Goal: Information Seeking & Learning: Get advice/opinions

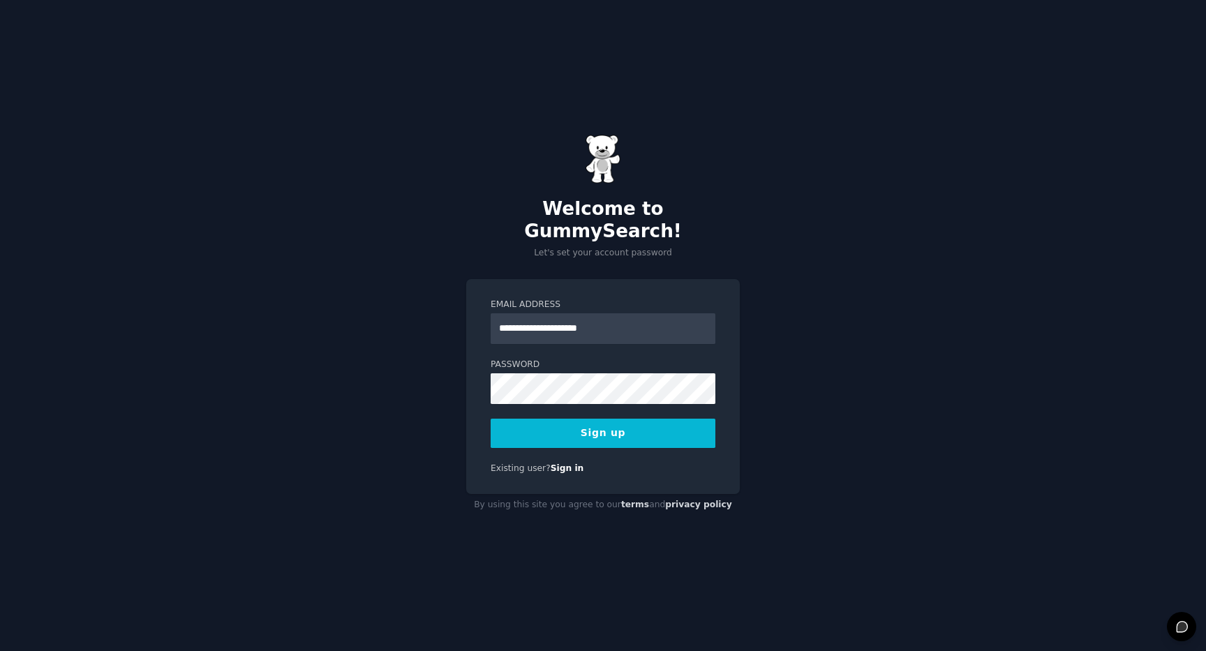
type input "**********"
click at [616, 426] on button "Sign up" at bounding box center [603, 433] width 225 height 29
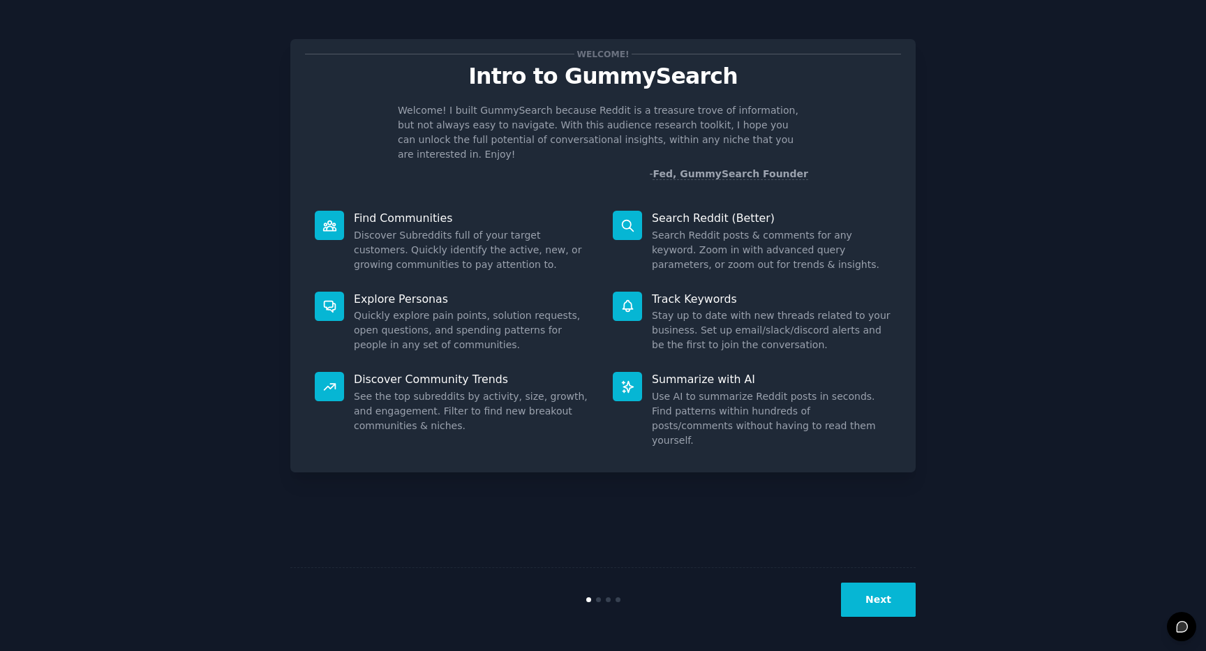
click at [877, 598] on button "Next" at bounding box center [878, 600] width 75 height 34
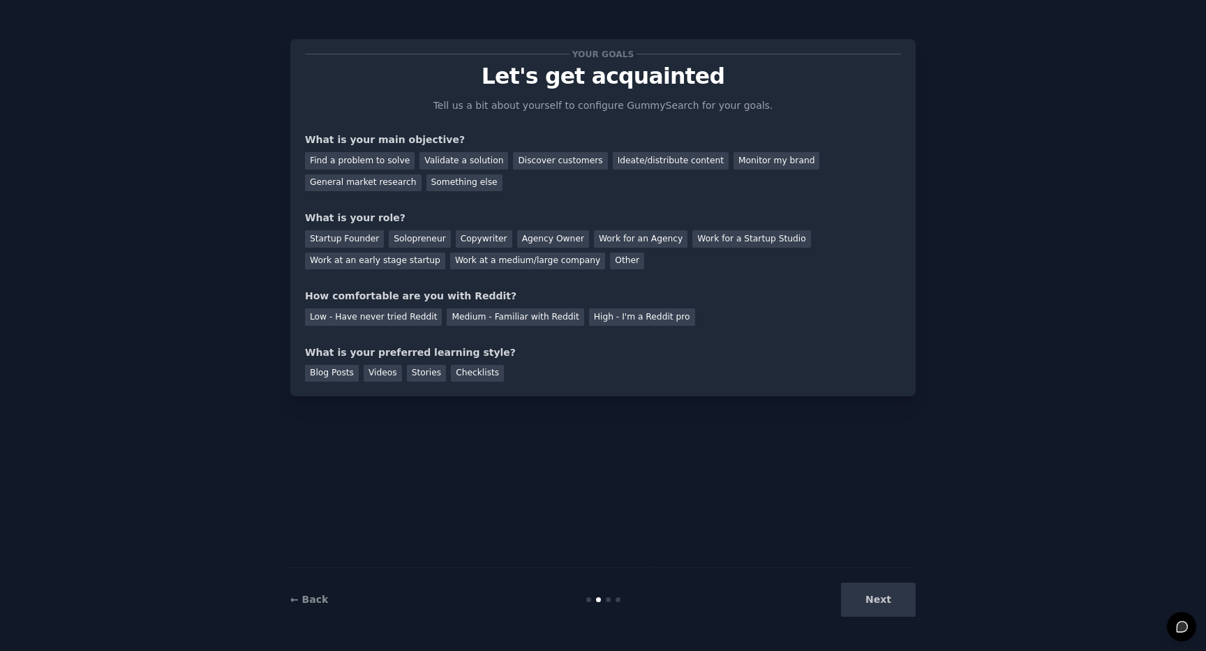
click at [877, 598] on div "Next" at bounding box center [811, 600] width 209 height 34
click at [393, 187] on div "General market research" at bounding box center [363, 183] width 117 height 17
click at [357, 241] on div "Startup Founder" at bounding box center [344, 238] width 79 height 17
click at [399, 315] on div "Low - Have never tried Reddit" at bounding box center [373, 317] width 137 height 17
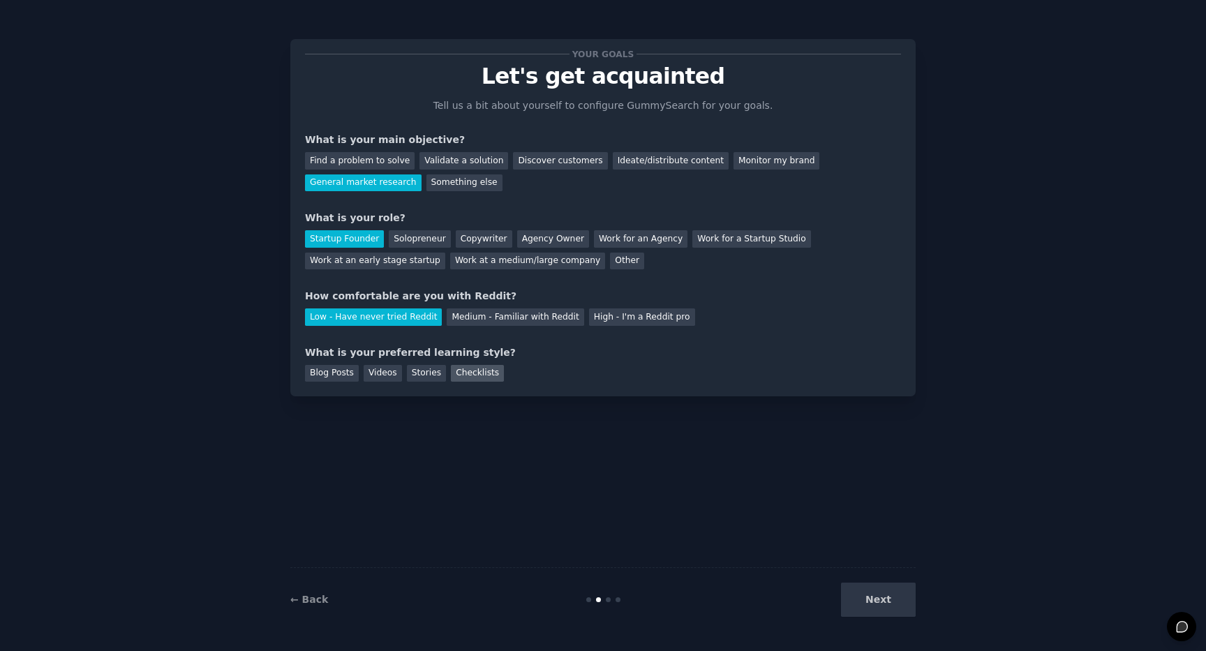
click at [468, 370] on div "Checklists" at bounding box center [477, 373] width 53 height 17
click at [888, 599] on button "Next" at bounding box center [878, 600] width 75 height 34
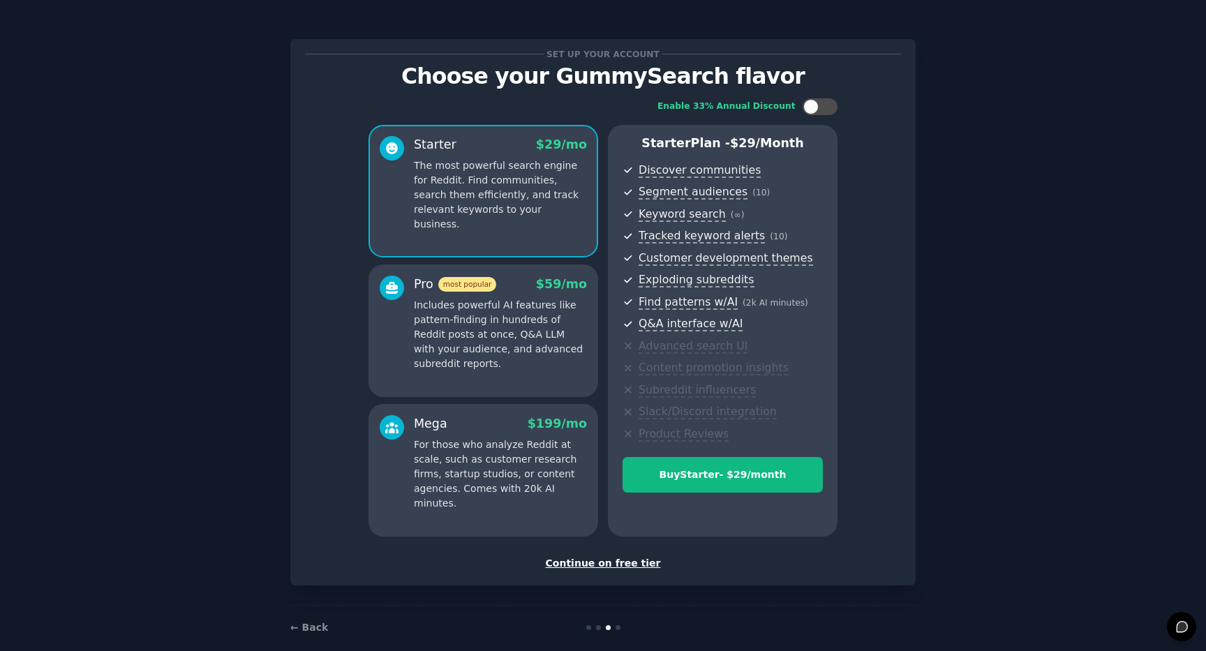
click at [635, 563] on div "Continue on free tier" at bounding box center [603, 563] width 596 height 15
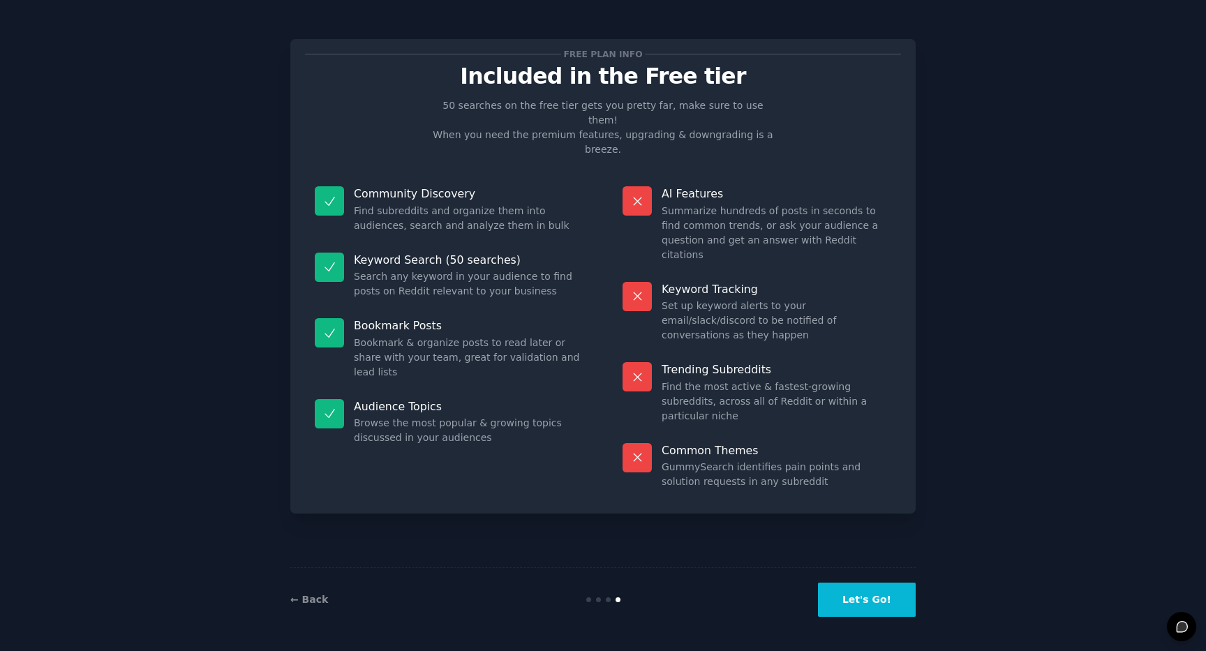
click at [859, 599] on button "Let's Go!" at bounding box center [867, 600] width 98 height 34
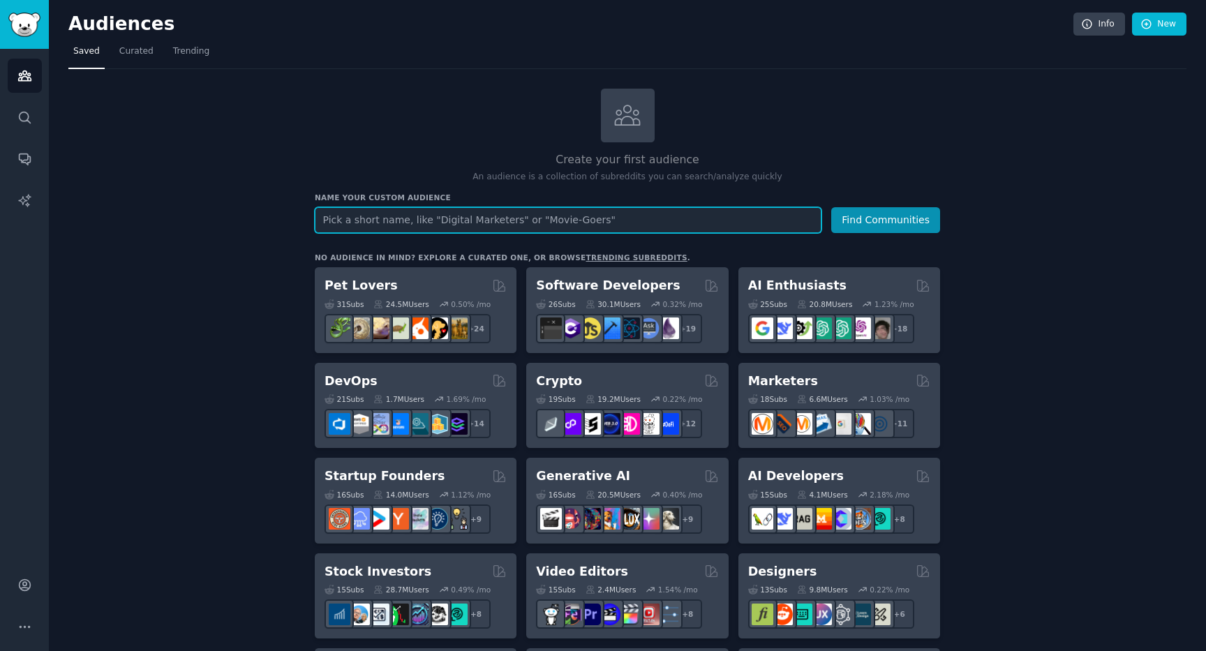
paste input "Filmmakers videography VideoEditing freelance AskMarketing SmallBusiness"
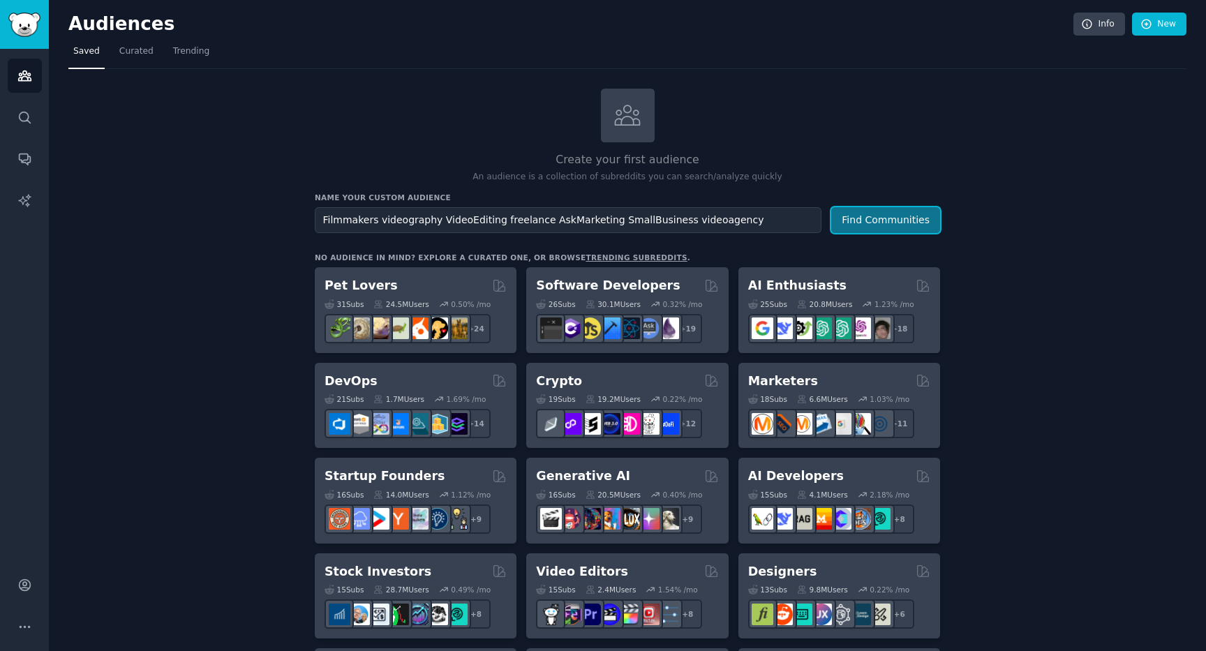
click at [852, 218] on button "Find Communities" at bounding box center [885, 220] width 109 height 26
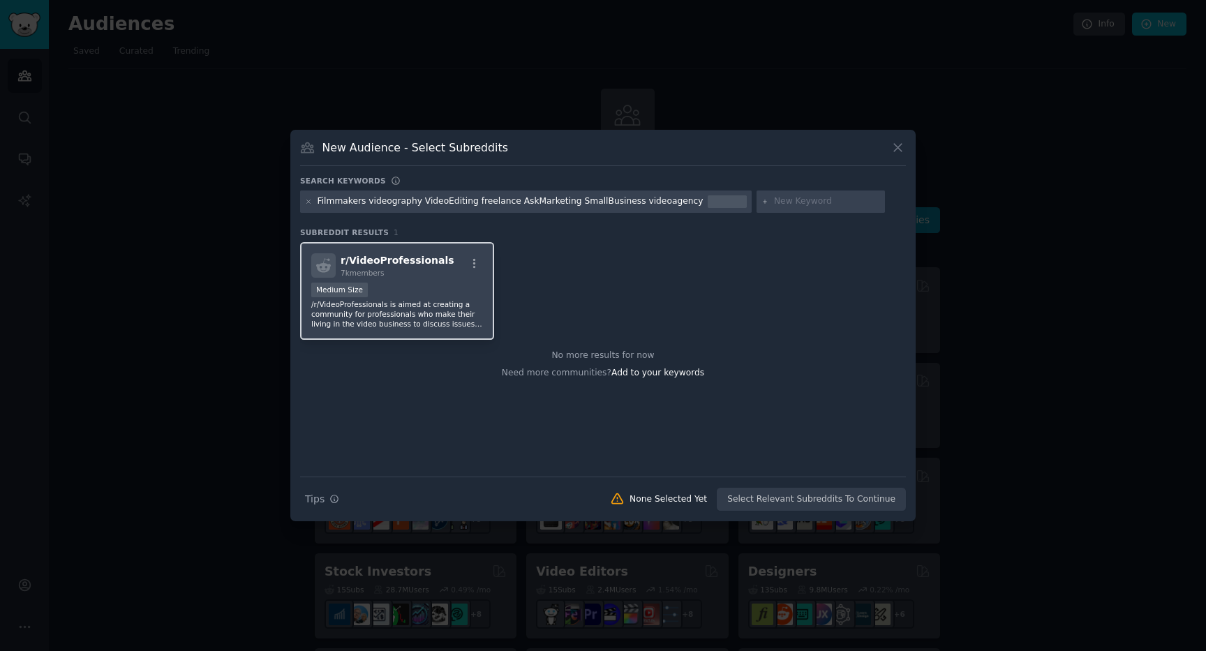
click at [437, 281] on div "r/ VideoProfessionals 7k members Medium Size /r/VideoProfessionals is aimed at …" at bounding box center [397, 291] width 194 height 98
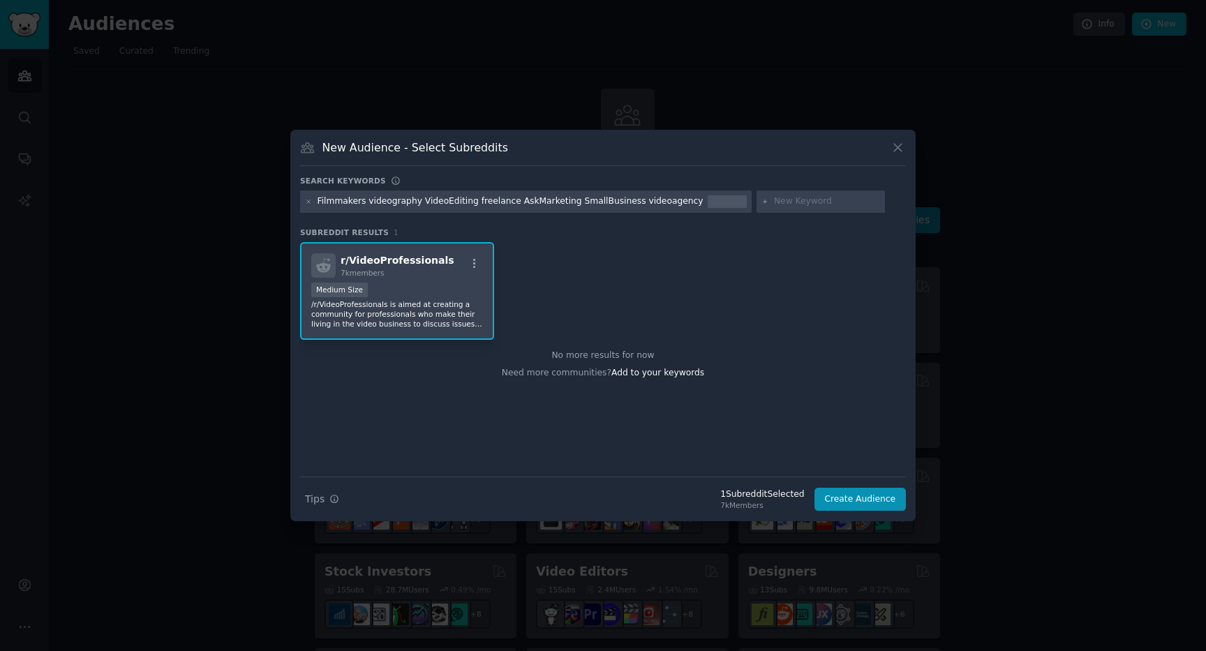
click at [708, 201] on div at bounding box center [727, 201] width 39 height 13
click at [708, 202] on div at bounding box center [727, 201] width 39 height 13
click at [672, 202] on div "Filmmakers videography VideoEditing freelance AskMarketing SmallBusiness videoa…" at bounding box center [511, 201] width 386 height 13
click at [709, 200] on div at bounding box center [727, 201] width 39 height 13
click at [896, 150] on icon at bounding box center [898, 147] width 15 height 15
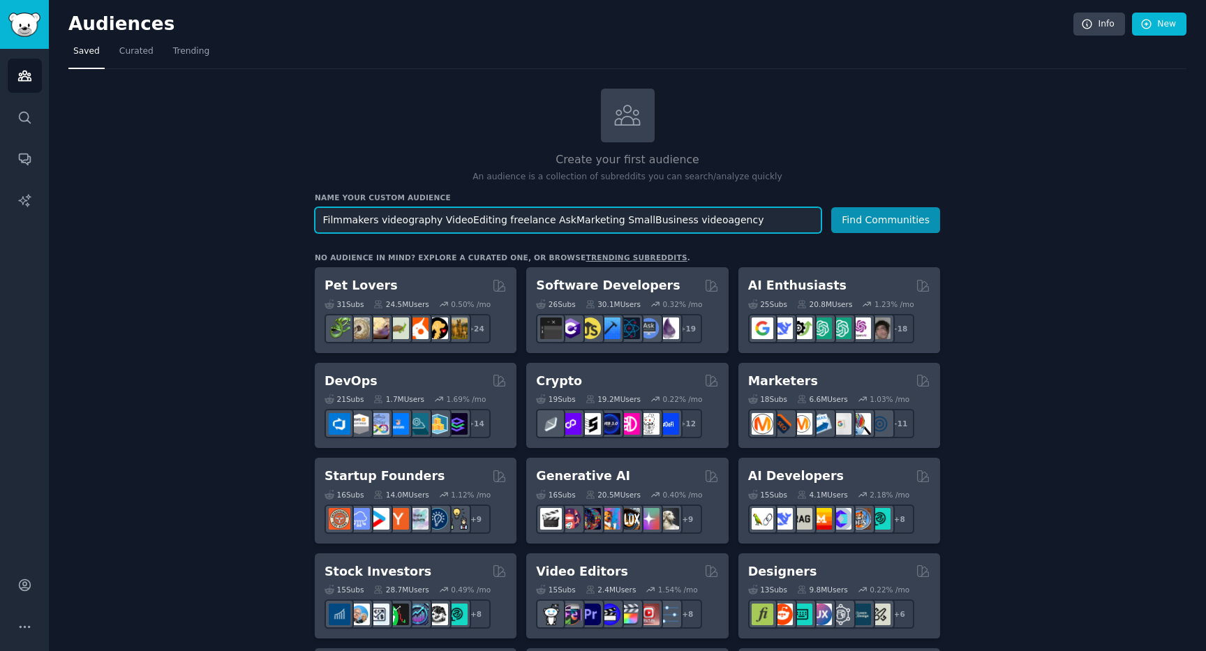
click at [755, 224] on input "Filmmakers videography VideoEditing freelance AskMarketing SmallBusiness videoa…" at bounding box center [568, 220] width 507 height 26
paste input "r/Filmmakers r/videography r/VideoProfessionals r/VideoEditing r/cinematography…"
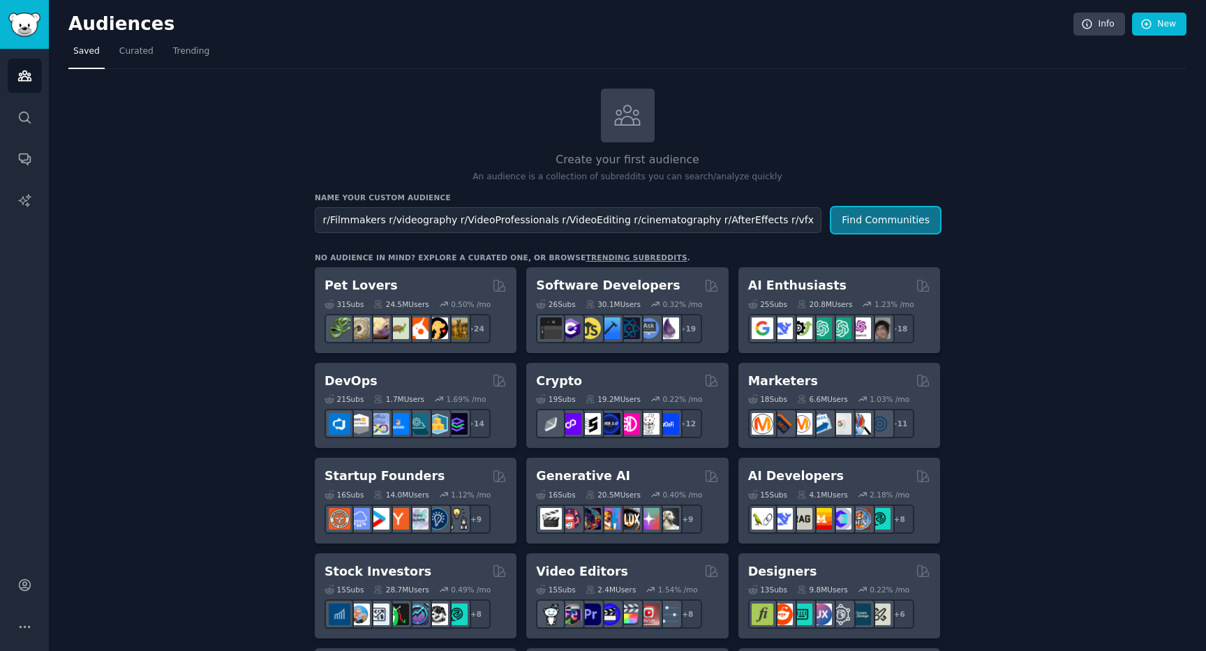
click at [892, 221] on button "Find Communities" at bounding box center [885, 220] width 109 height 26
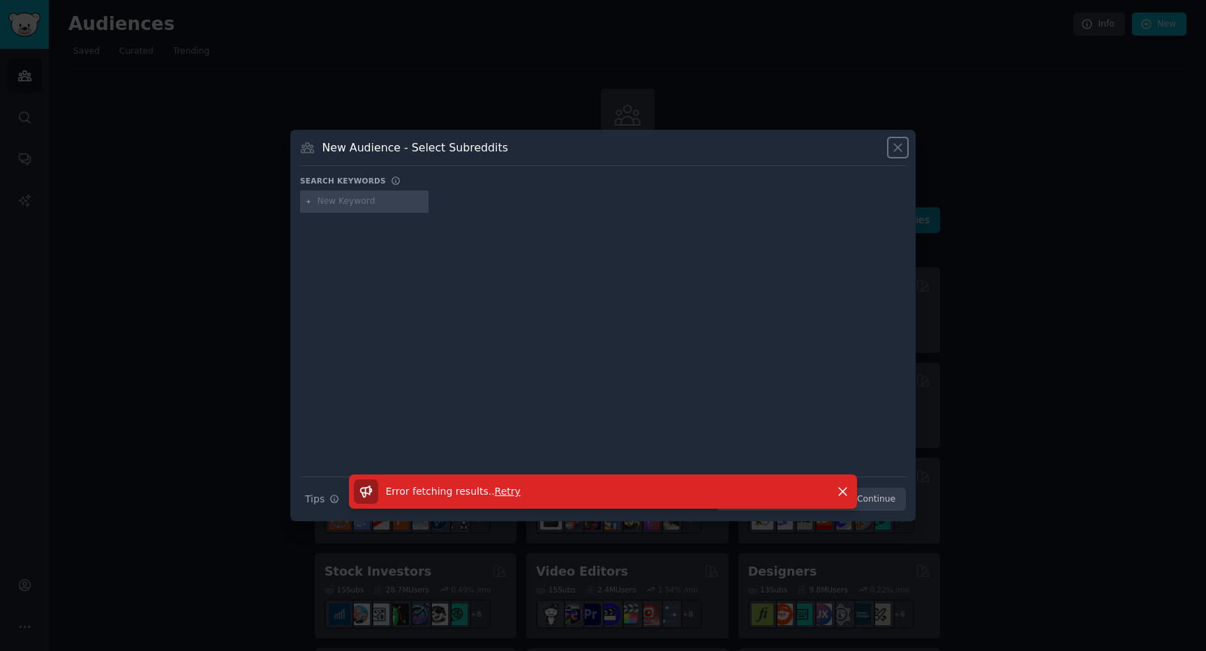
click at [901, 153] on icon at bounding box center [898, 147] width 15 height 15
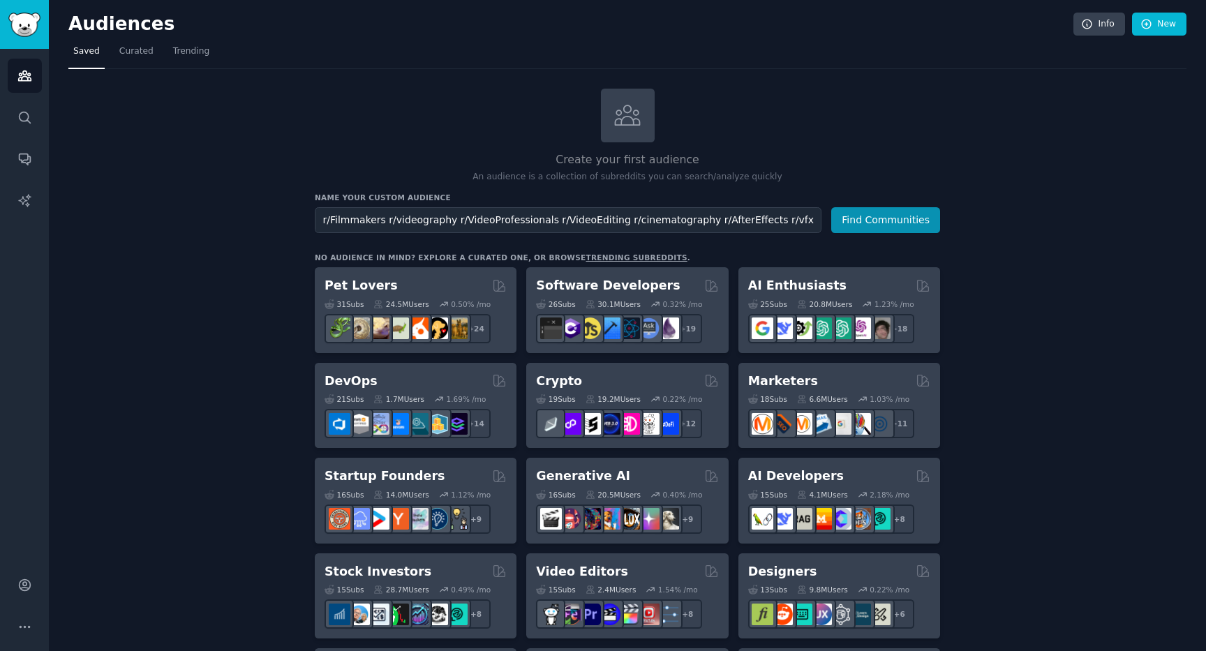
click at [1024, 65] on nav "Saved Curated Trending" at bounding box center [627, 54] width 1118 height 29
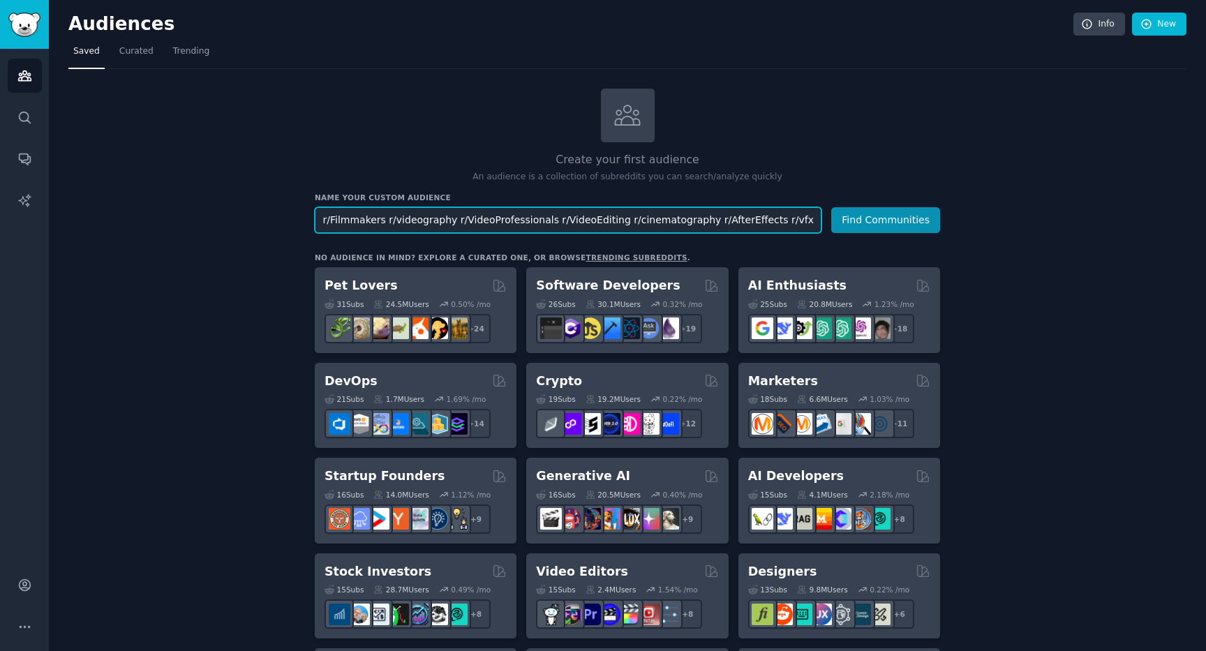
click at [541, 221] on input "r/Filmmakers r/videography r/VideoProfessionals r/VideoEditing r/cinematography…" at bounding box center [568, 220] width 507 height 26
drag, startPoint x: 382, startPoint y: 219, endPoint x: 298, endPoint y: 221, distance: 83.8
drag, startPoint x: 479, startPoint y: 219, endPoint x: 666, endPoint y: 230, distance: 187.5
click at [666, 230] on input "r/videography r/VideoProfessionals r/VideoEditing r/cinematography r/AfterEffec…" at bounding box center [568, 220] width 507 height 26
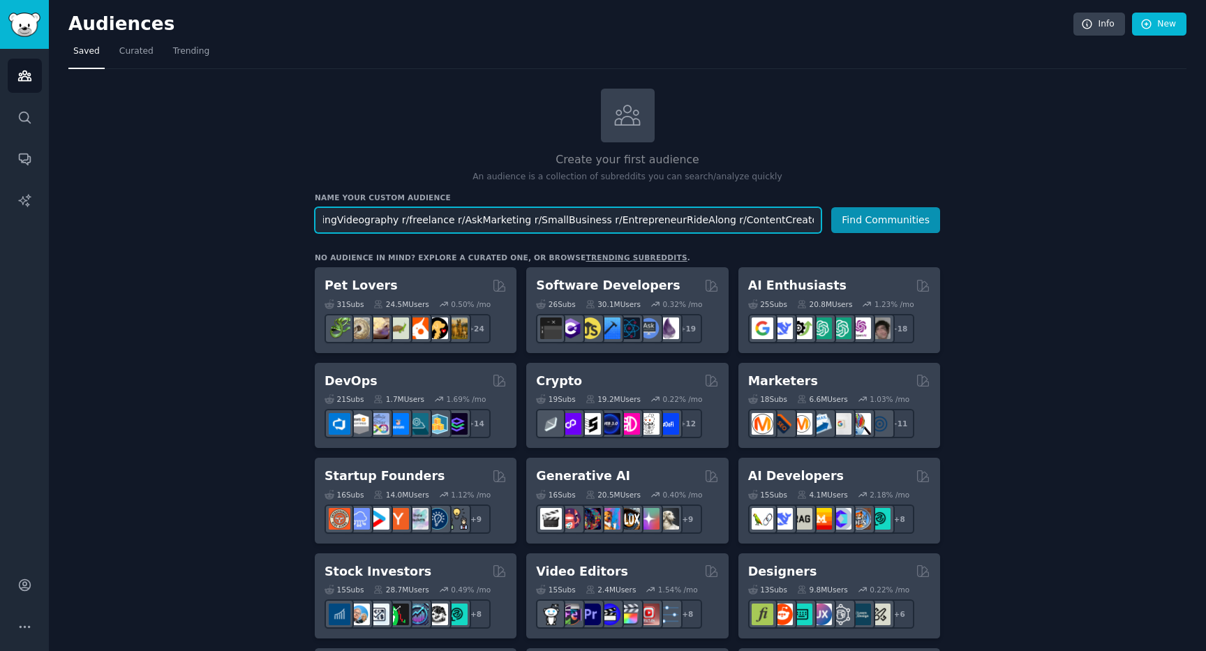
scroll to position [0, 700]
drag, startPoint x: 478, startPoint y: 221, endPoint x: 887, endPoint y: 261, distance: 410.3
type input "r/videography r/VideoProfessionals"
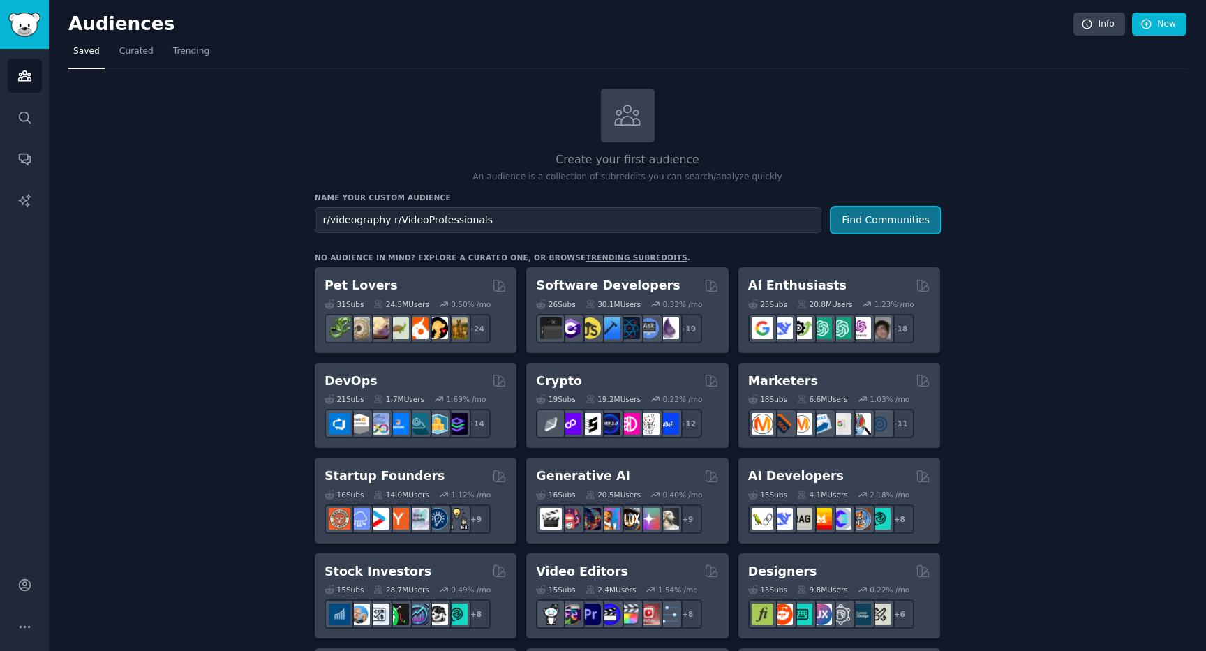
click at [904, 217] on button "Find Communities" at bounding box center [885, 220] width 109 height 26
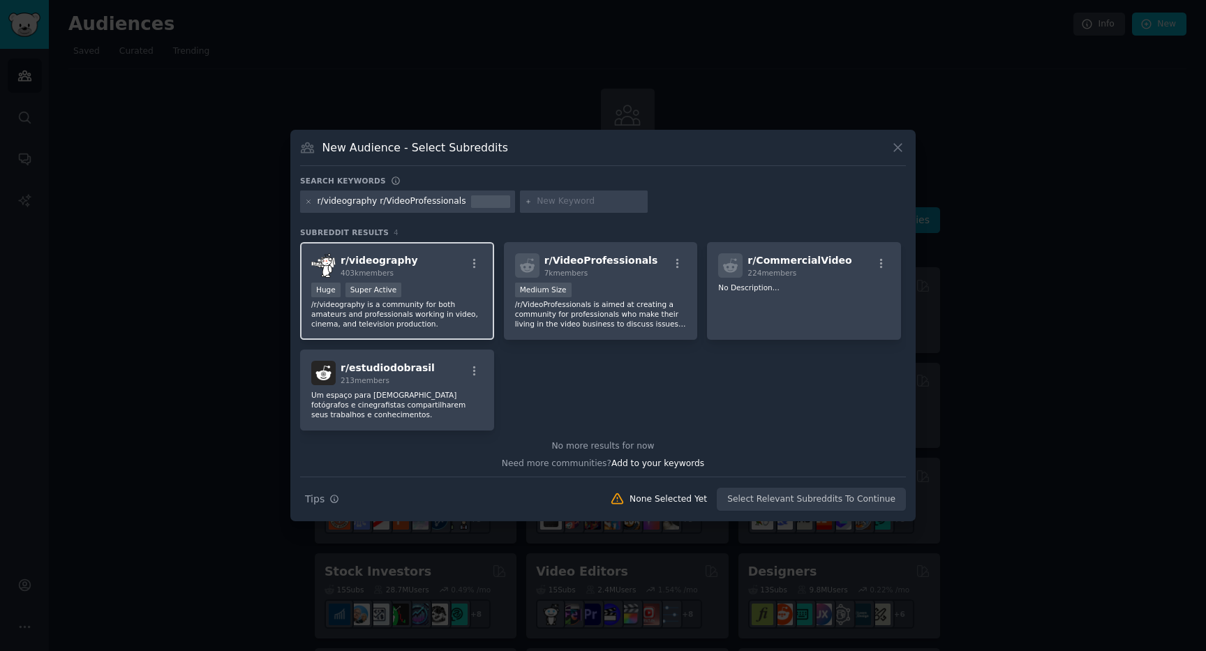
click at [424, 280] on div "r/ videography 403k members Huge Super Active /r/videography is a community for…" at bounding box center [397, 291] width 194 height 98
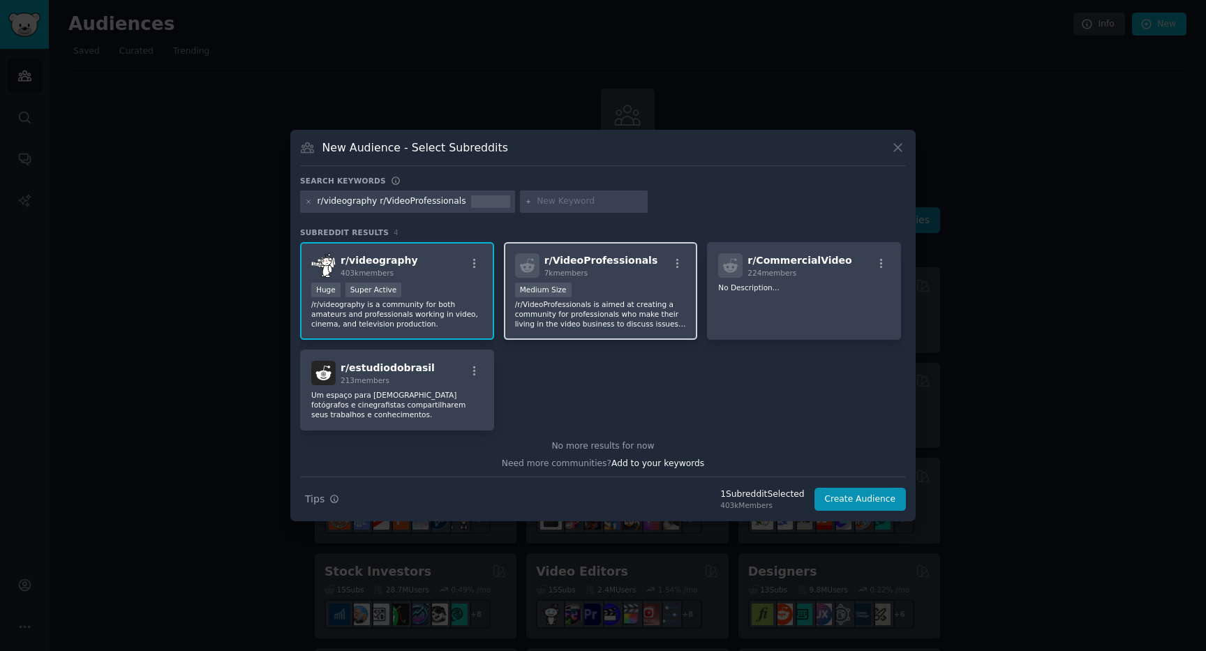
click at [610, 306] on p "/r/VideoProfessionals is aimed at creating a community for professionals who ma…" at bounding box center [601, 313] width 172 height 29
click at [545, 203] on input "text" at bounding box center [590, 201] width 106 height 13
type input "r/videobusiness"
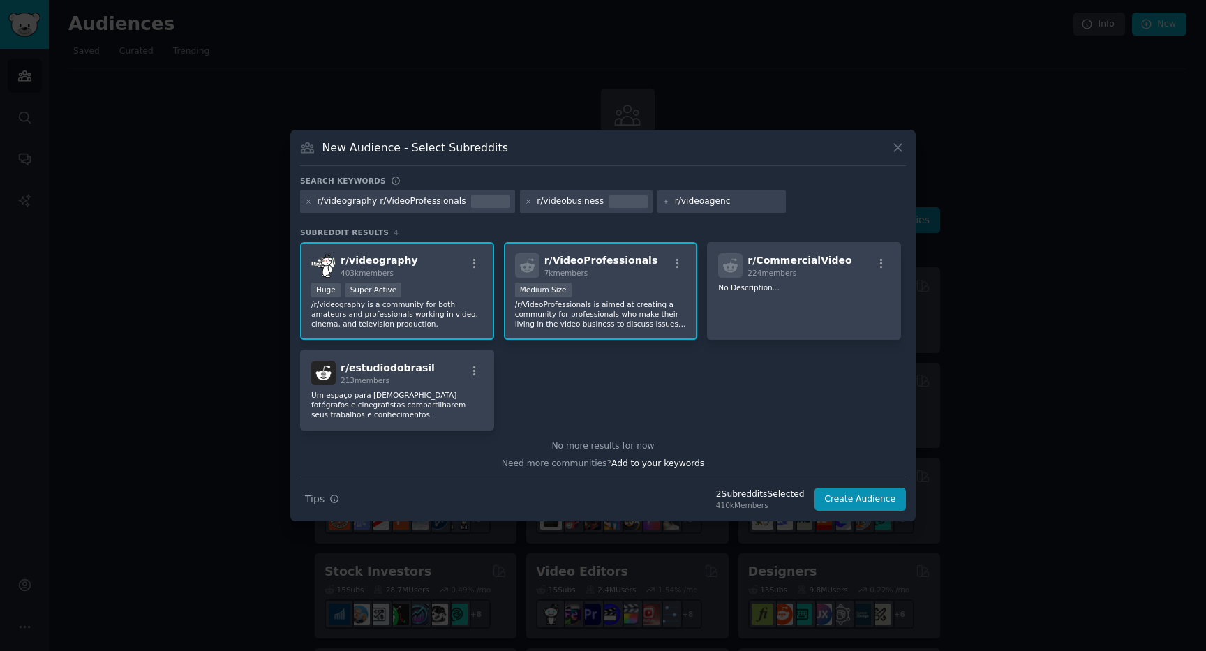
type input "r/videoagency"
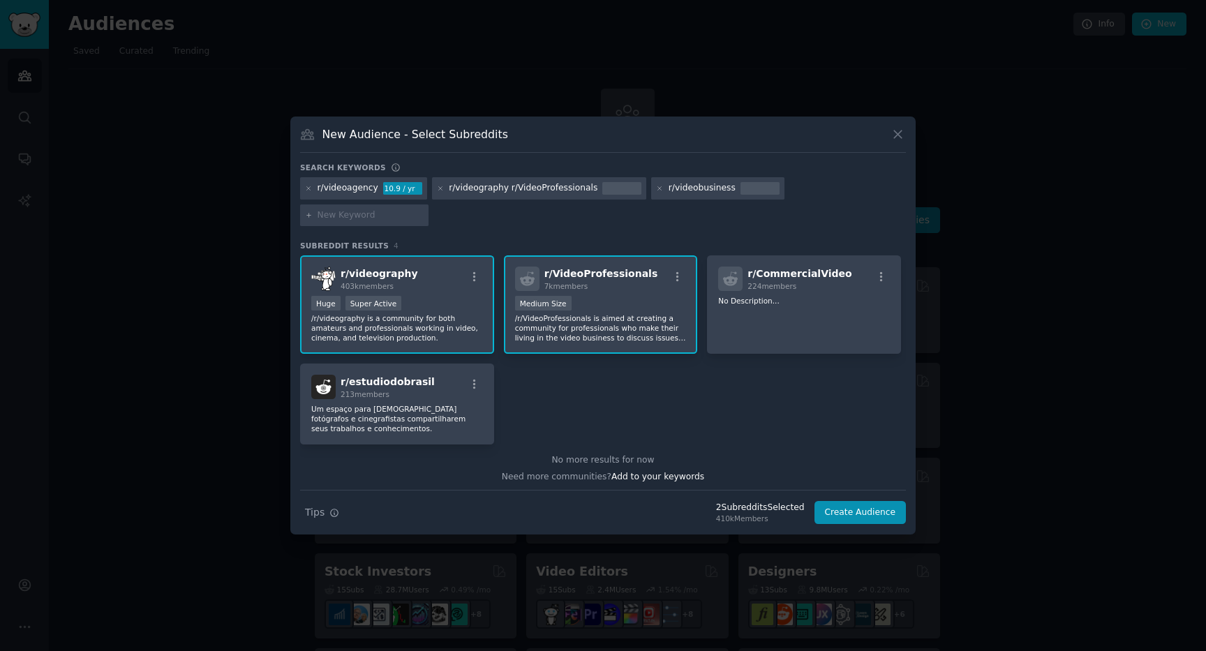
click at [360, 195] on div "r/videoagency" at bounding box center [348, 188] width 61 height 13
click at [394, 195] on div "10.9 / yr" at bounding box center [402, 188] width 39 height 13
click at [404, 195] on div "10.9 / yr" at bounding box center [402, 188] width 39 height 13
click at [448, 241] on h3 "Subreddit Results 4" at bounding box center [603, 246] width 606 height 10
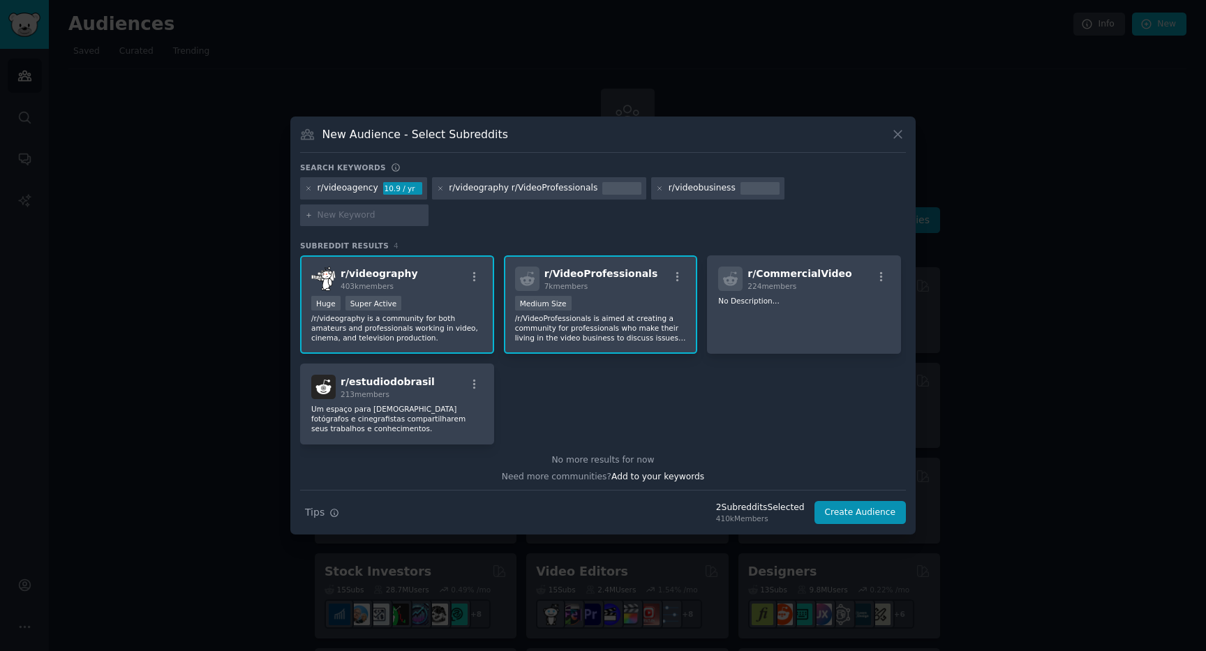
click at [395, 195] on div "10.9 / yr" at bounding box center [402, 188] width 39 height 13
click at [479, 194] on div "r/videography r/VideoProfessionals" at bounding box center [539, 188] width 215 height 22
click at [479, 195] on div "r/videography r/VideoProfessionals" at bounding box center [523, 188] width 149 height 13
click at [438, 190] on icon at bounding box center [439, 187] width 3 height 3
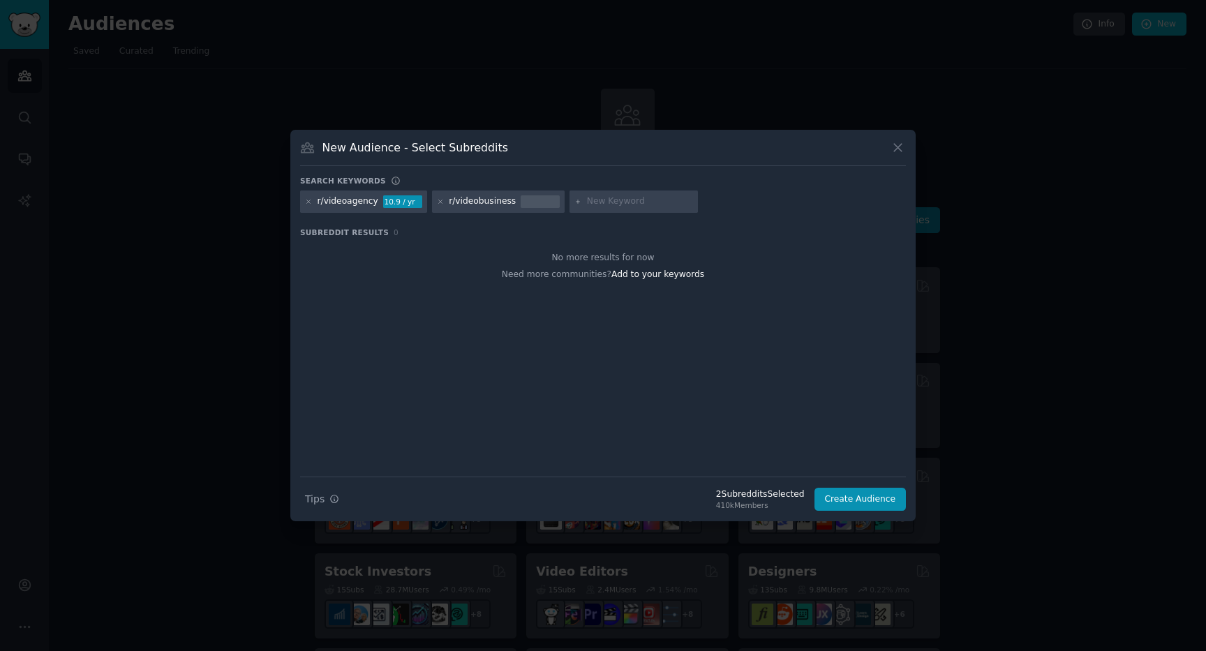
click at [438, 202] on icon at bounding box center [439, 201] width 3 height 3
click at [305, 199] on icon at bounding box center [309, 202] width 8 height 8
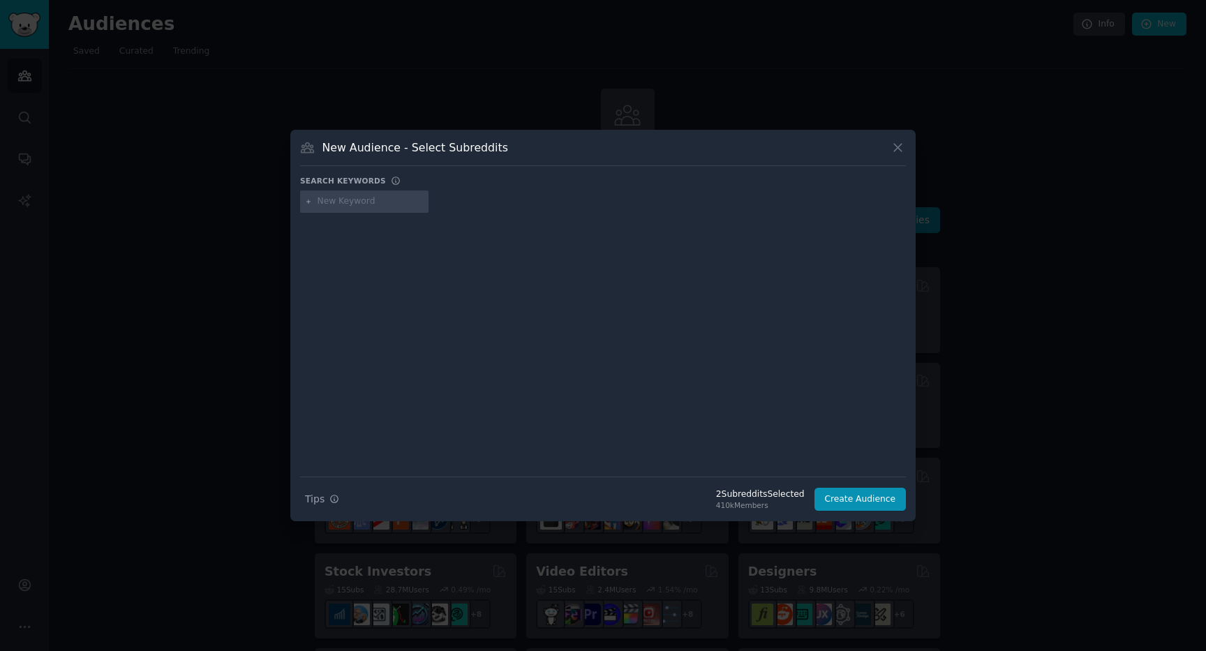
click at [327, 206] on input "text" at bounding box center [371, 201] width 106 height 13
paste input "r/Filmmakers r/videography r/VideoProfessionals r/VideoEditing r/cinematography…"
type input "r/Filmmakers r/videography r/VideoProfessionals r/VideoEditing r/cinematography…"
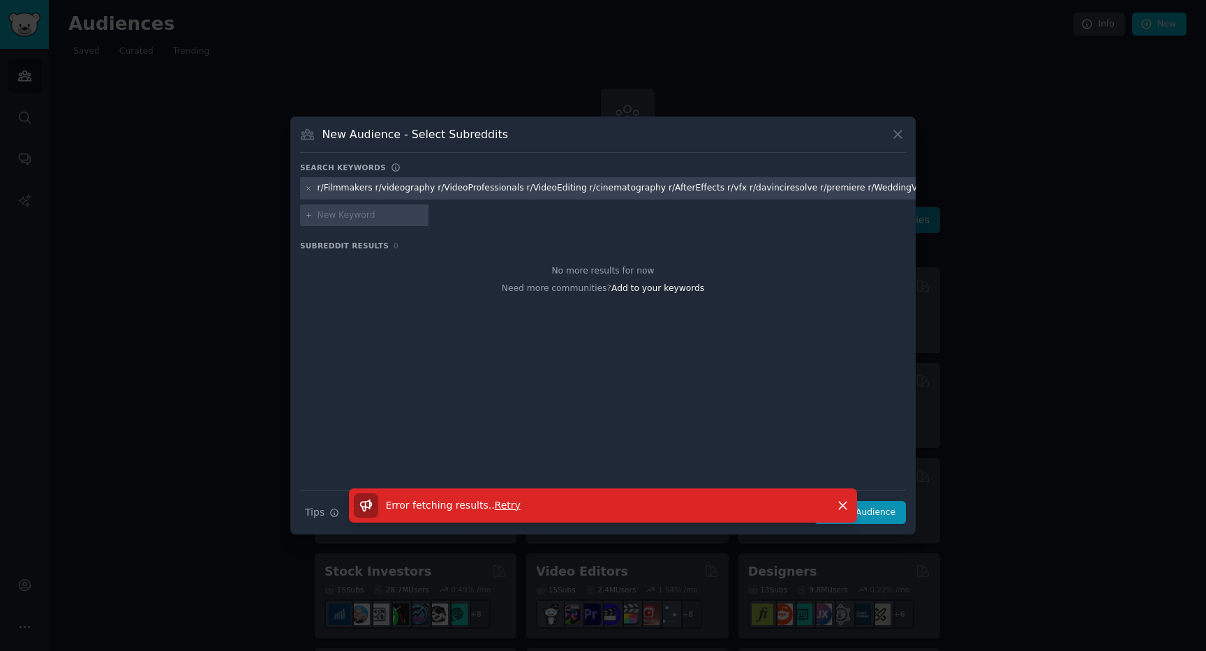
click at [404, 189] on div "r/Filmmakers r/videography r/VideoProfessionals r/VideoEditing r/cinematography…" at bounding box center [920, 188] width 1204 height 13
drag, startPoint x: 369, startPoint y: 191, endPoint x: 286, endPoint y: 194, distance: 83.1
click at [286, 194] on div "​ New Audience - Select Subreddits Search keywords r/Filmmakers r/videography r…" at bounding box center [603, 325] width 1197 height 651
click at [352, 186] on div "r/Filmmakers r/videography r/VideoProfessionals r/VideoEditing r/cinematography…" at bounding box center [920, 188] width 1204 height 13
drag, startPoint x: 369, startPoint y: 189, endPoint x: 294, endPoint y: 191, distance: 75.4
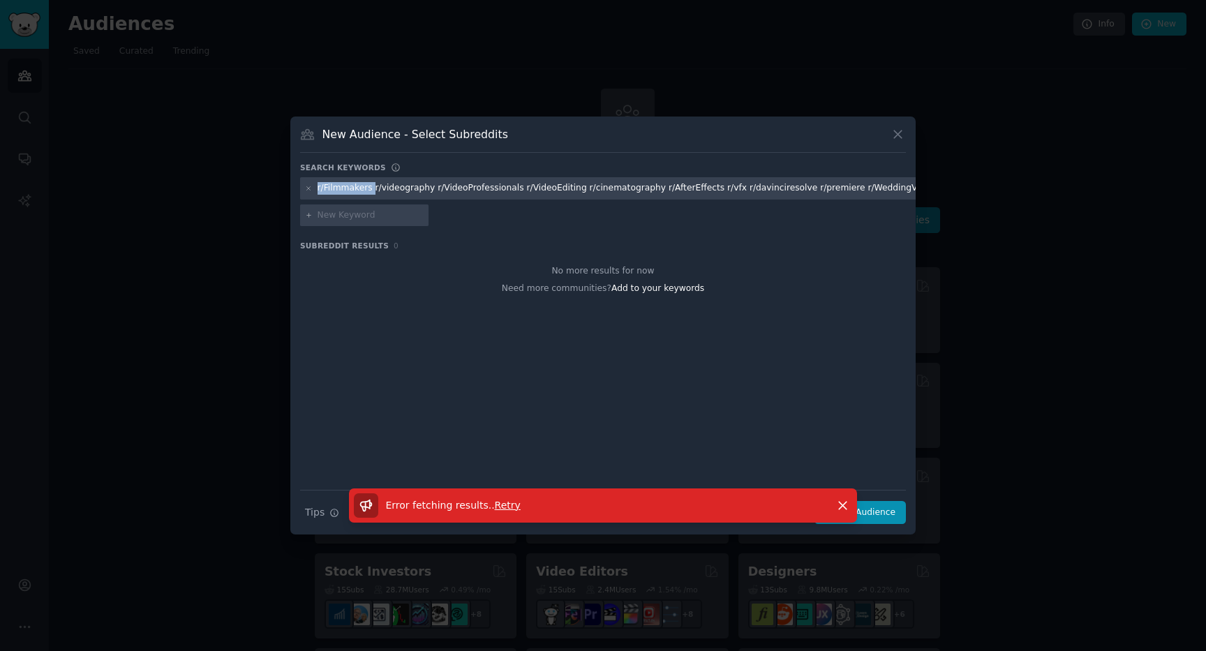
click at [294, 191] on div "New Audience - Select Subreddits Search keywords r/Filmmakers r/videography r/V…" at bounding box center [603, 326] width 626 height 418
click at [900, 133] on icon at bounding box center [898, 134] width 15 height 15
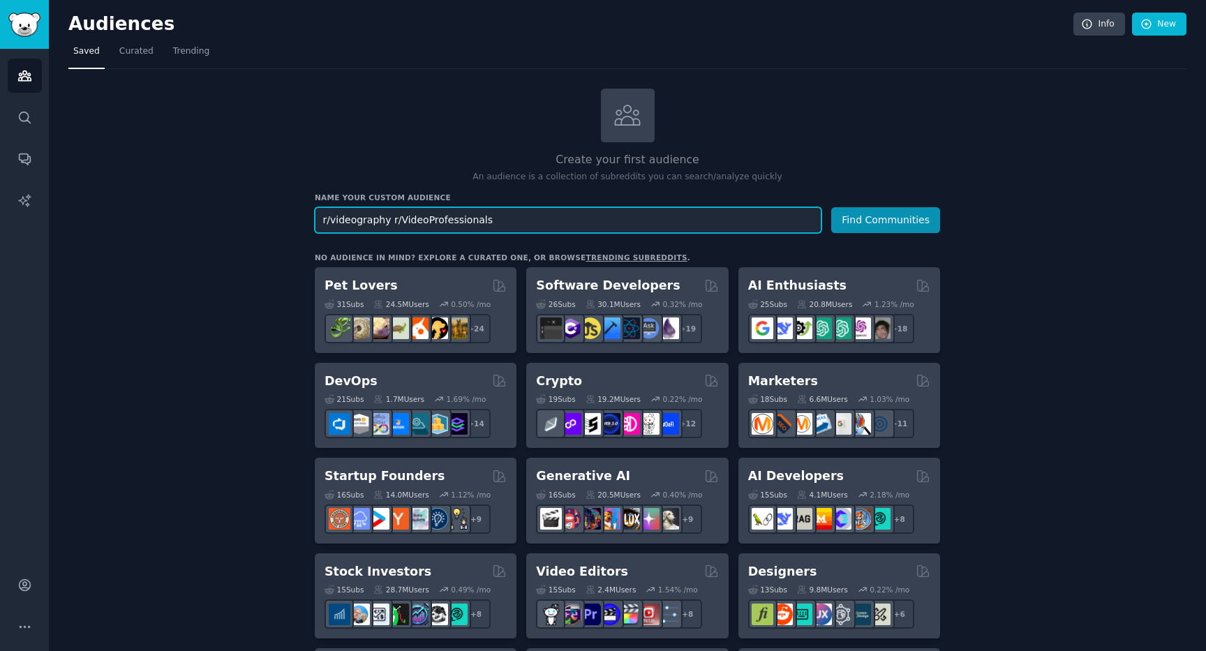
click at [570, 212] on input "r/videography r/VideoProfessionals" at bounding box center [568, 220] width 507 height 26
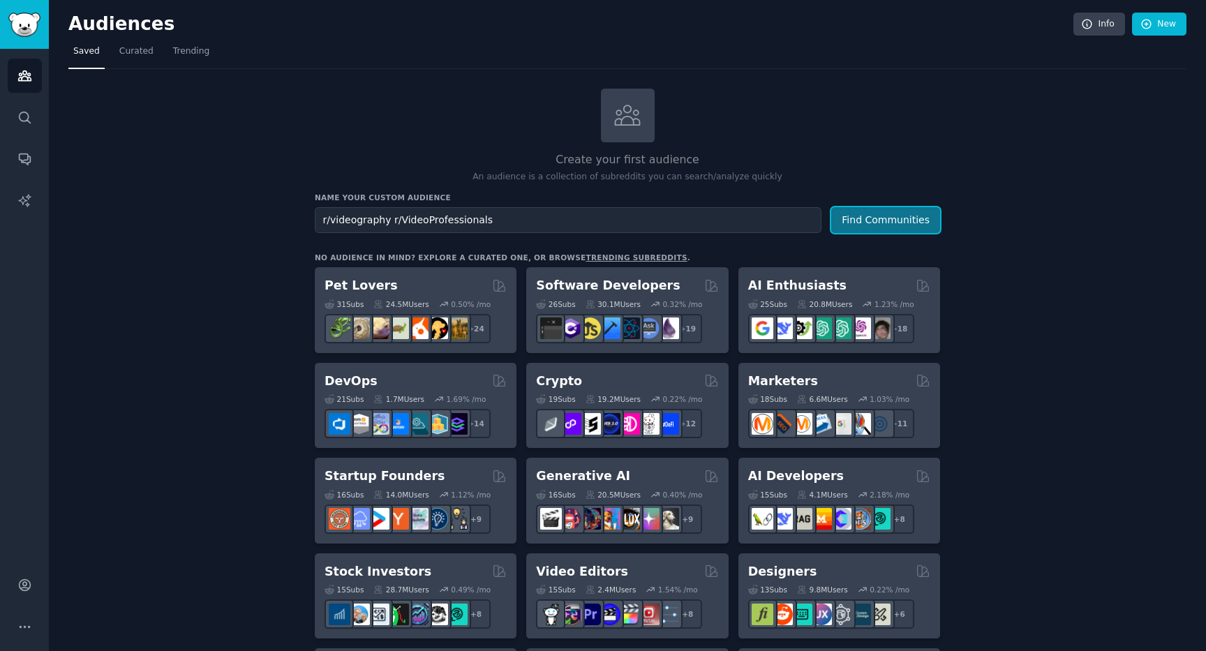
click at [838, 224] on button "Find Communities" at bounding box center [885, 220] width 109 height 26
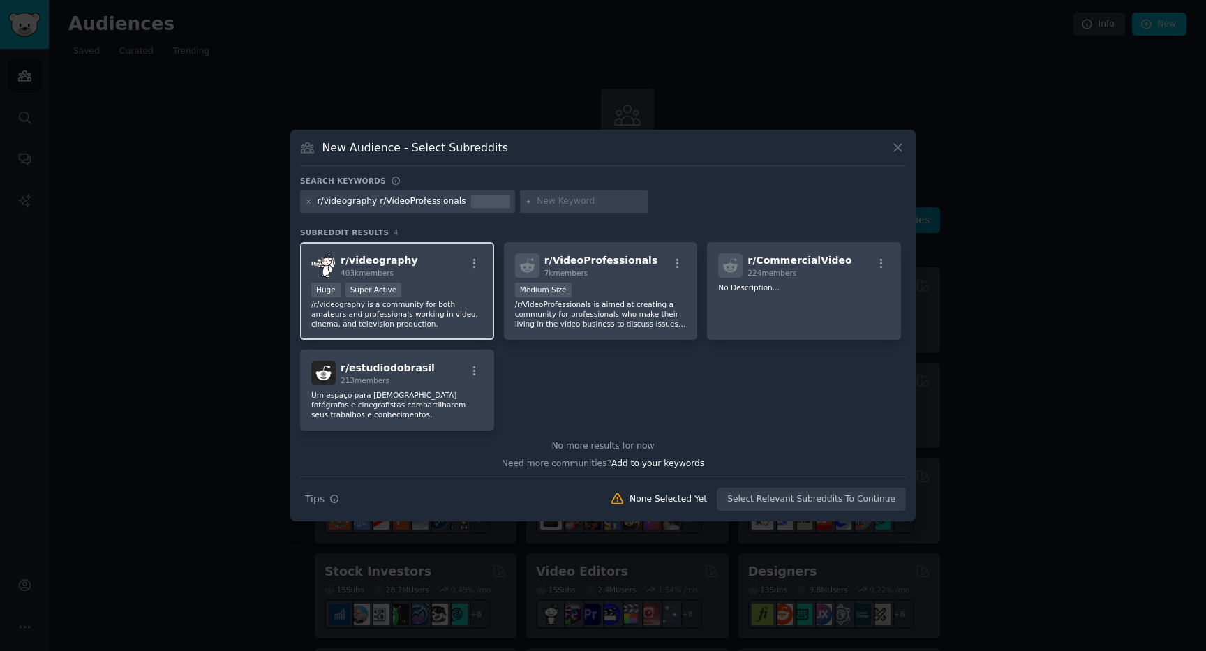
click at [447, 271] on div "r/ videography 403k members" at bounding box center [397, 265] width 172 height 24
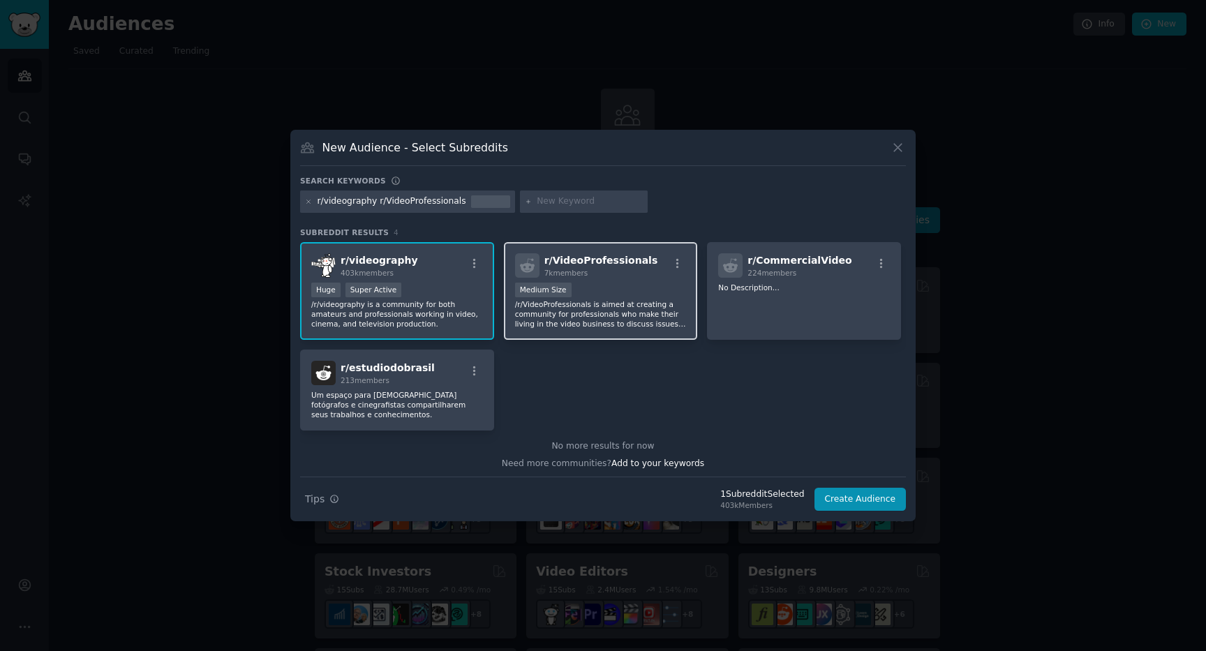
click at [589, 305] on p "/r/VideoProfessionals is aimed at creating a community for professionals who ma…" at bounding box center [601, 313] width 172 height 29
click at [843, 500] on button "Create Audience" at bounding box center [861, 500] width 92 height 24
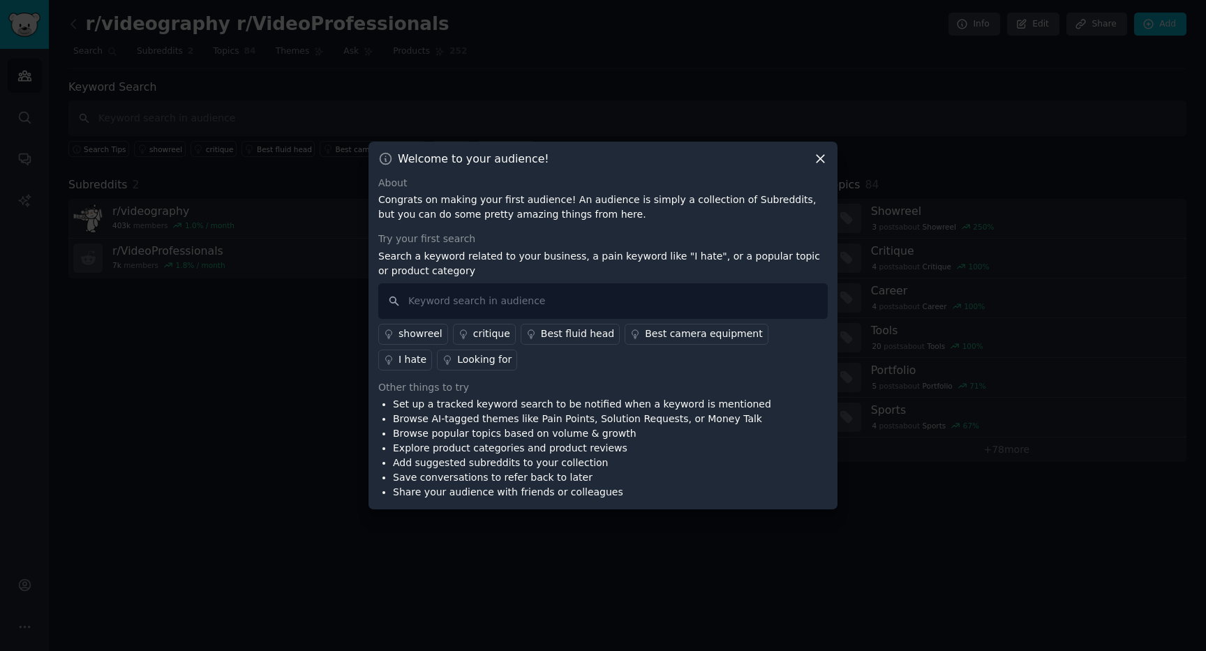
click at [818, 151] on div "Welcome to your audience! About Congrats on making your first audience! An audi…" at bounding box center [603, 326] width 469 height 369
click at [819, 154] on icon at bounding box center [820, 158] width 15 height 15
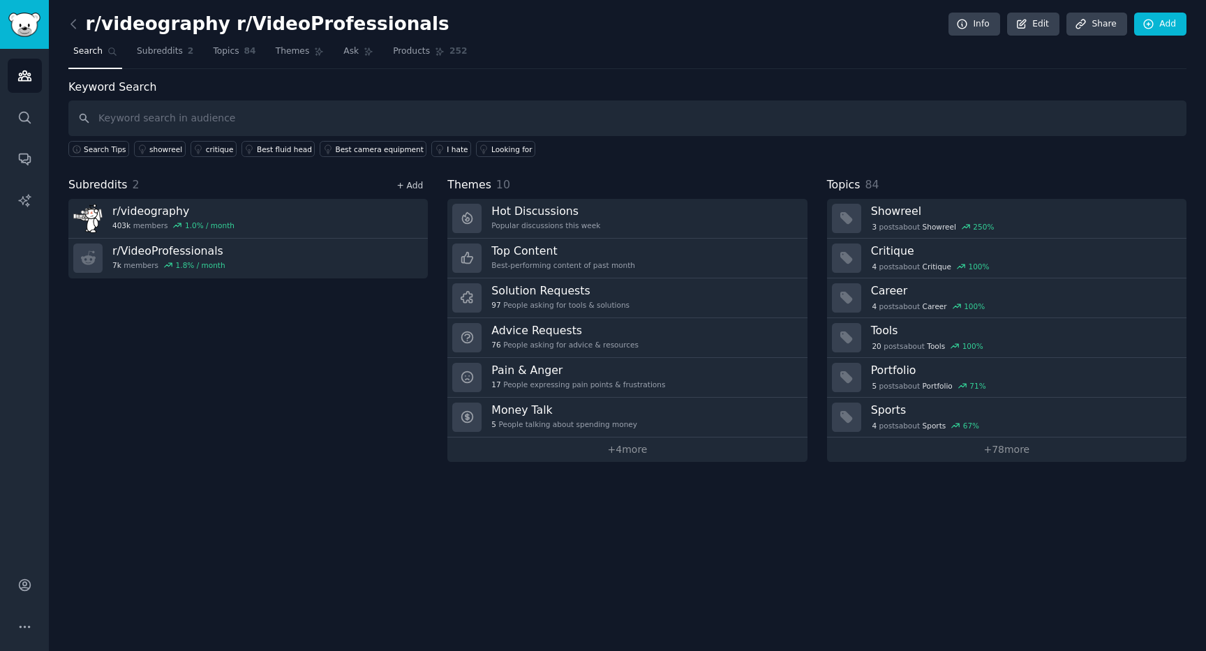
click at [420, 185] on link "+ Add" at bounding box center [410, 186] width 27 height 10
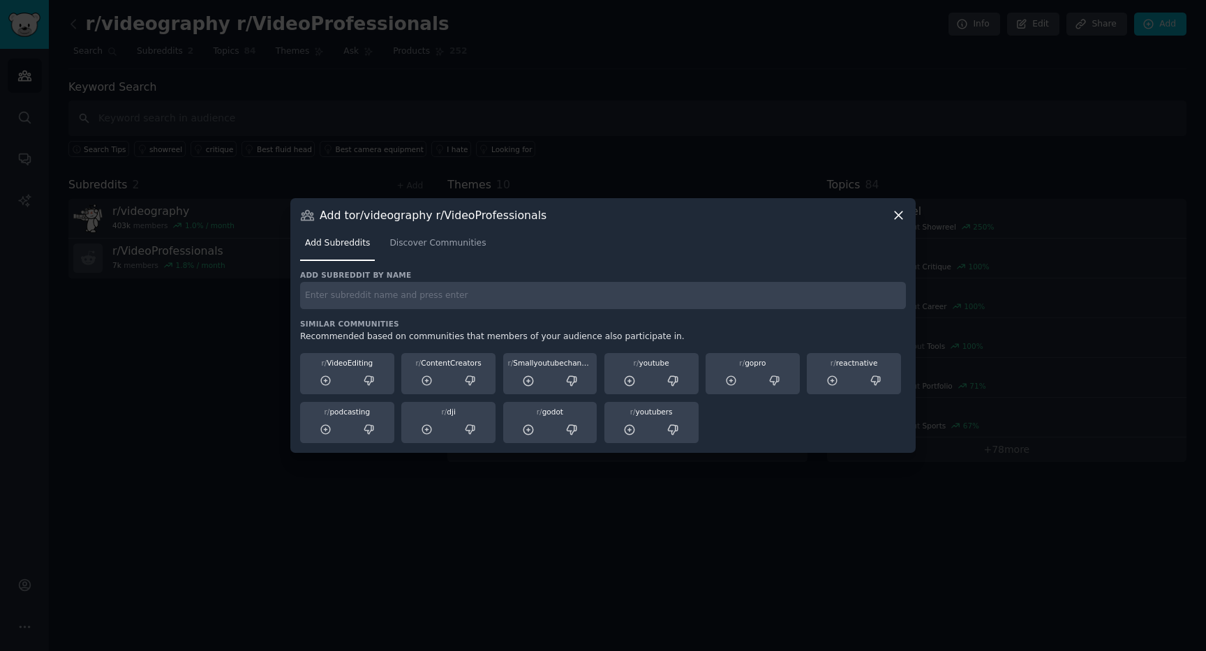
click at [369, 302] on input "text" at bounding box center [603, 295] width 606 height 27
paste input "r/Filmmakers r/videography r/VideoProfessionals r/VideoEditing r/cinematography…"
drag, startPoint x: 767, startPoint y: 290, endPoint x: 922, endPoint y: 293, distance: 154.3
click at [922, 293] on div "​ Add to r/videography r/VideoProfessionals Add Subreddits Discover Communities…" at bounding box center [603, 325] width 1197 height 651
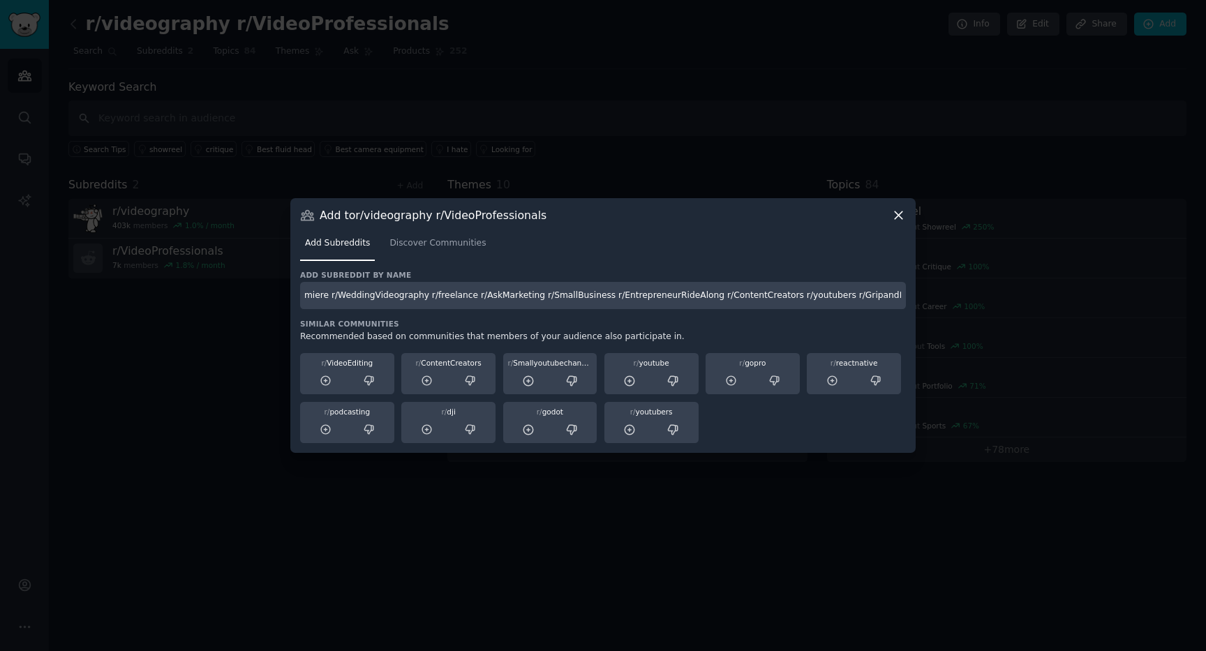
click at [904, 297] on input "r/Filmmakers r/videography r/VideoProfessionals r/VideoEditing r/cinematography…" at bounding box center [603, 295] width 606 height 27
drag, startPoint x: 901, startPoint y: 297, endPoint x: 355, endPoint y: 298, distance: 545.9
click at [355, 298] on input "r/Filmmakers r/videography r/VideoProfessionals r/VideoEditing r/cinematography…" at bounding box center [603, 295] width 606 height 27
type input "r/Filmmakers"
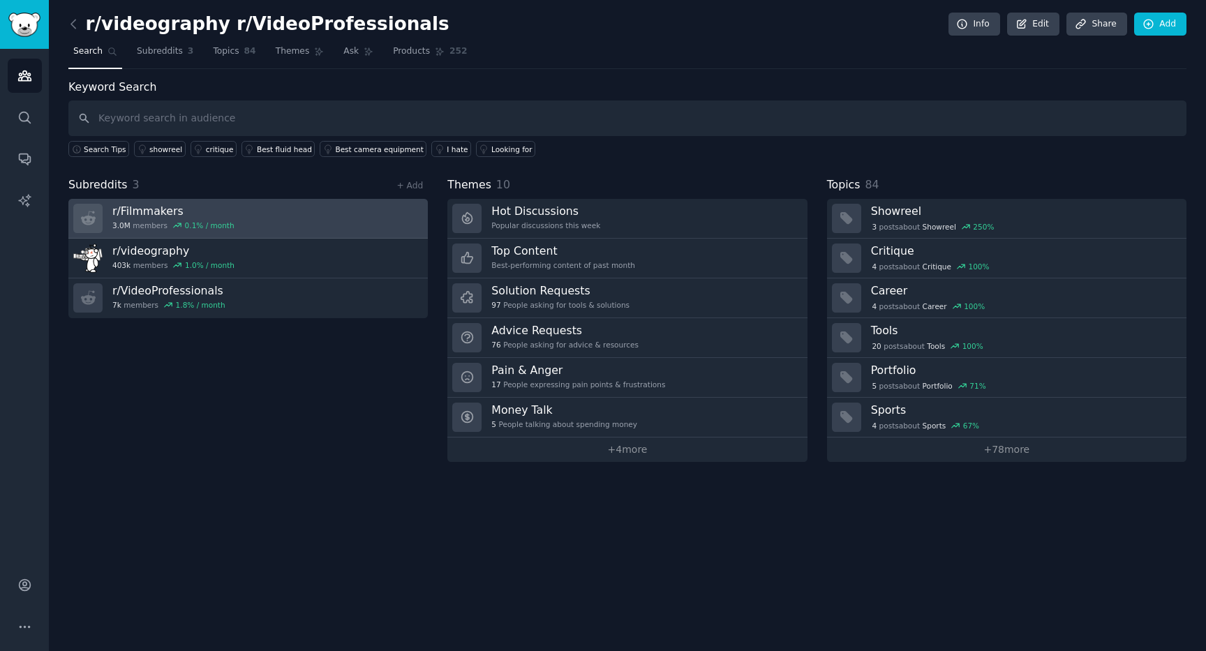
click at [361, 230] on link "r/ Filmmakers 3.0M members 0.1 % / month" at bounding box center [248, 219] width 360 height 40
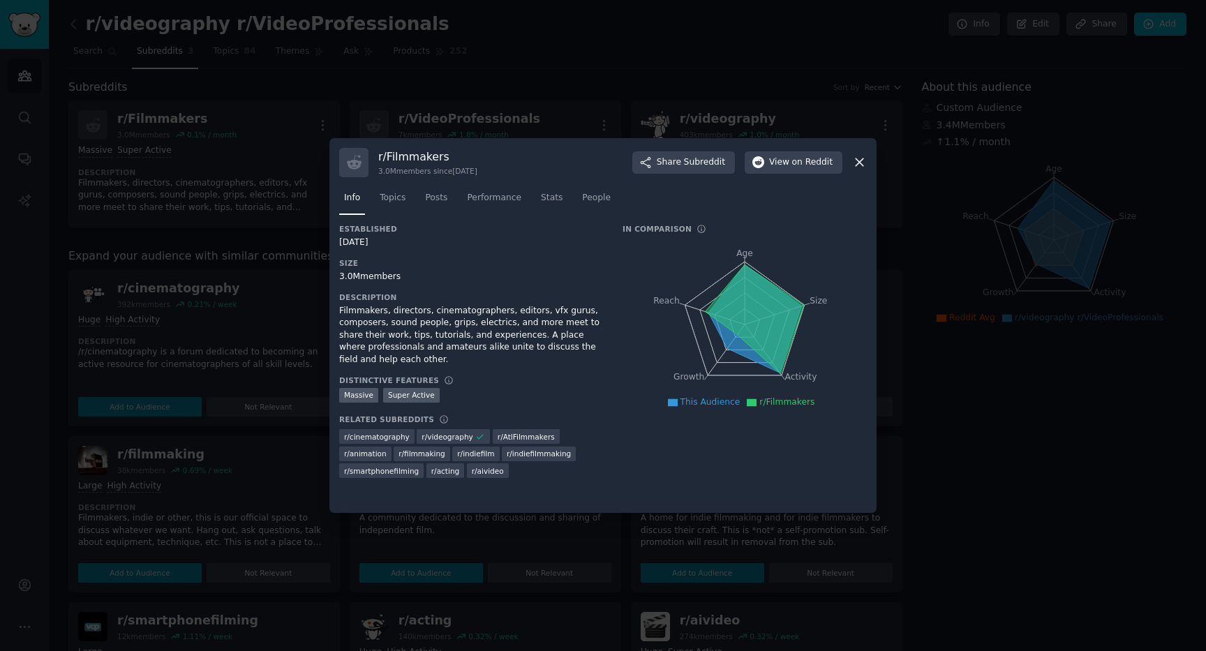
click at [861, 162] on icon at bounding box center [859, 162] width 15 height 15
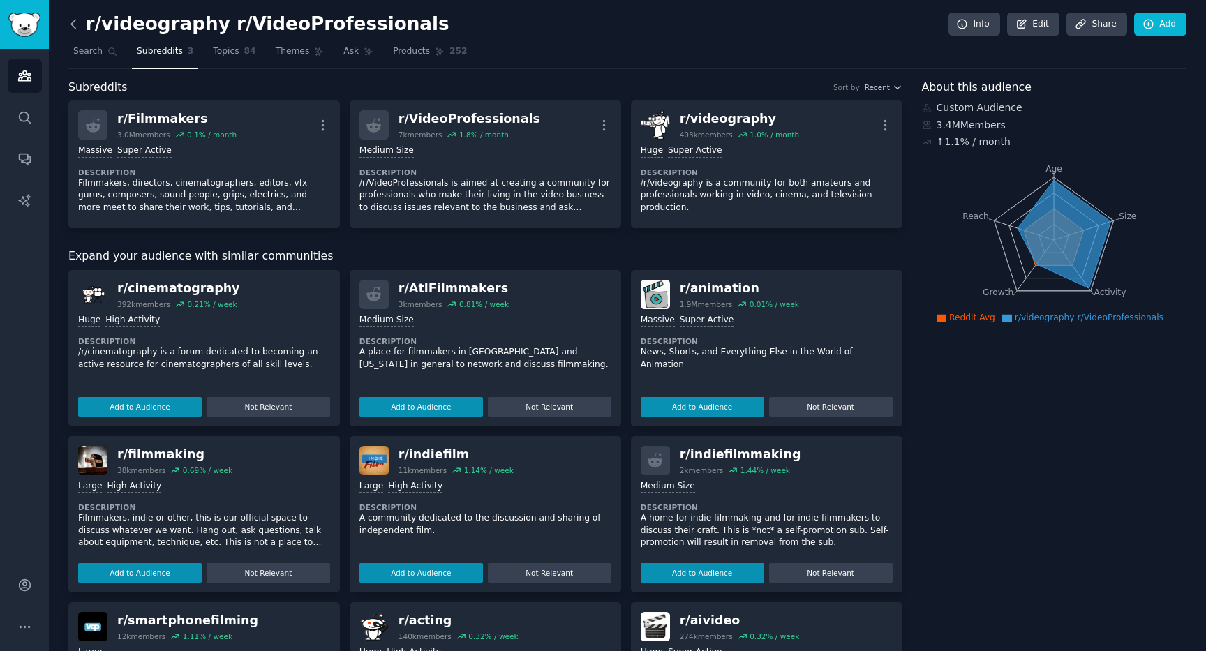
click at [73, 27] on icon at bounding box center [73, 24] width 15 height 15
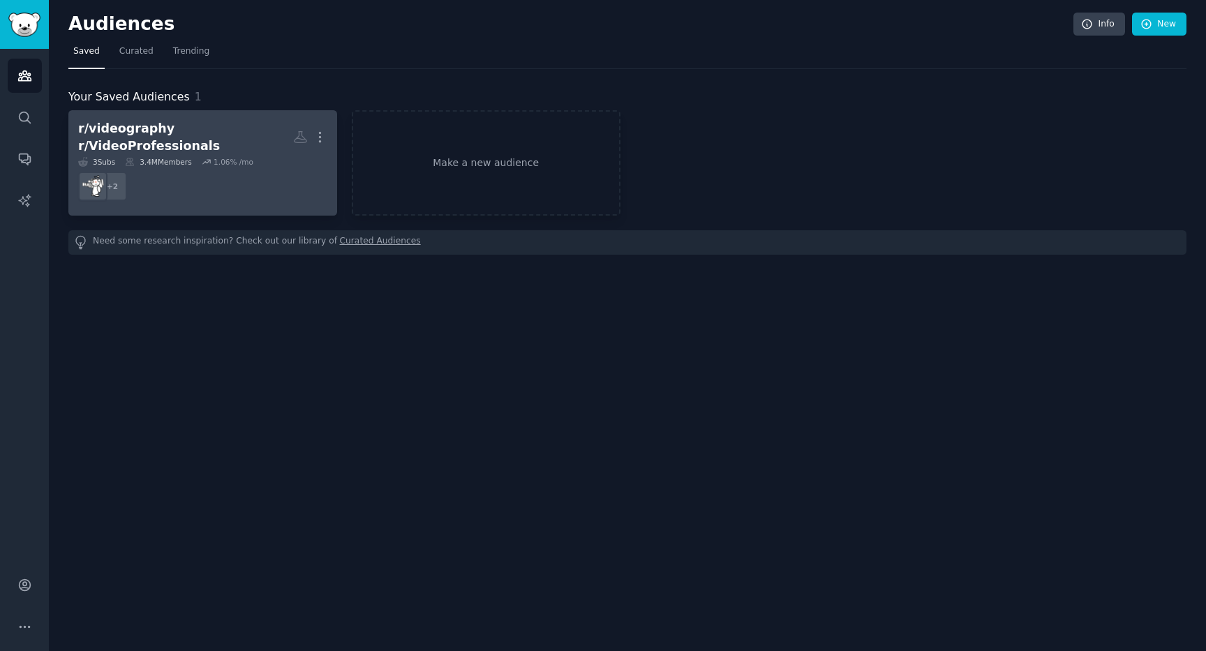
click at [263, 179] on dd "+ 2" at bounding box center [202, 186] width 249 height 39
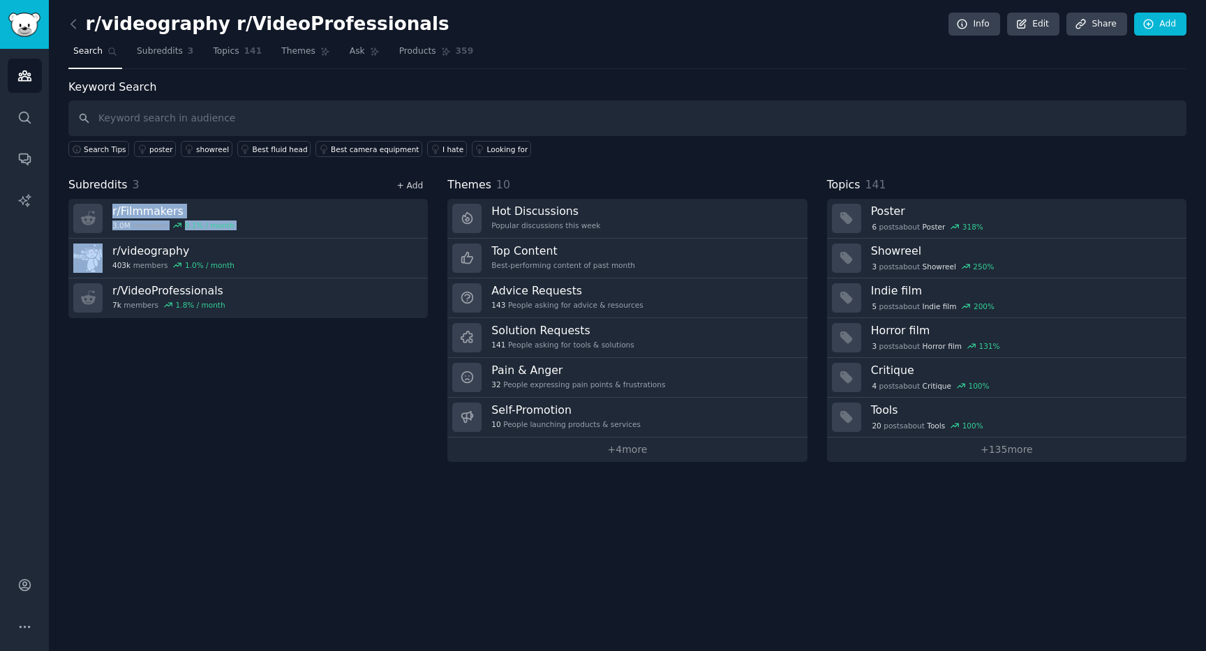
click at [417, 183] on link "+ Add" at bounding box center [410, 186] width 27 height 10
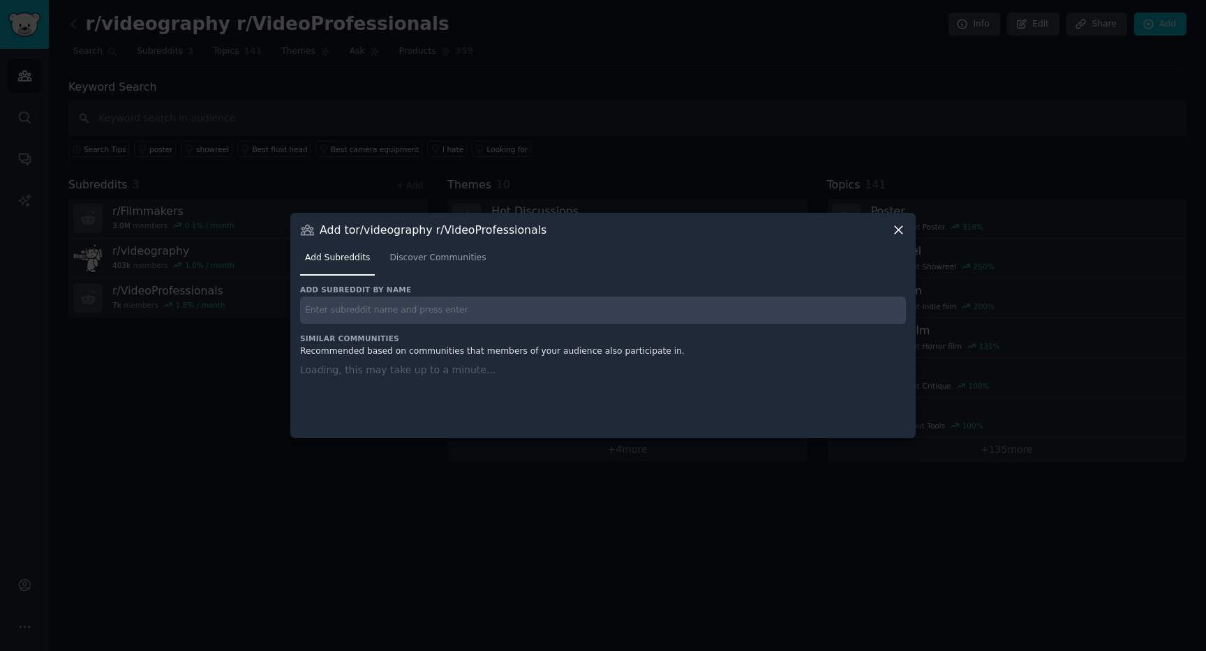
click at [399, 307] on input "text" at bounding box center [603, 310] width 606 height 27
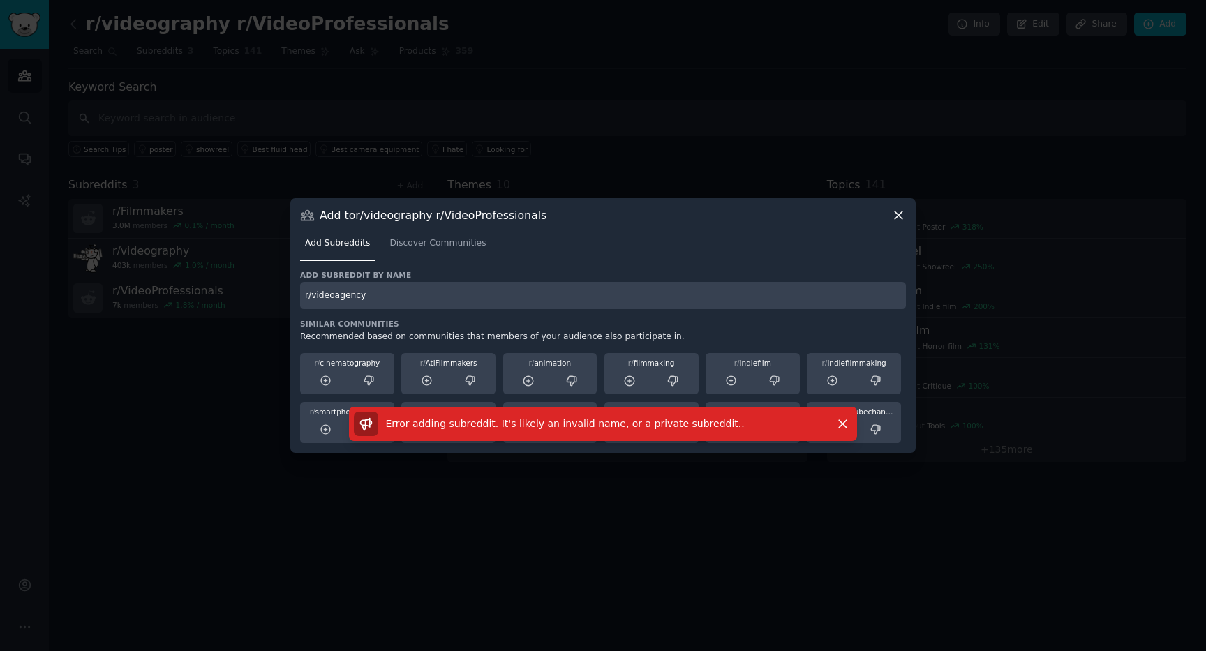
click at [378, 293] on input "r/videoagency" at bounding box center [603, 295] width 606 height 27
click at [850, 424] on button "Dismiss" at bounding box center [843, 424] width 24 height 24
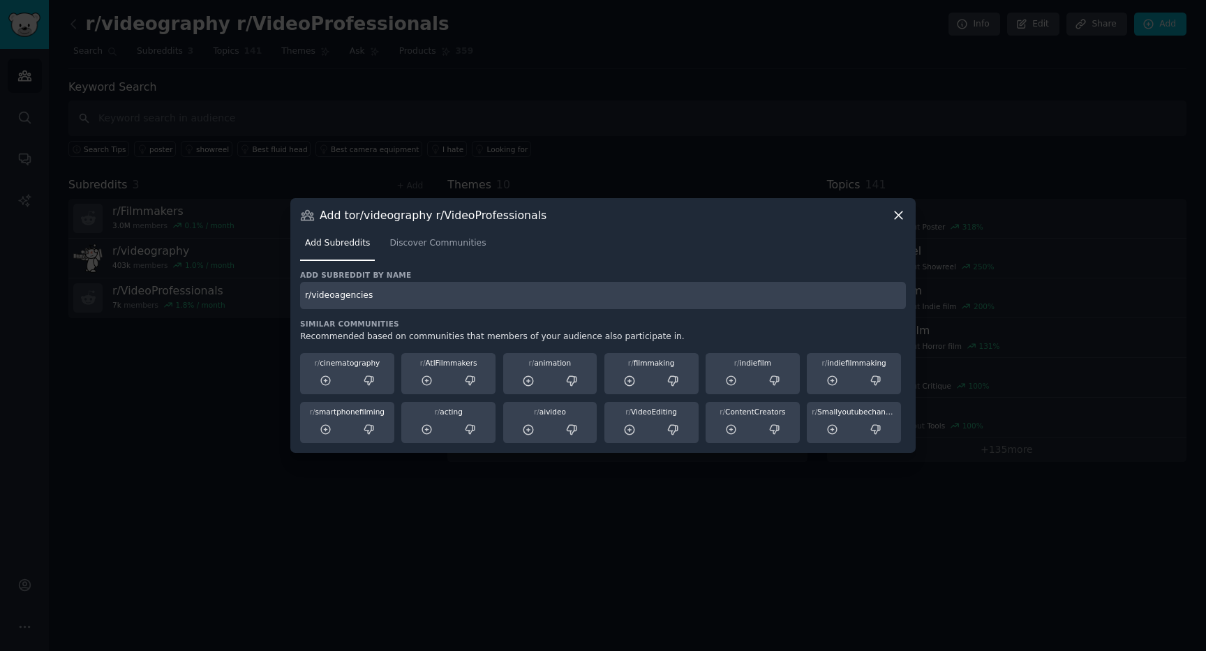
click at [471, 297] on input "r/videoagencies" at bounding box center [603, 295] width 606 height 27
type input "r/videobusiness"
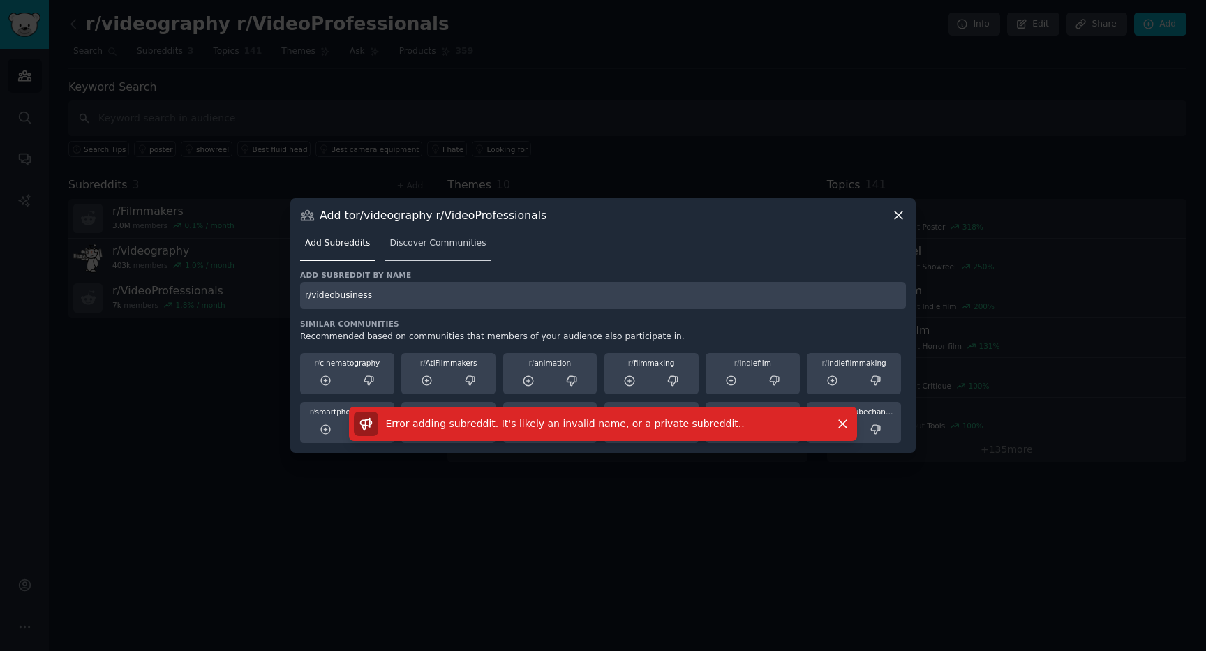
click at [426, 249] on link "Discover Communities" at bounding box center [438, 246] width 106 height 29
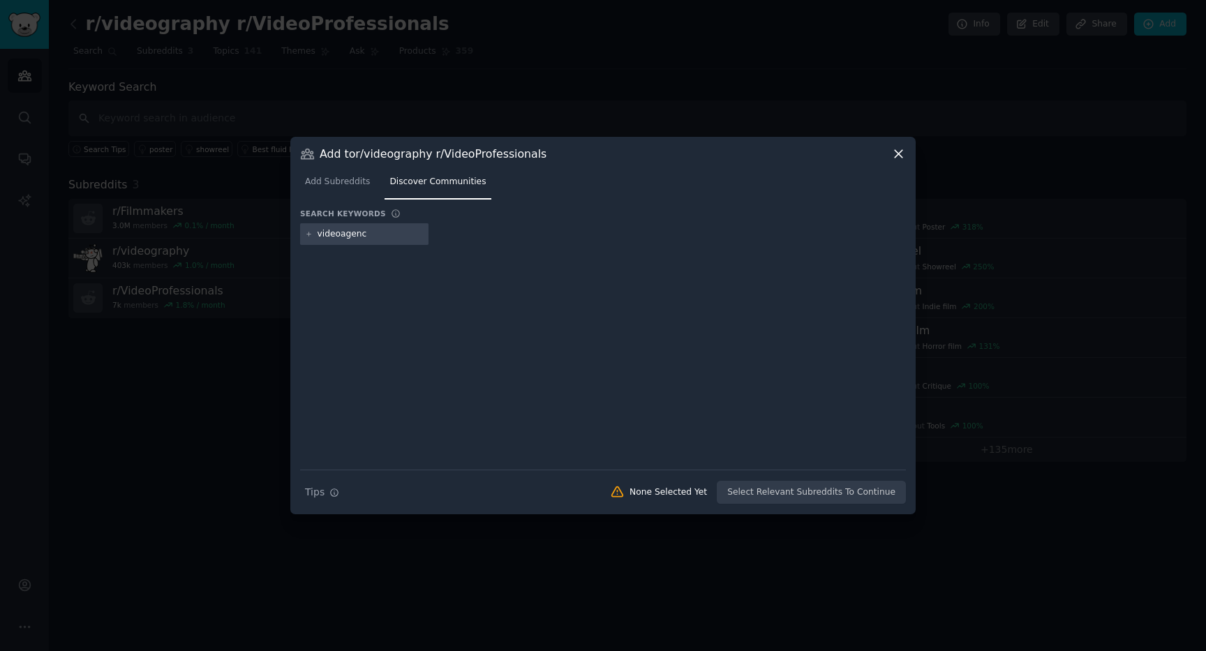
type input "videoagency"
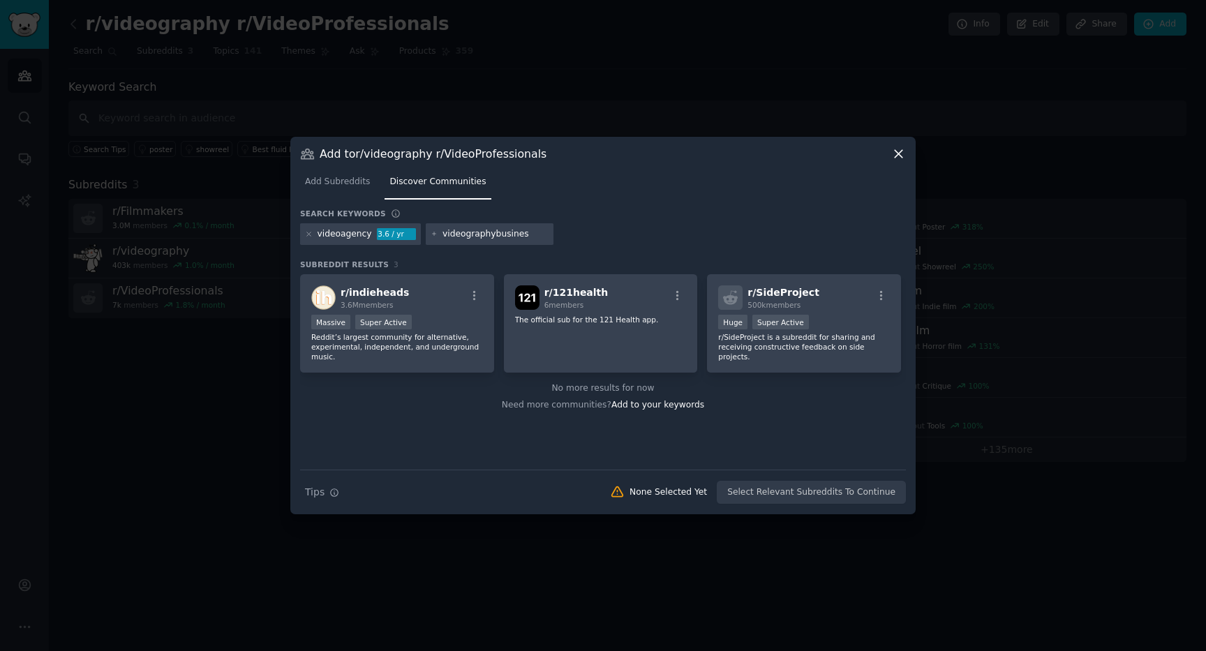
type input "videographybusiness"
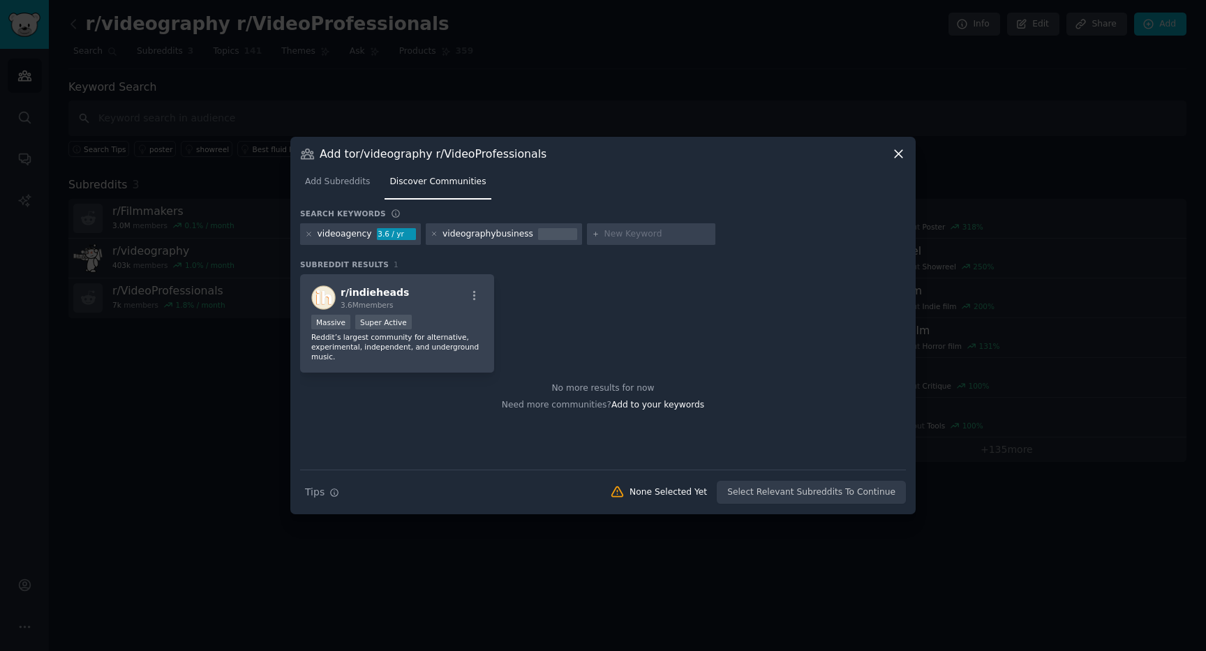
click at [499, 236] on div "videographybusiness" at bounding box center [488, 234] width 91 height 13
click at [426, 232] on div "videographybusiness" at bounding box center [504, 234] width 156 height 22
click at [431, 232] on icon at bounding box center [435, 234] width 8 height 8
click at [309, 236] on icon at bounding box center [309, 234] width 8 height 8
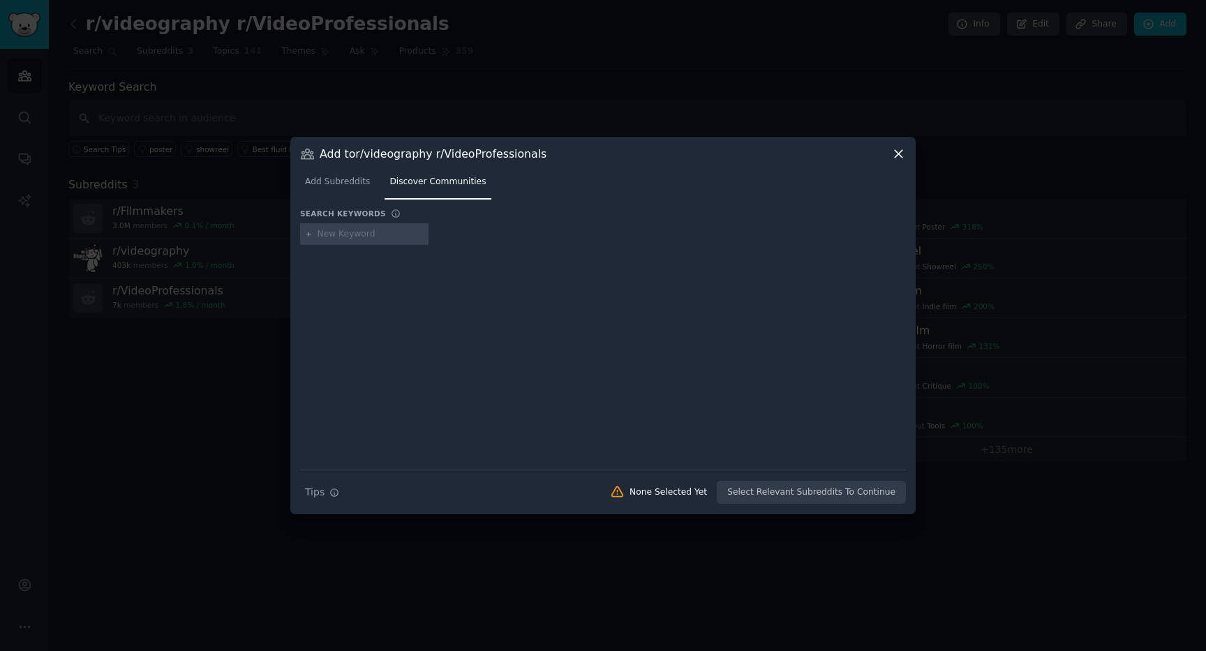
click at [903, 155] on icon at bounding box center [898, 154] width 15 height 15
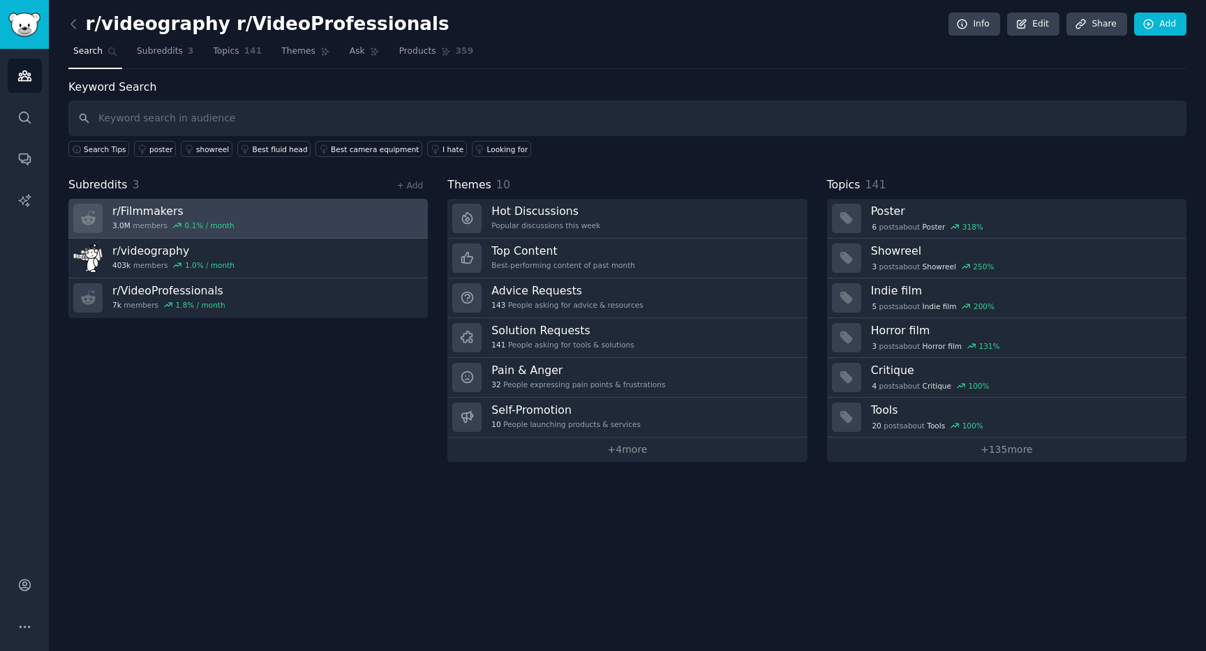
click at [397, 227] on link "r/ Filmmakers 3.0M members 0.1 % / month" at bounding box center [248, 219] width 360 height 40
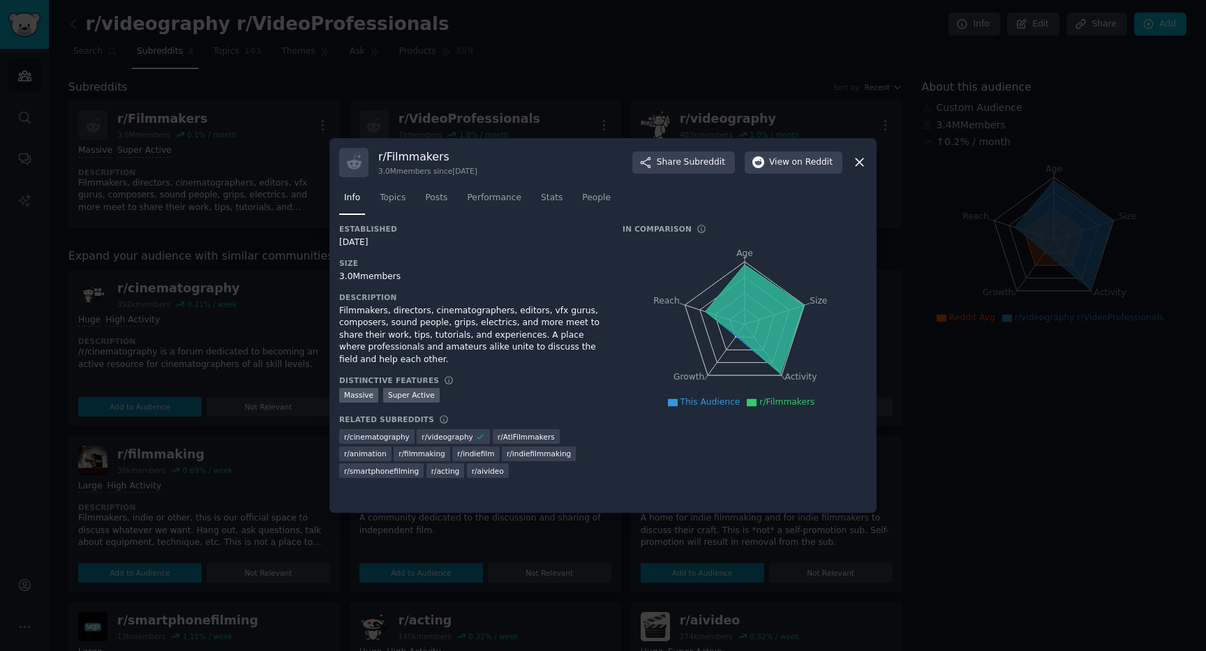
click at [856, 162] on icon at bounding box center [859, 162] width 15 height 15
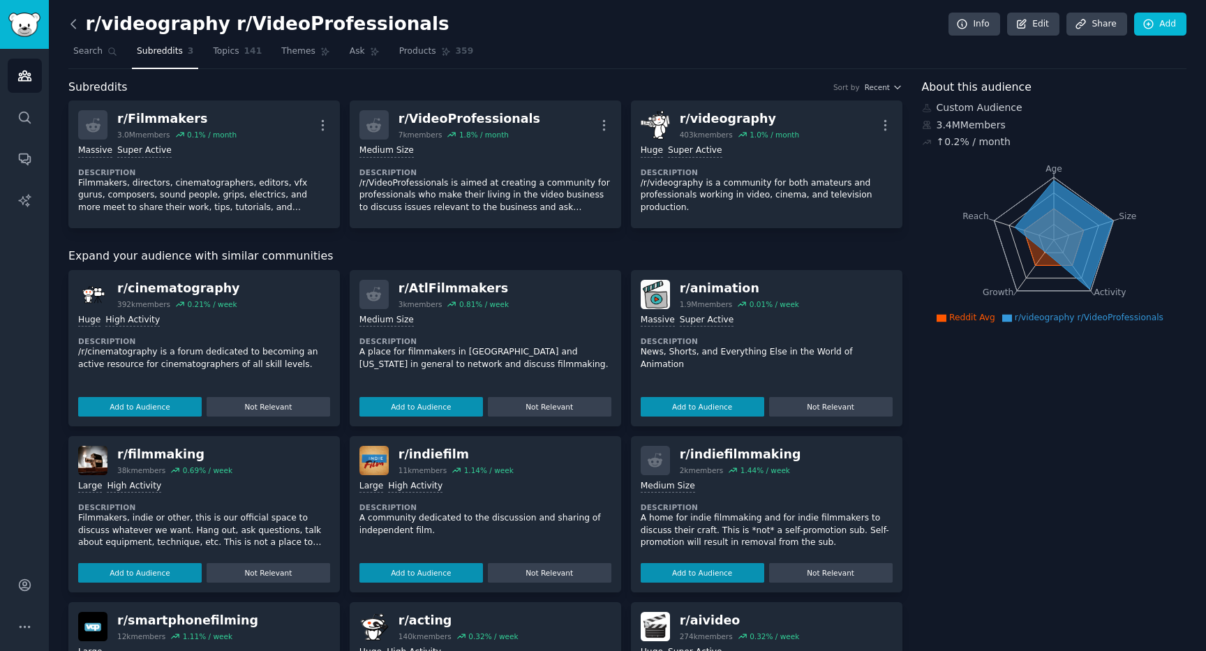
click at [70, 17] on icon at bounding box center [73, 24] width 15 height 15
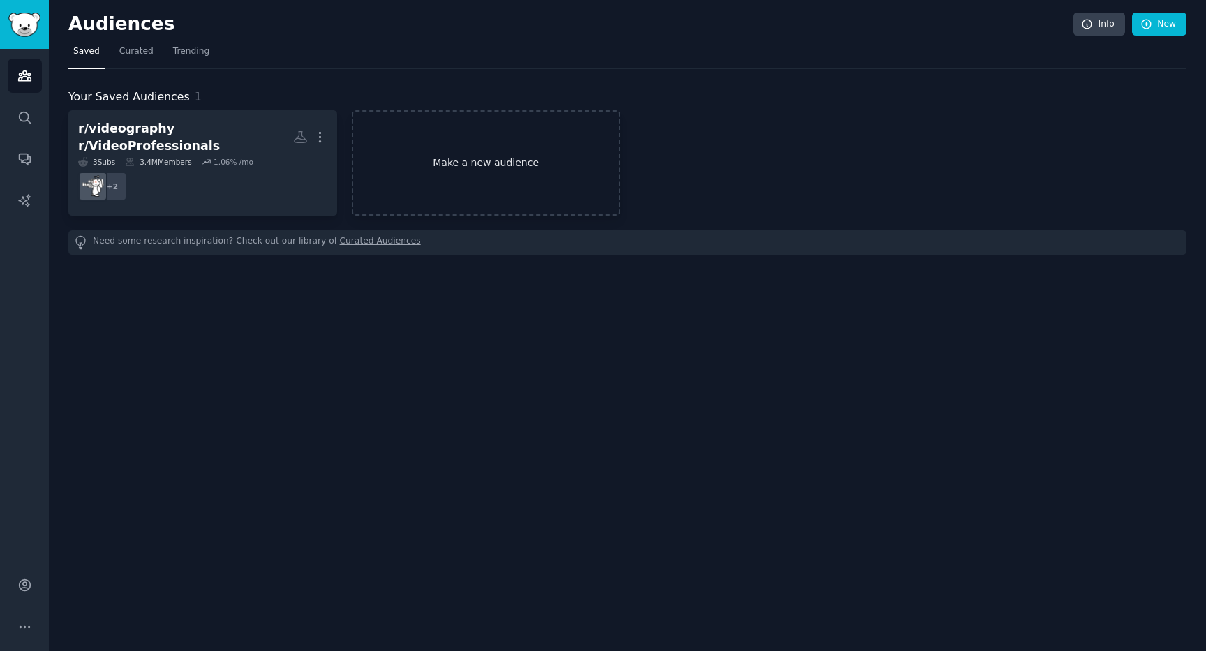
click at [428, 158] on link "Make a new audience" at bounding box center [486, 162] width 269 height 105
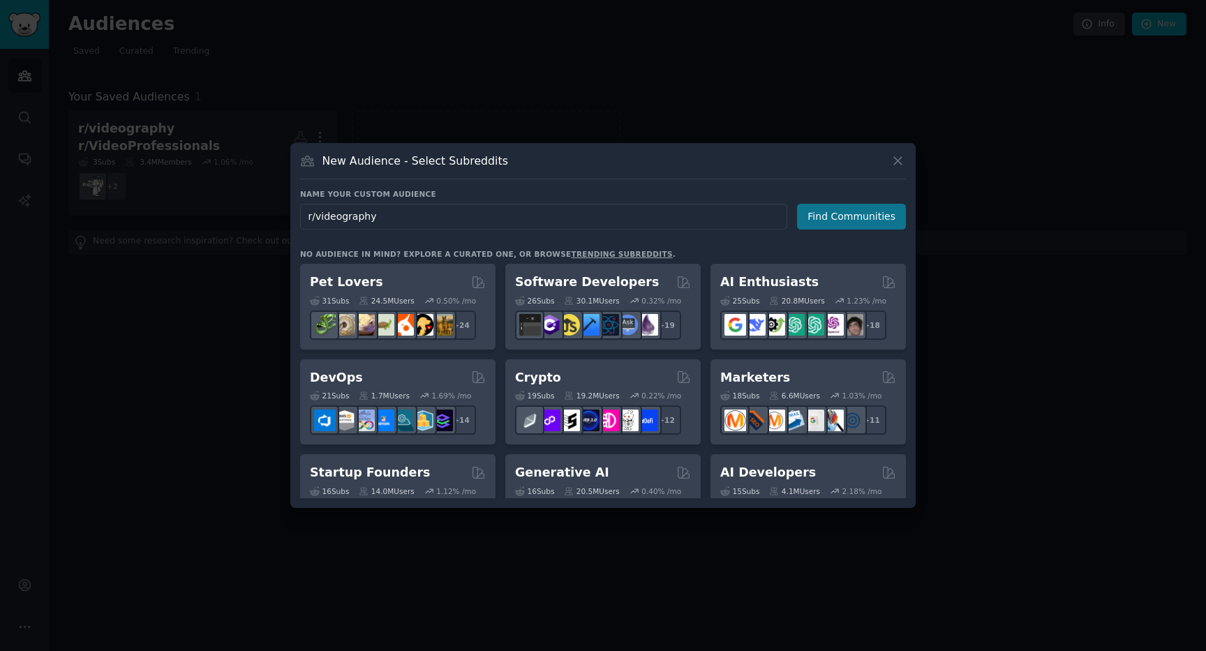
type input "r/videography"
click at [829, 216] on button "Find Communities" at bounding box center [851, 217] width 109 height 26
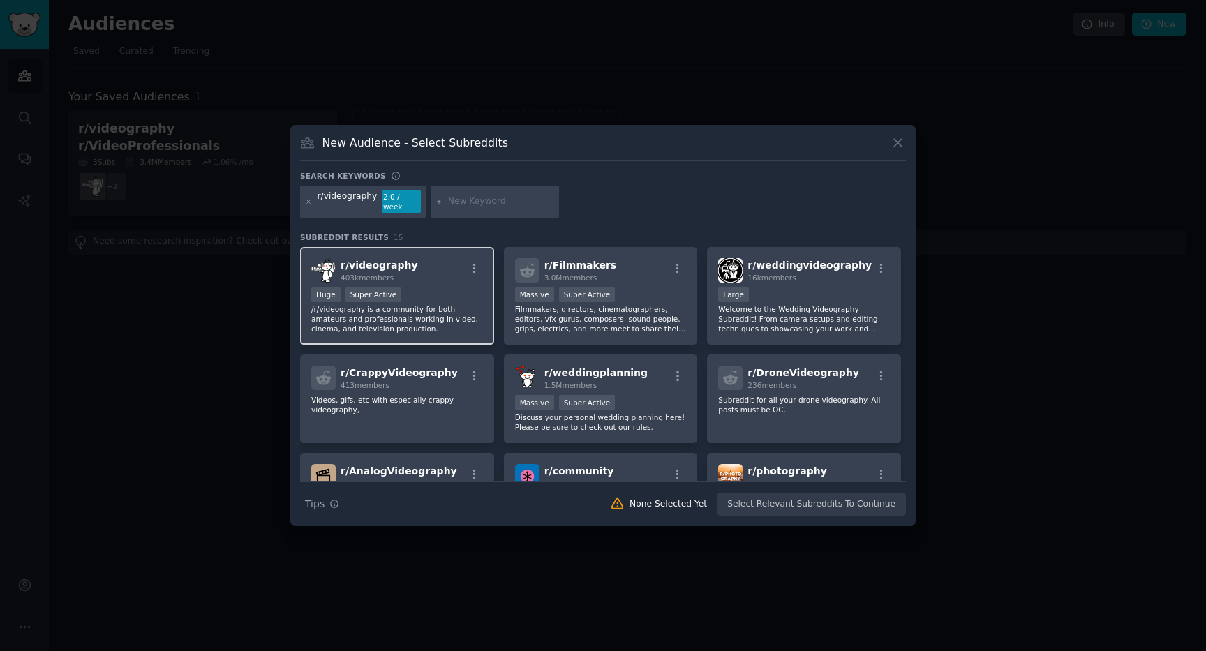
click at [454, 309] on p "/r/videography is a community for both amateurs and professionals working in vi…" at bounding box center [397, 318] width 172 height 29
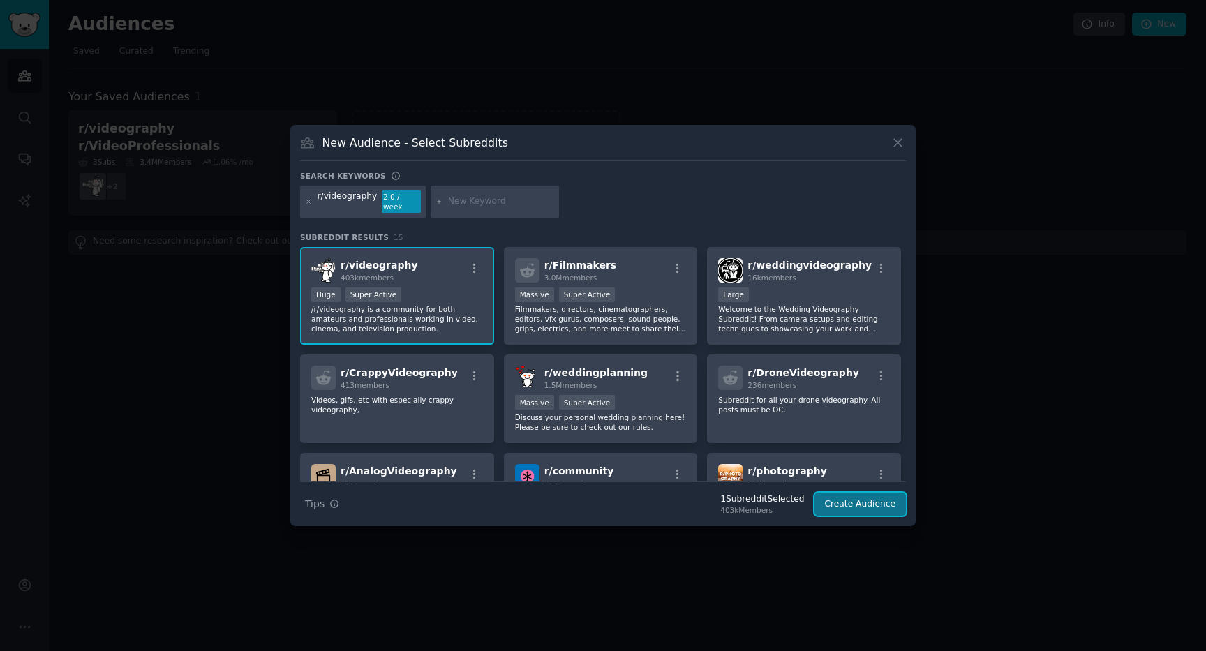
click at [871, 502] on button "Create Audience" at bounding box center [861, 505] width 92 height 24
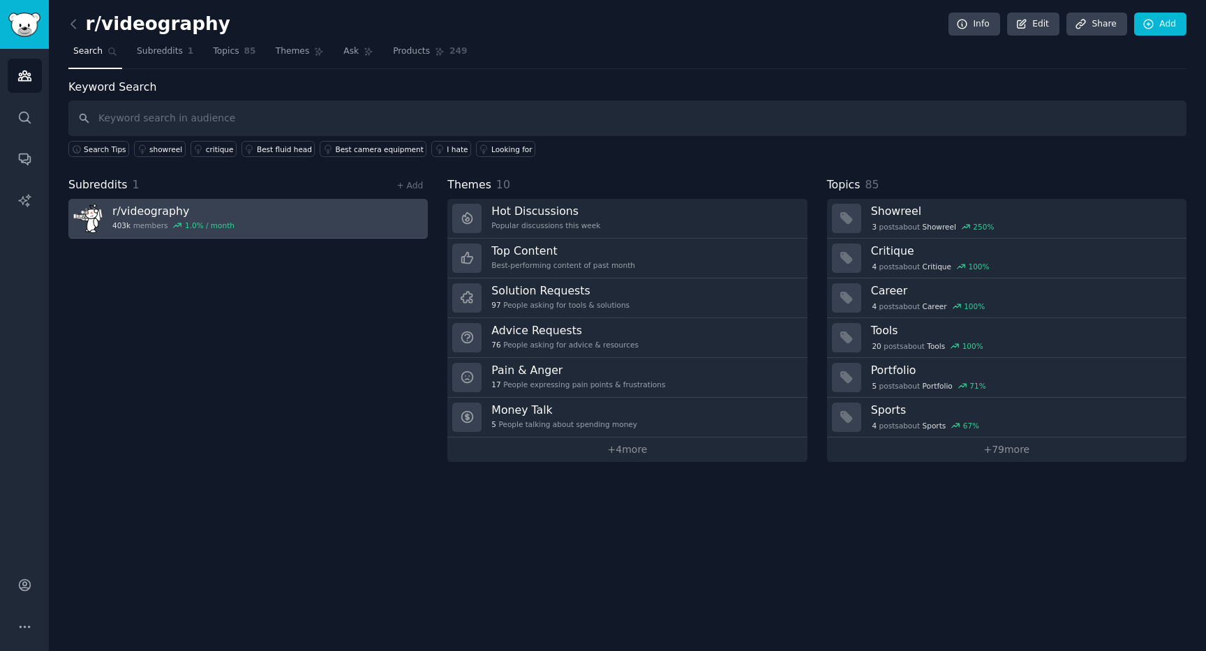
click at [331, 222] on link "r/ videography 403k members 1.0 % / month" at bounding box center [248, 219] width 360 height 40
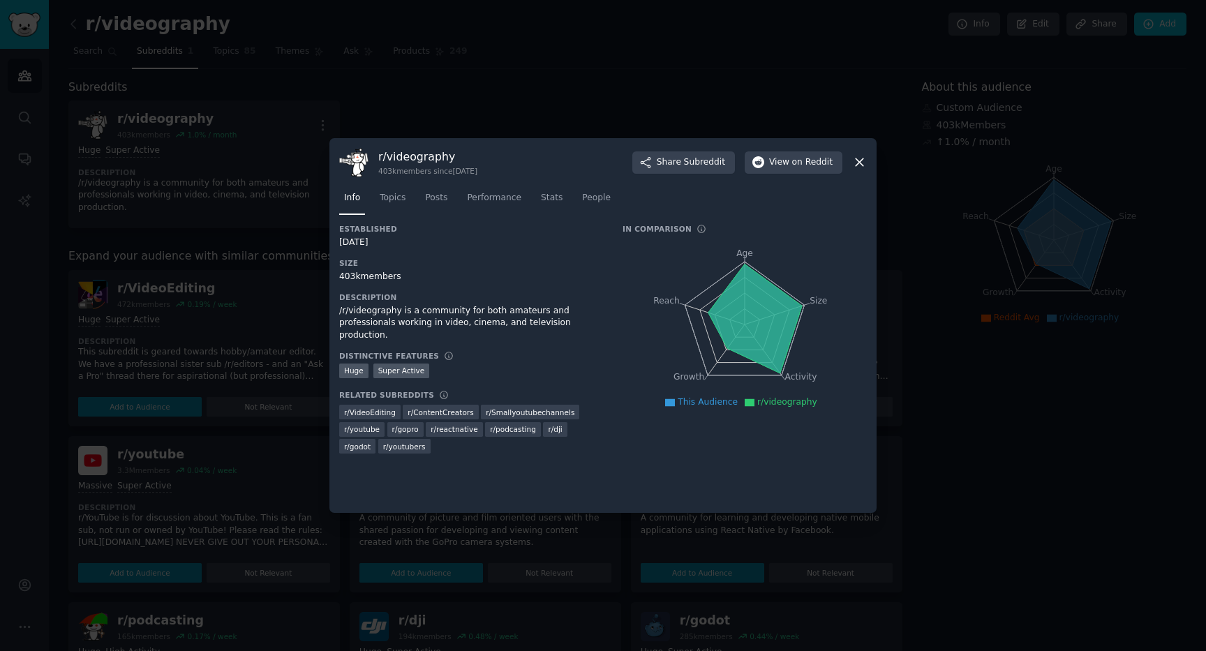
click at [517, 87] on div at bounding box center [603, 325] width 1206 height 651
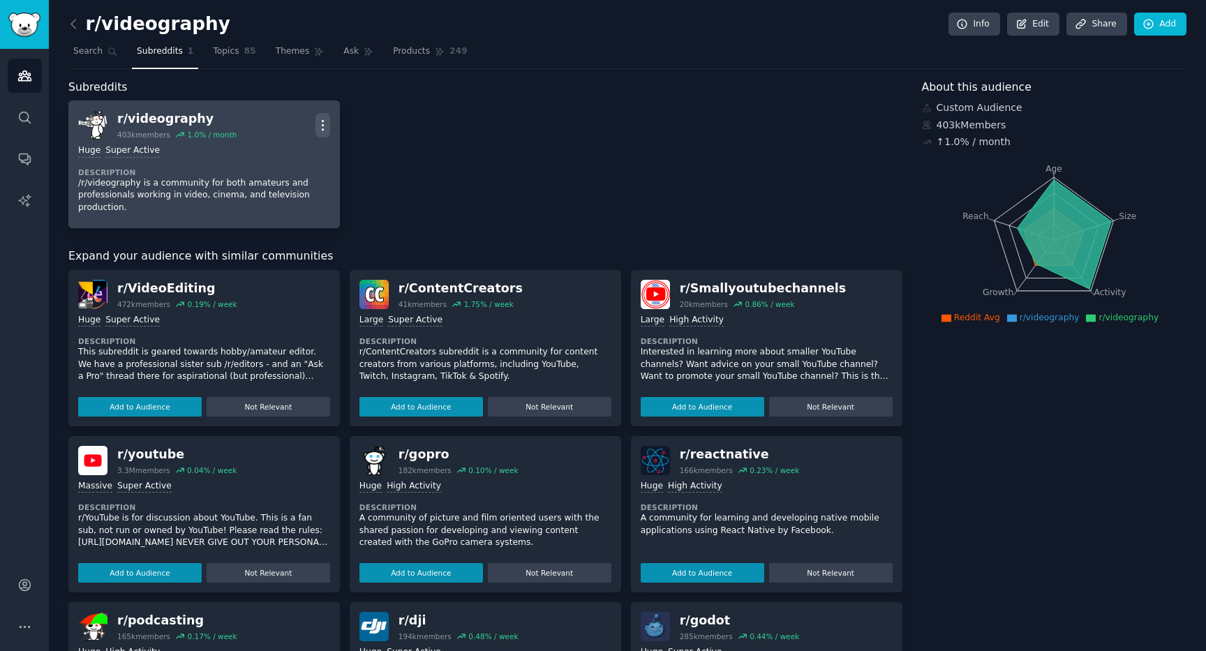
click at [320, 121] on icon "button" at bounding box center [323, 125] width 15 height 15
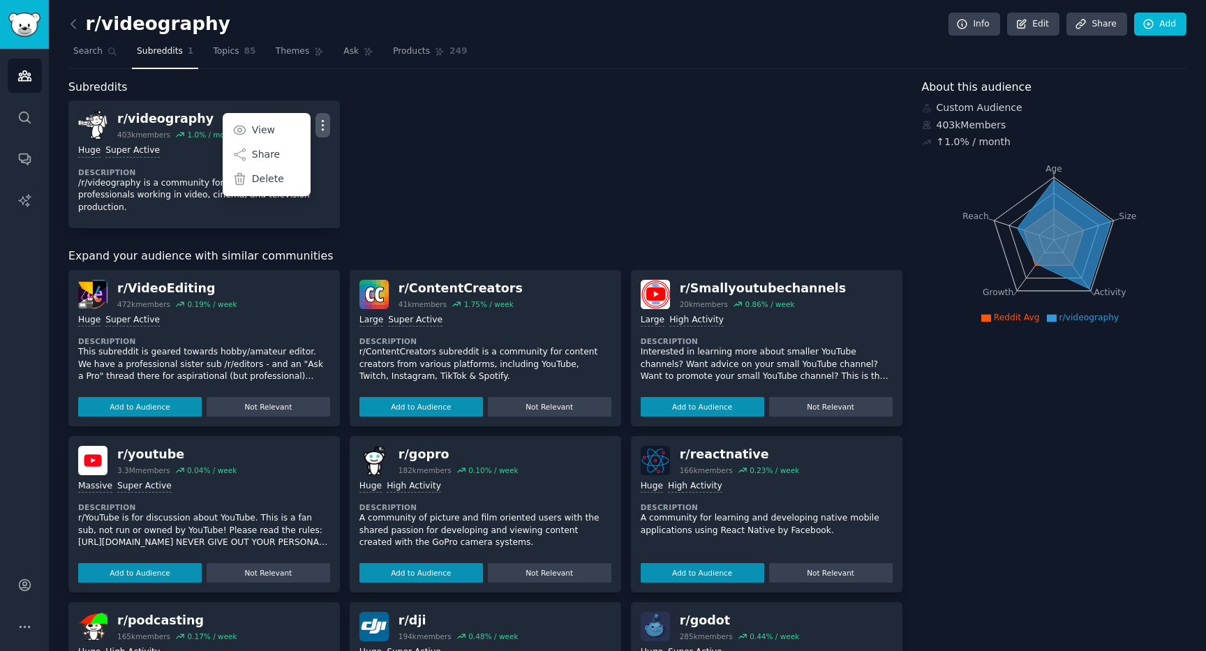
click at [392, 133] on div "r/ videography 403k members 1.0 % / month More View Share Delete Huge Super Act…" at bounding box center [485, 165] width 834 height 128
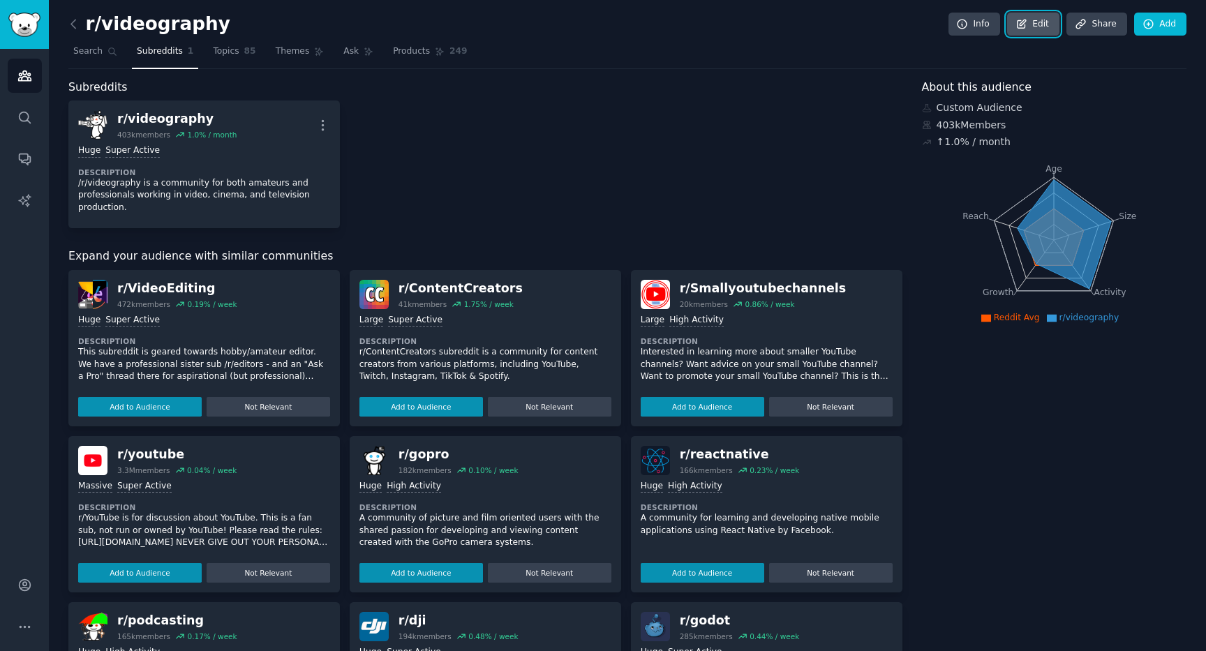
click at [1034, 29] on link "Edit" at bounding box center [1033, 25] width 52 height 24
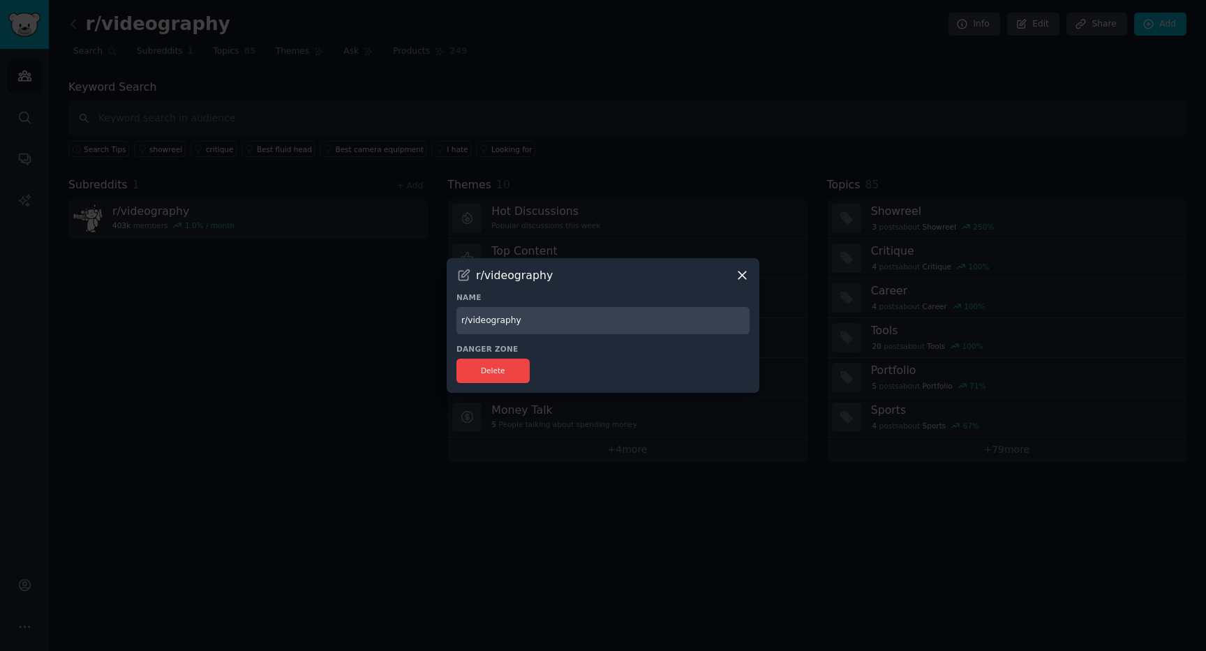
click at [741, 273] on icon at bounding box center [742, 275] width 15 height 15
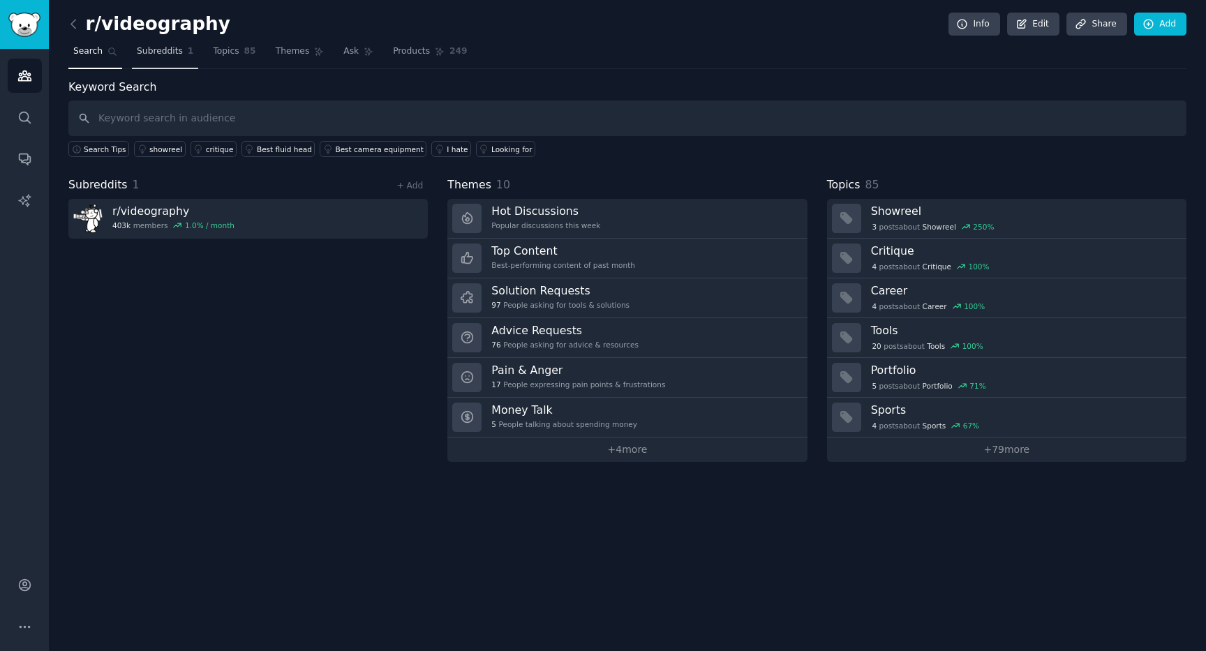
click at [174, 50] on span "Subreddits" at bounding box center [160, 51] width 46 height 13
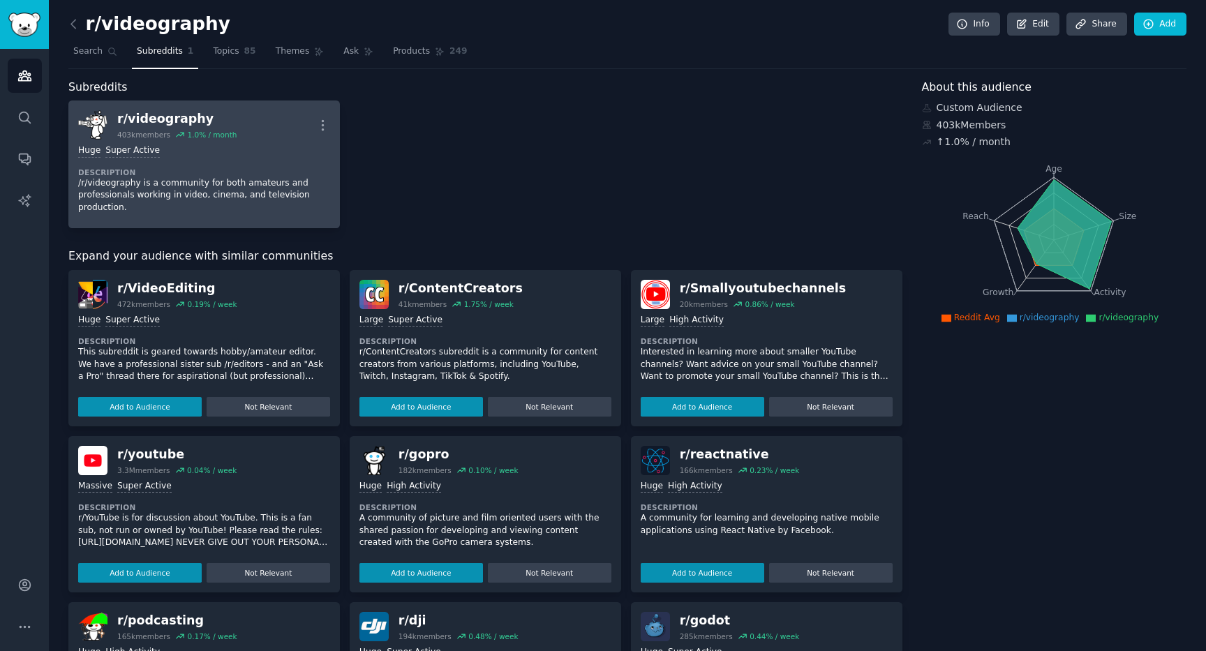
click at [172, 151] on div "Huge Super Active" at bounding box center [204, 151] width 252 height 13
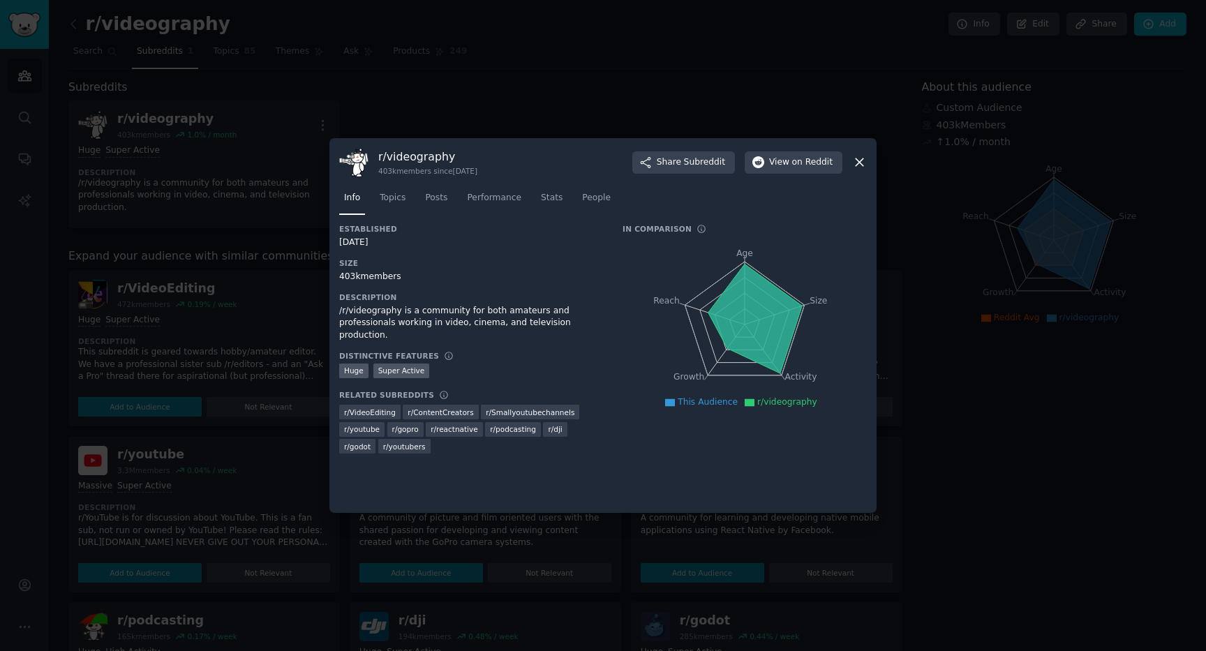
click at [612, 103] on div at bounding box center [603, 325] width 1206 height 651
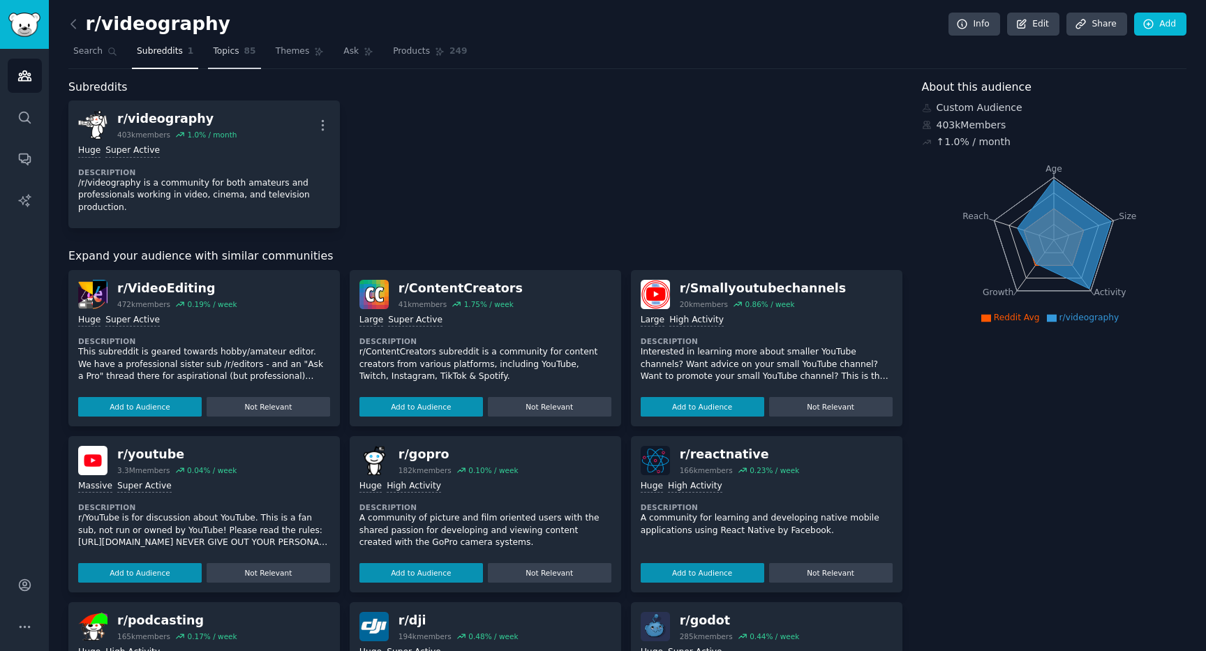
click at [216, 54] on span "Topics" at bounding box center [226, 51] width 26 height 13
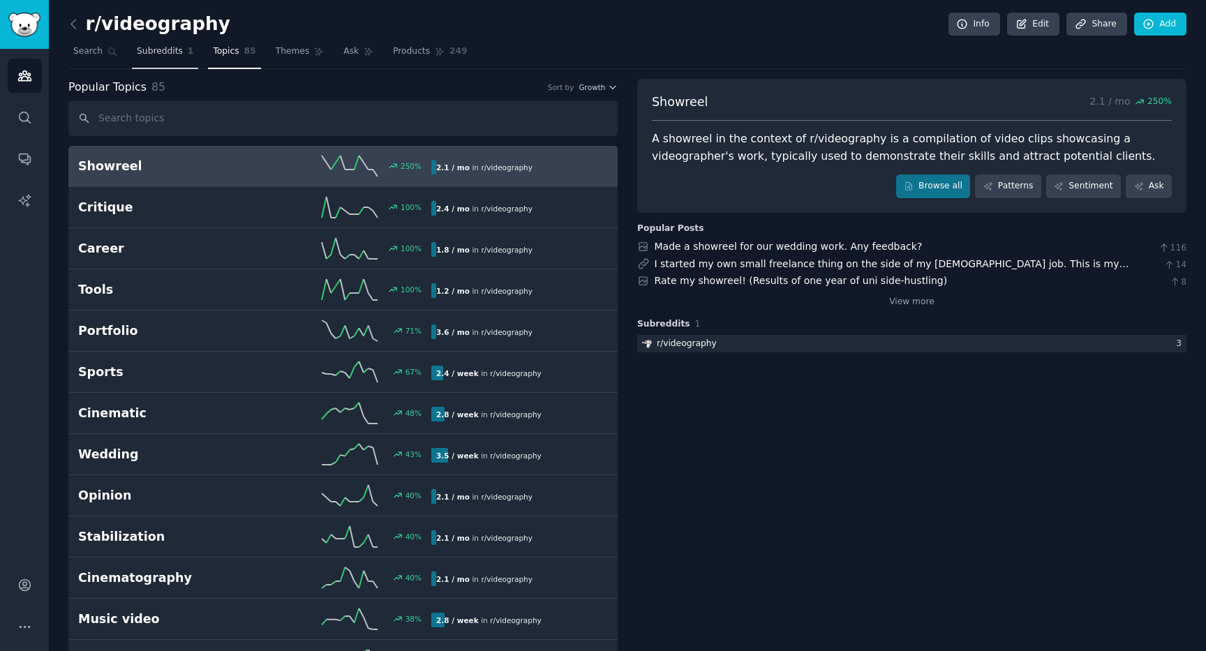
click at [139, 50] on span "Subreddits" at bounding box center [160, 51] width 46 height 13
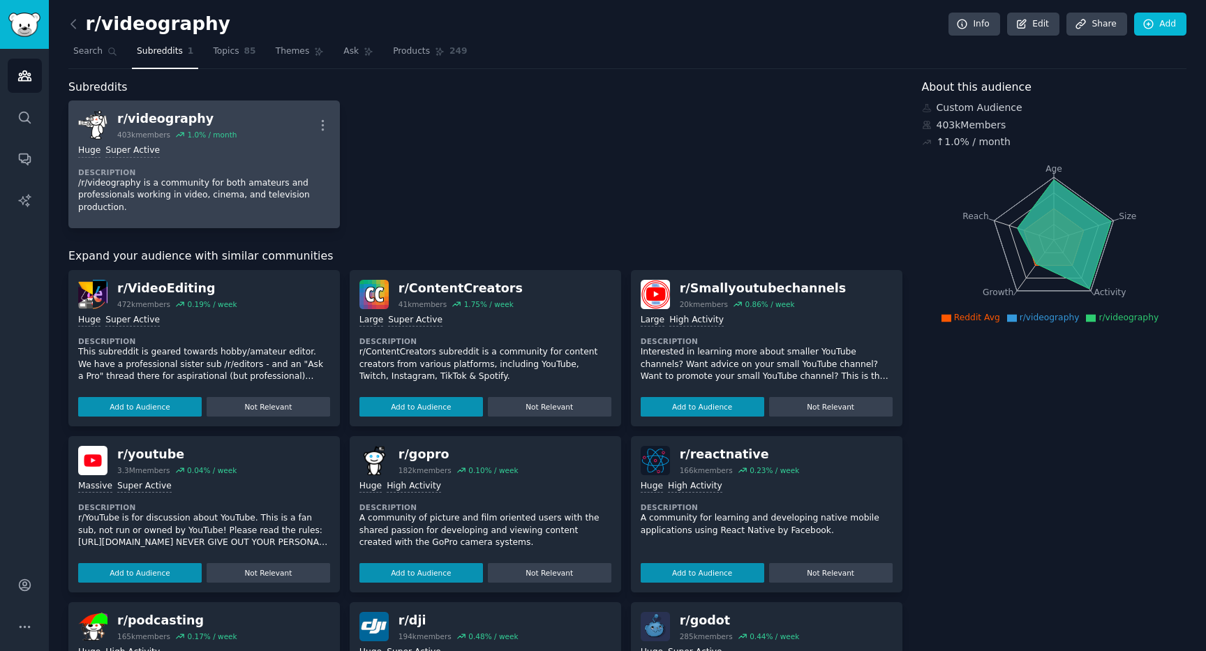
click at [243, 166] on div "Huge Super Active Description /r/videography is a community for both amateurs a…" at bounding box center [204, 179] width 252 height 79
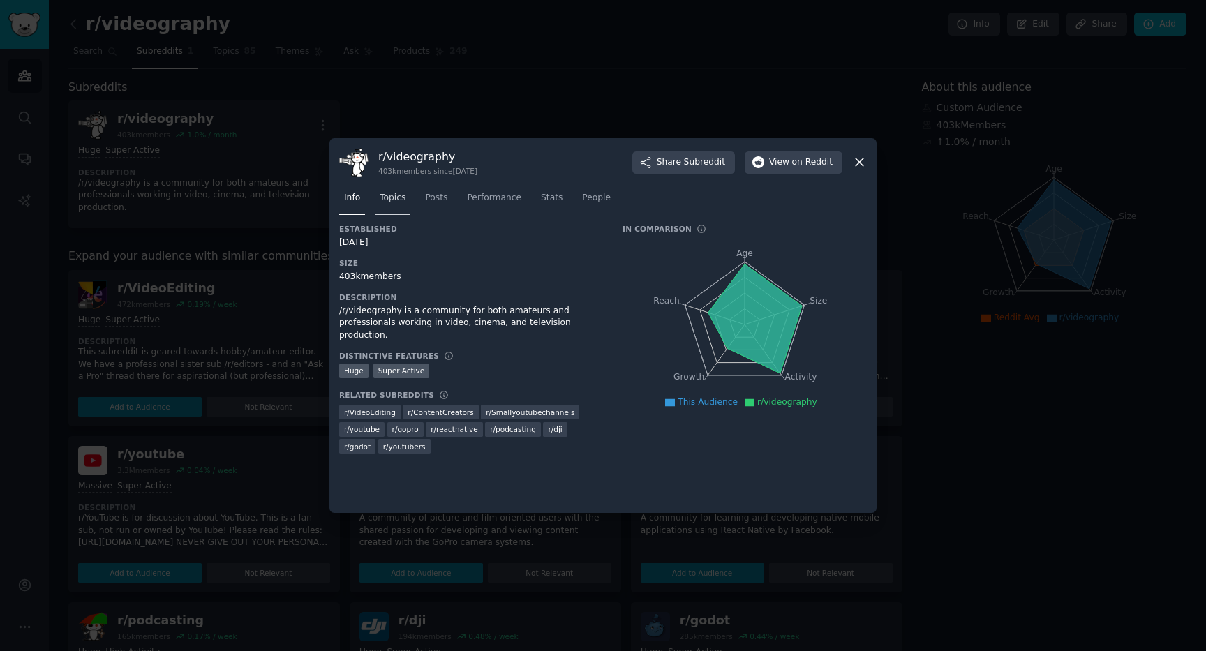
click at [407, 197] on link "Topics" at bounding box center [393, 201] width 36 height 29
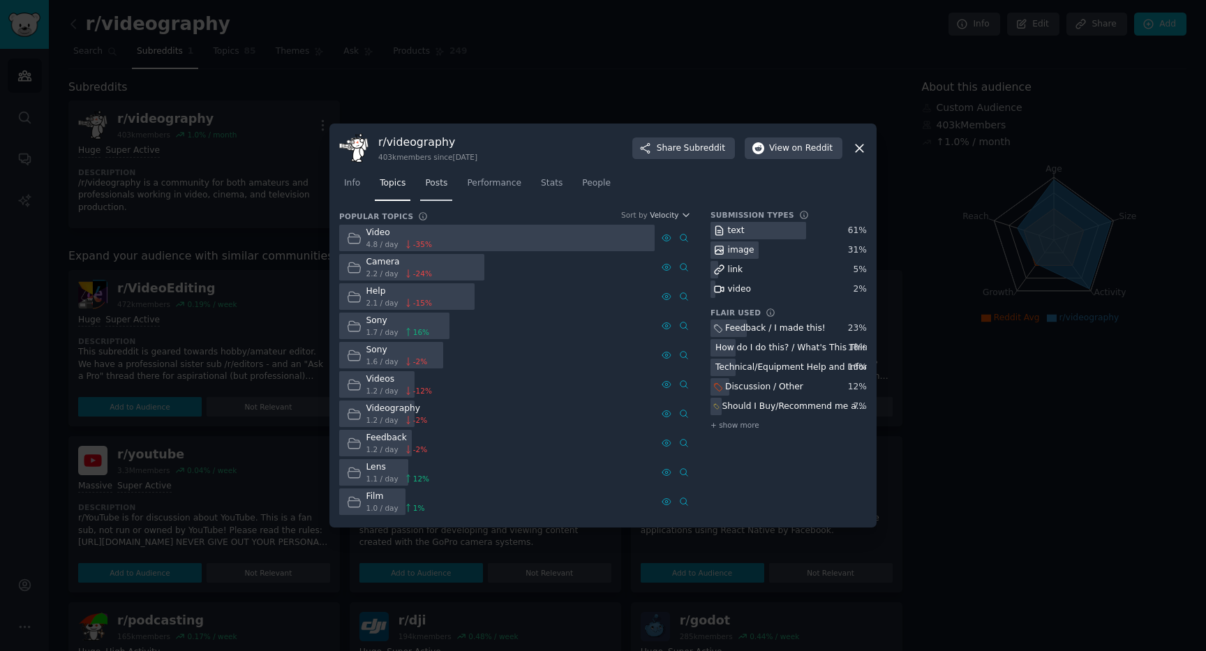
click at [443, 186] on span "Posts" at bounding box center [436, 183] width 22 height 13
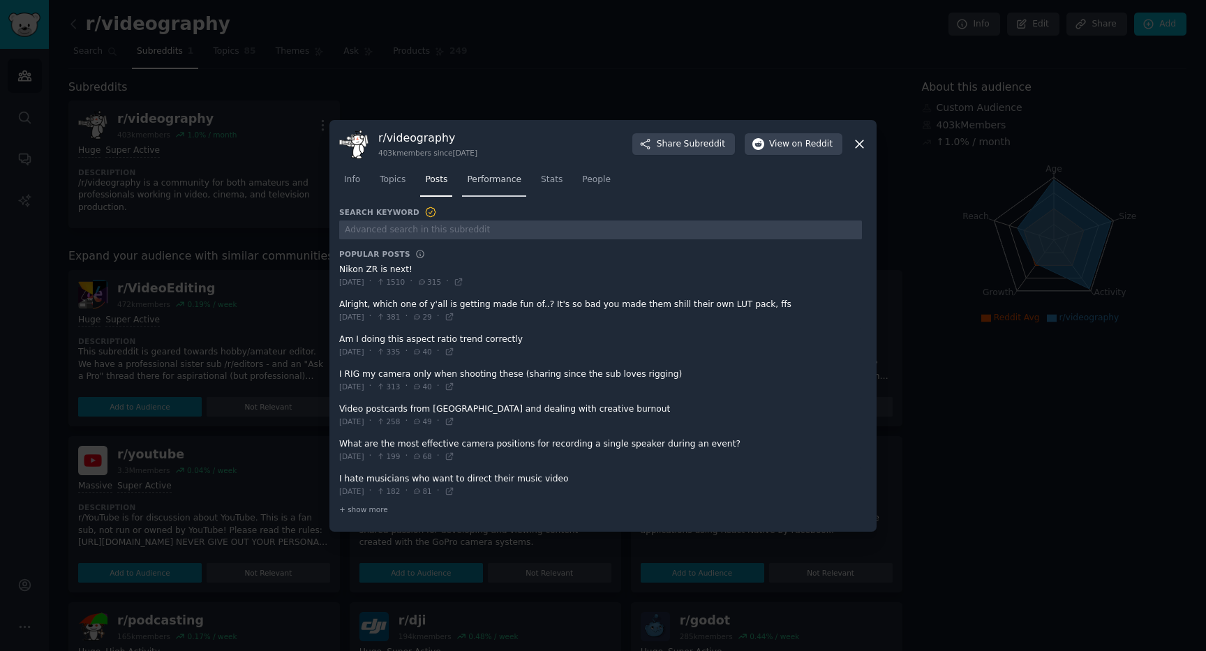
click at [501, 179] on span "Performance" at bounding box center [494, 180] width 54 height 13
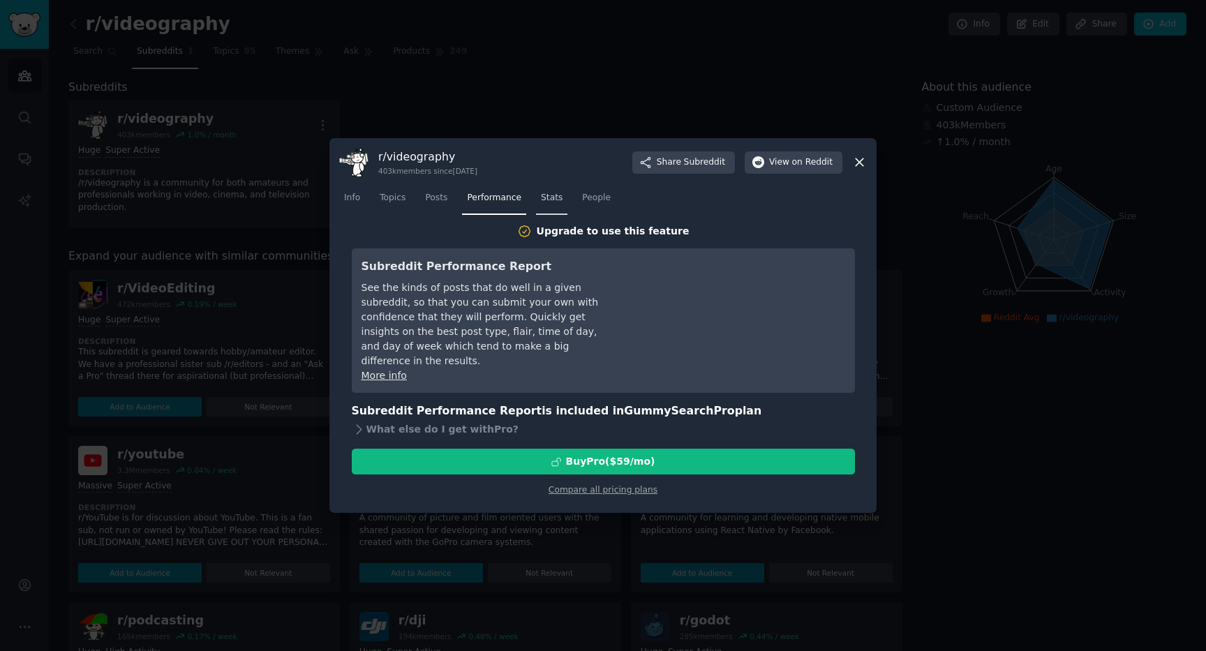
click at [554, 210] on link "Stats" at bounding box center [551, 201] width 31 height 29
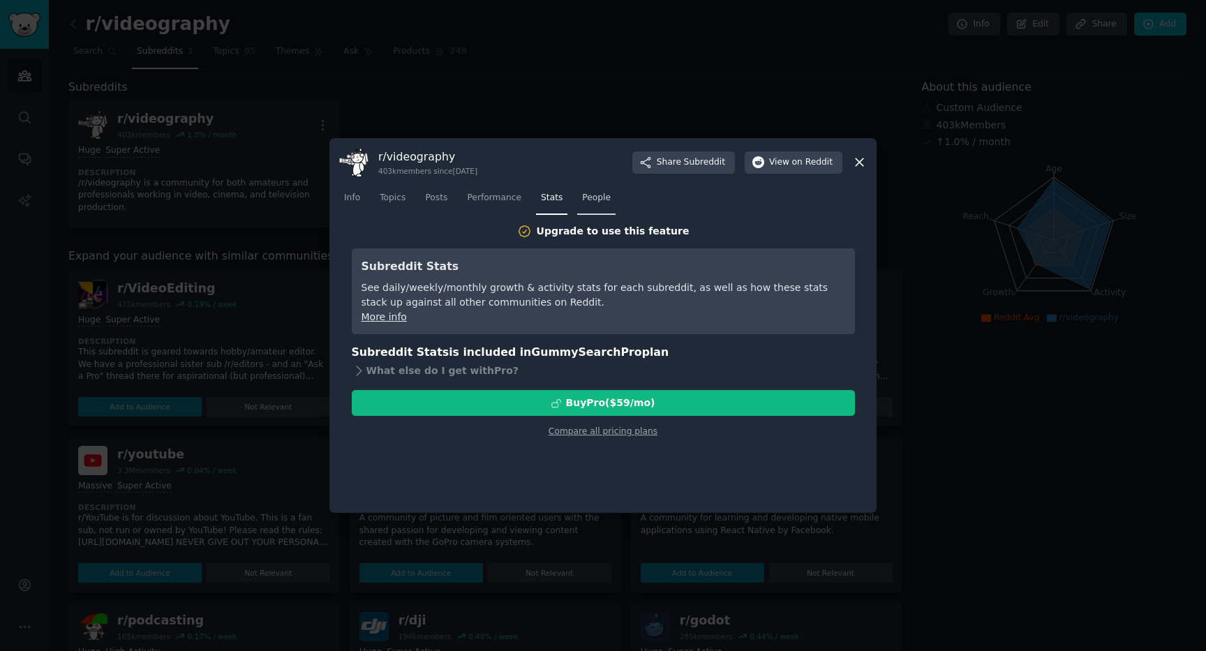
click at [593, 205] on link "People" at bounding box center [596, 201] width 38 height 29
click at [672, 115] on div at bounding box center [603, 325] width 1206 height 651
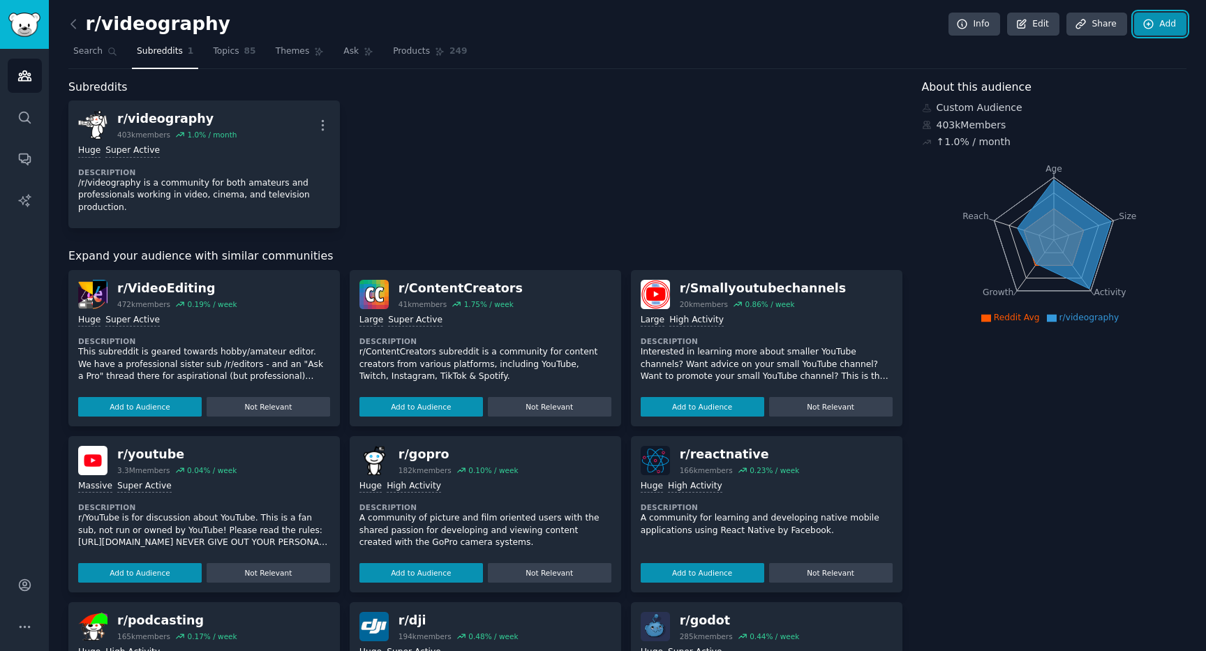
click at [1171, 27] on link "Add" at bounding box center [1160, 25] width 52 height 24
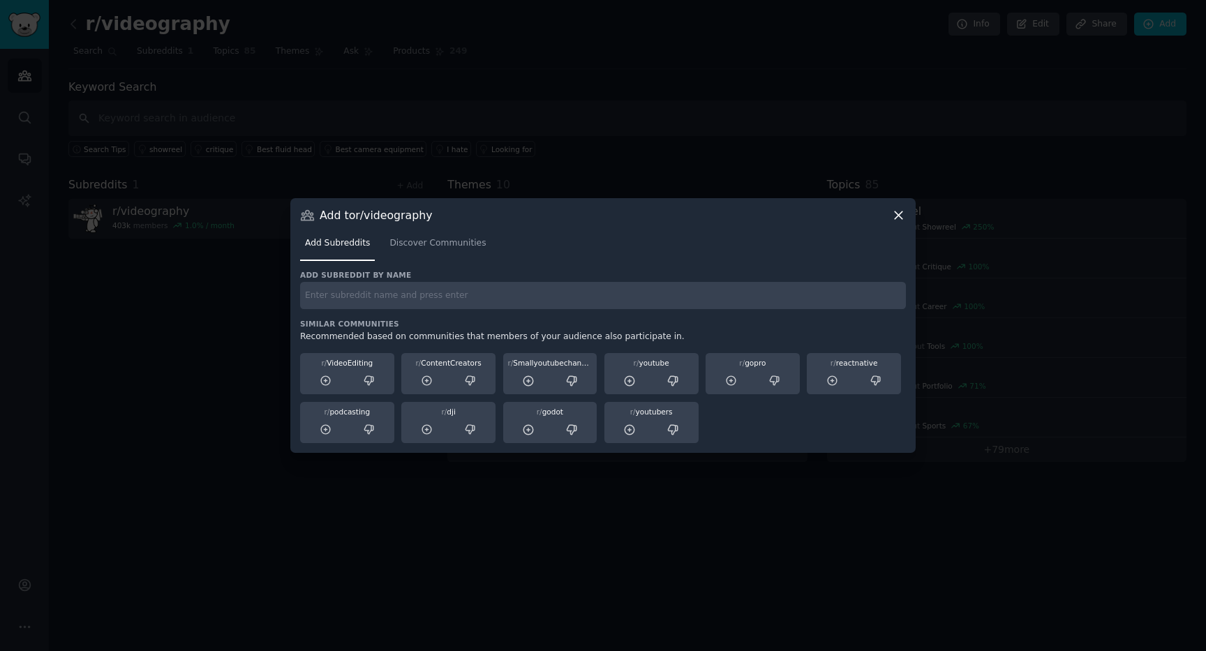
click at [625, 121] on div at bounding box center [603, 325] width 1206 height 651
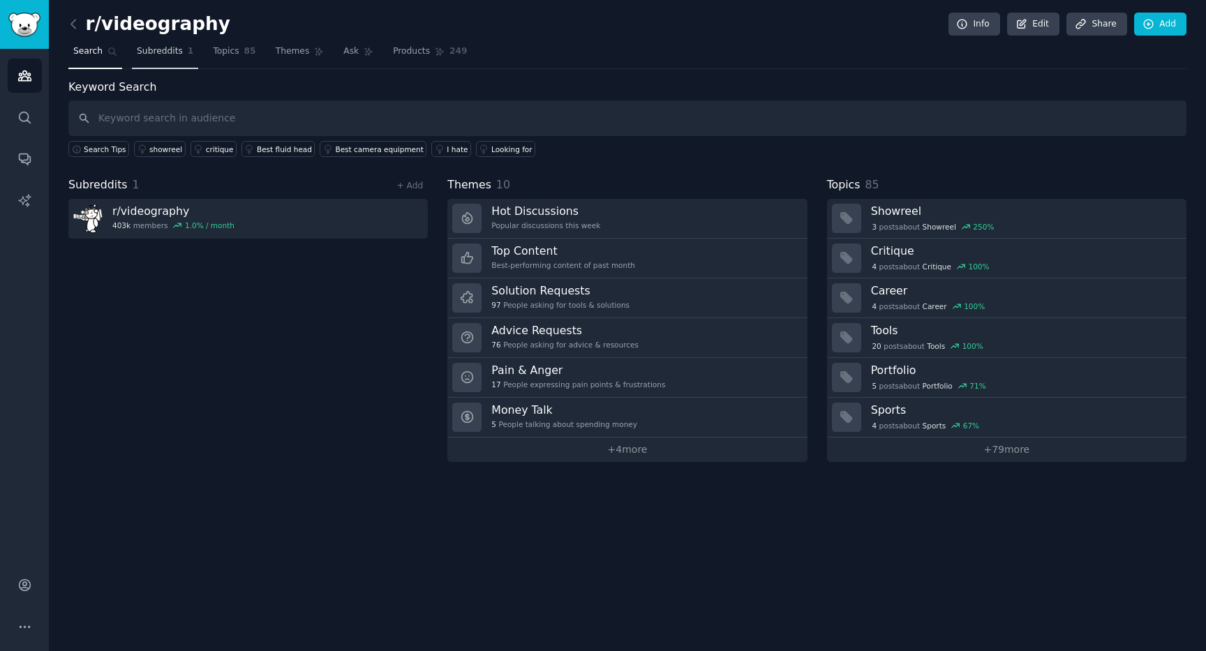
click at [162, 57] on span "Subreddits" at bounding box center [160, 51] width 46 height 13
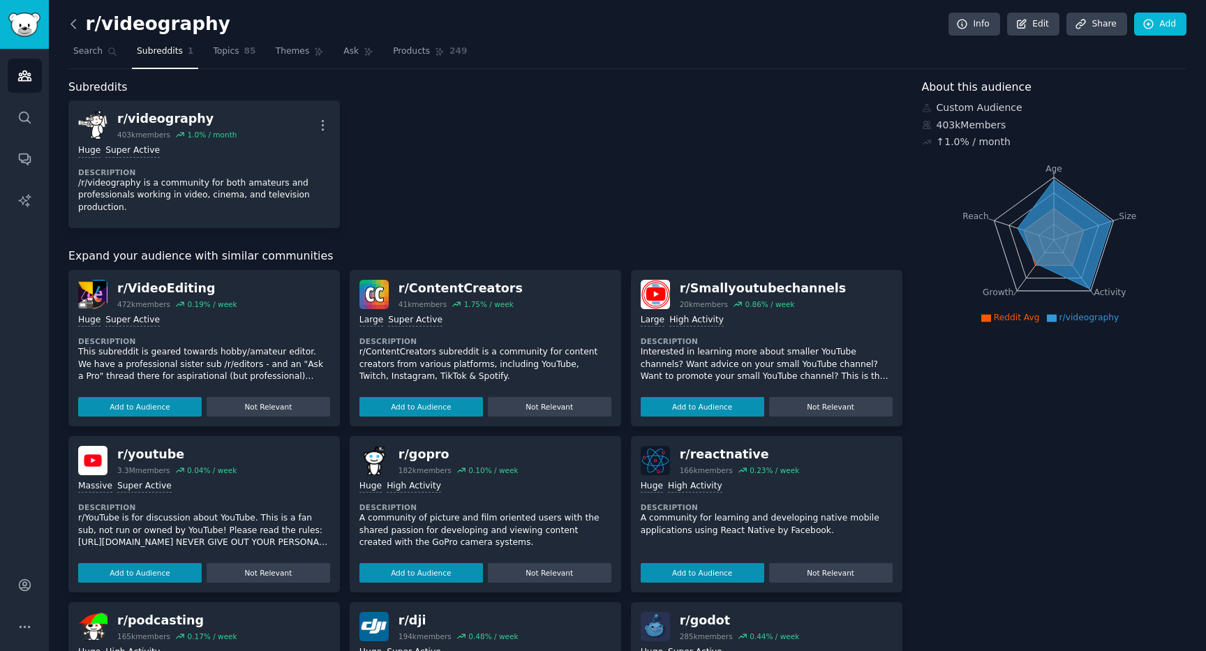
click at [74, 22] on icon at bounding box center [73, 24] width 15 height 15
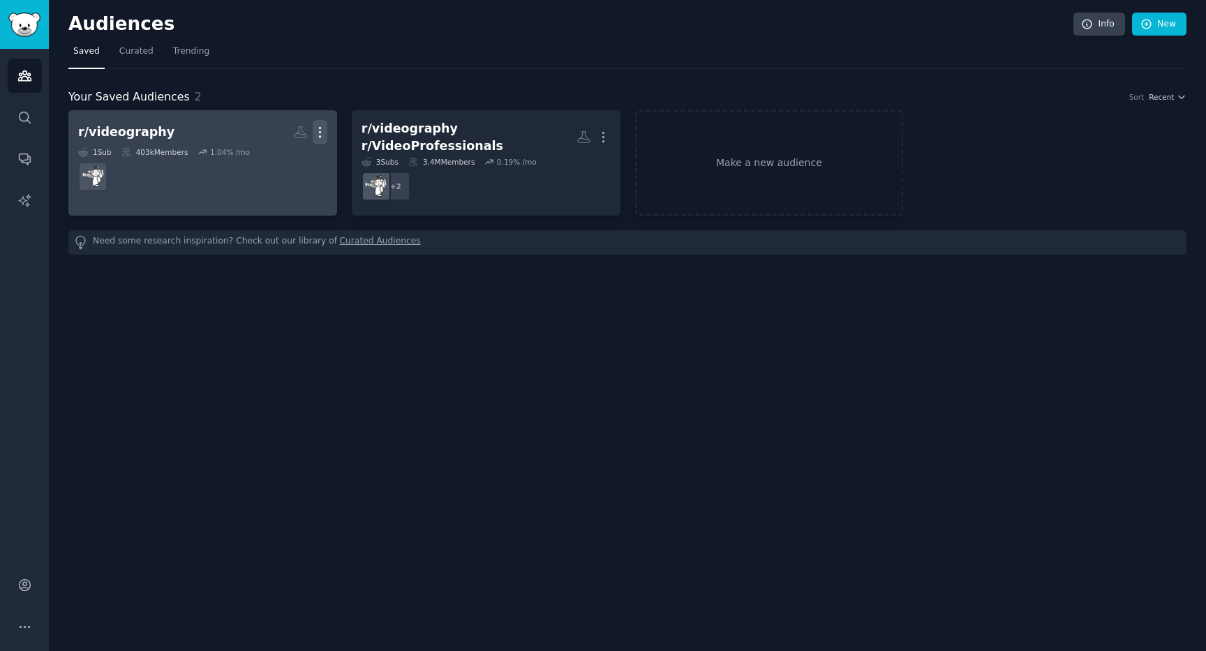
click at [320, 125] on icon "button" at bounding box center [320, 132] width 15 height 15
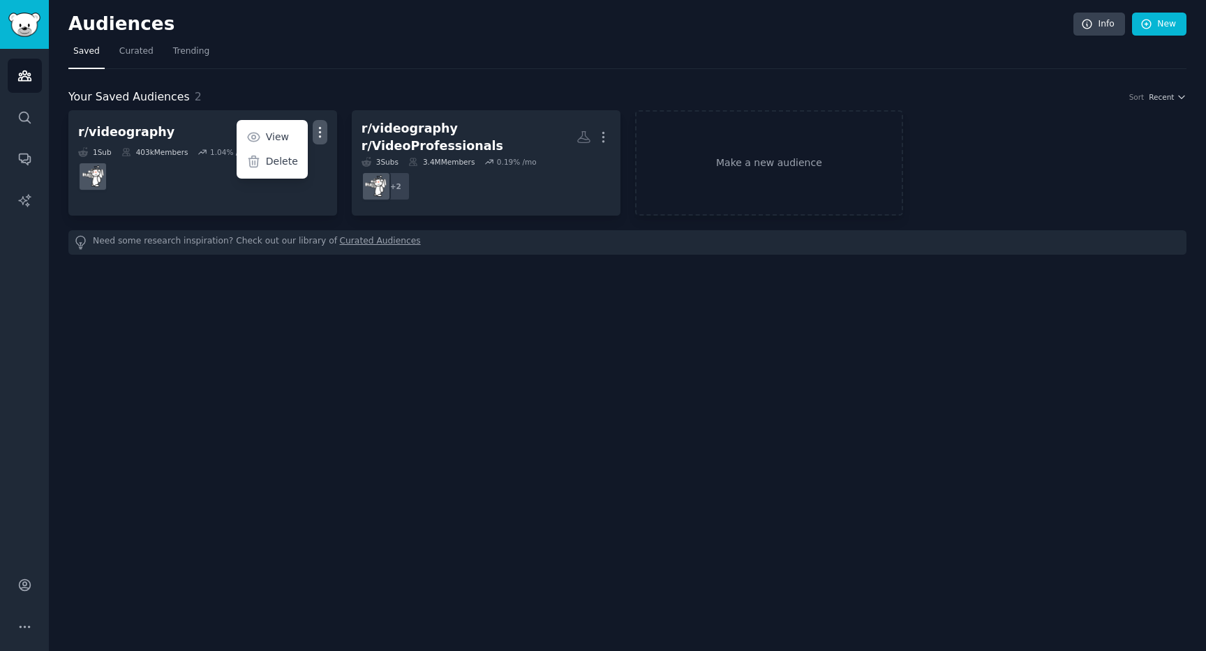
click at [337, 81] on div "Your Saved Audiences 2 Sort Recent r/videography More View Delete 1 Sub 403k Me…" at bounding box center [627, 162] width 1118 height 186
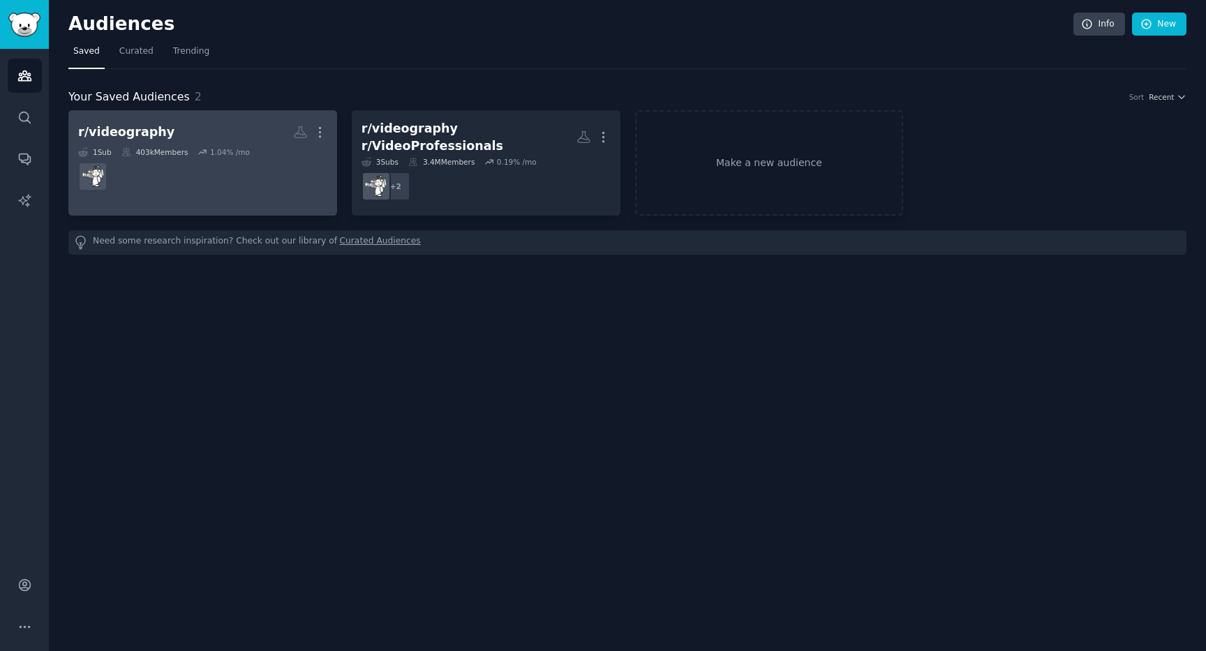
click at [302, 156] on div "1 Sub 403k Members 1.04 % /mo" at bounding box center [202, 152] width 249 height 10
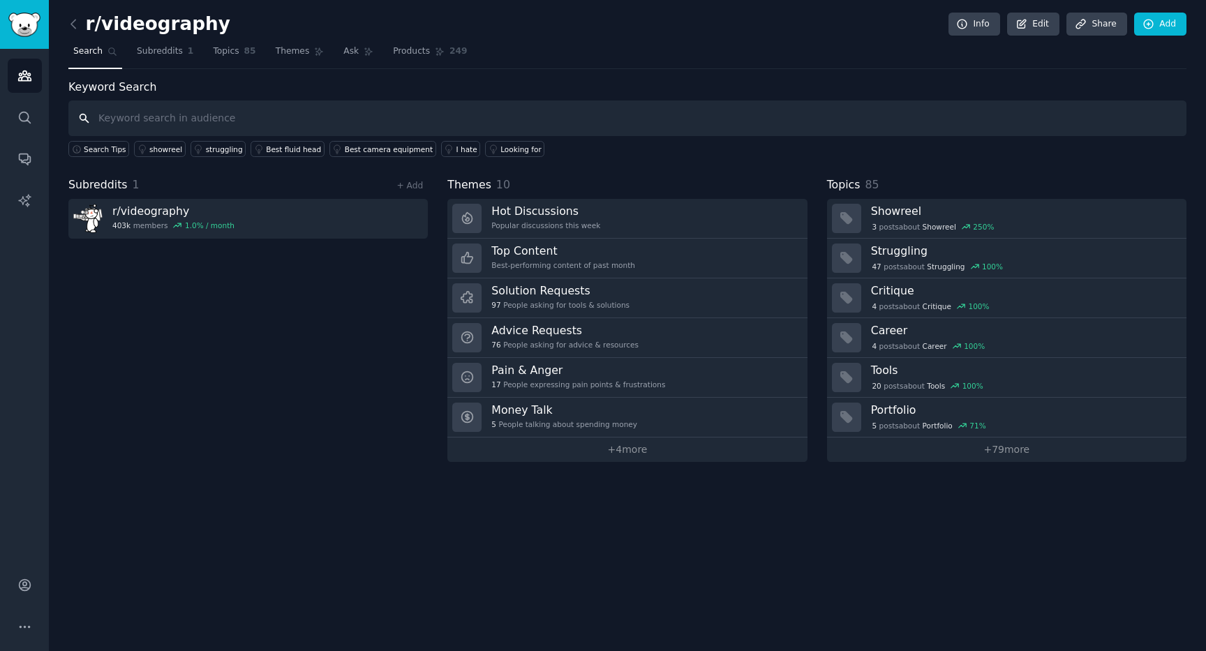
click at [799, 112] on input "text" at bounding box center [627, 119] width 1118 height 36
click at [131, 92] on label "Keyword Search" at bounding box center [112, 86] width 88 height 13
click at [294, 124] on input "text" at bounding box center [627, 119] width 1118 height 36
type input "t"
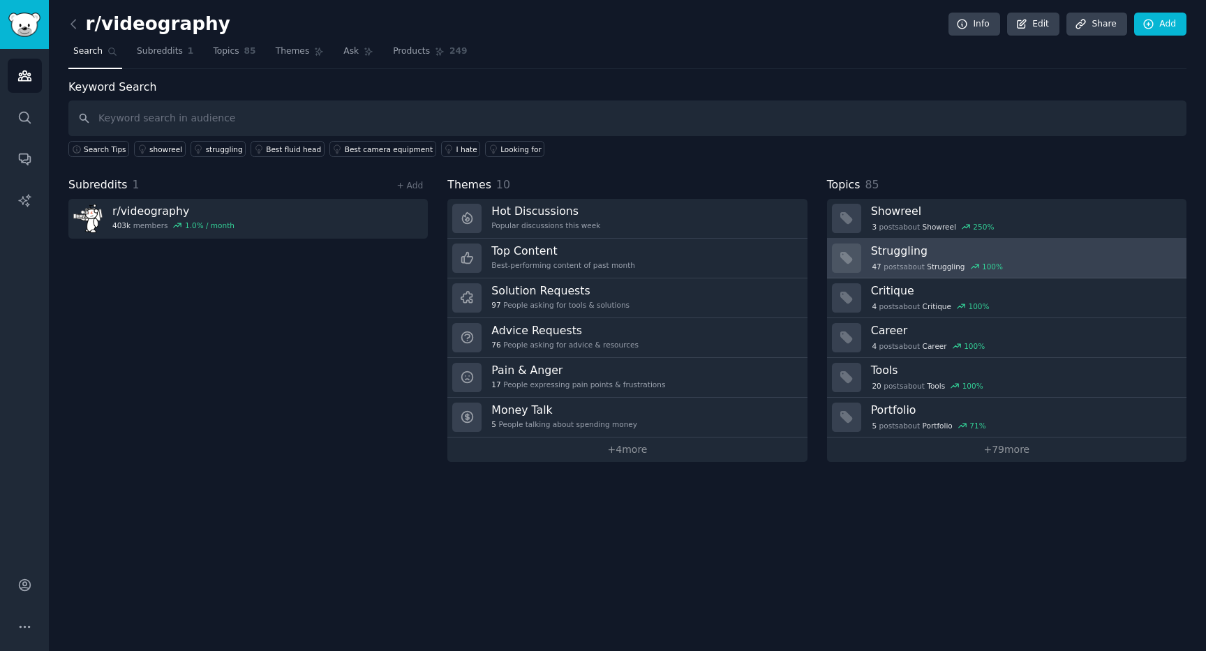
click at [1012, 258] on div "47 post s about Struggling 100 %" at bounding box center [1024, 265] width 306 height 15
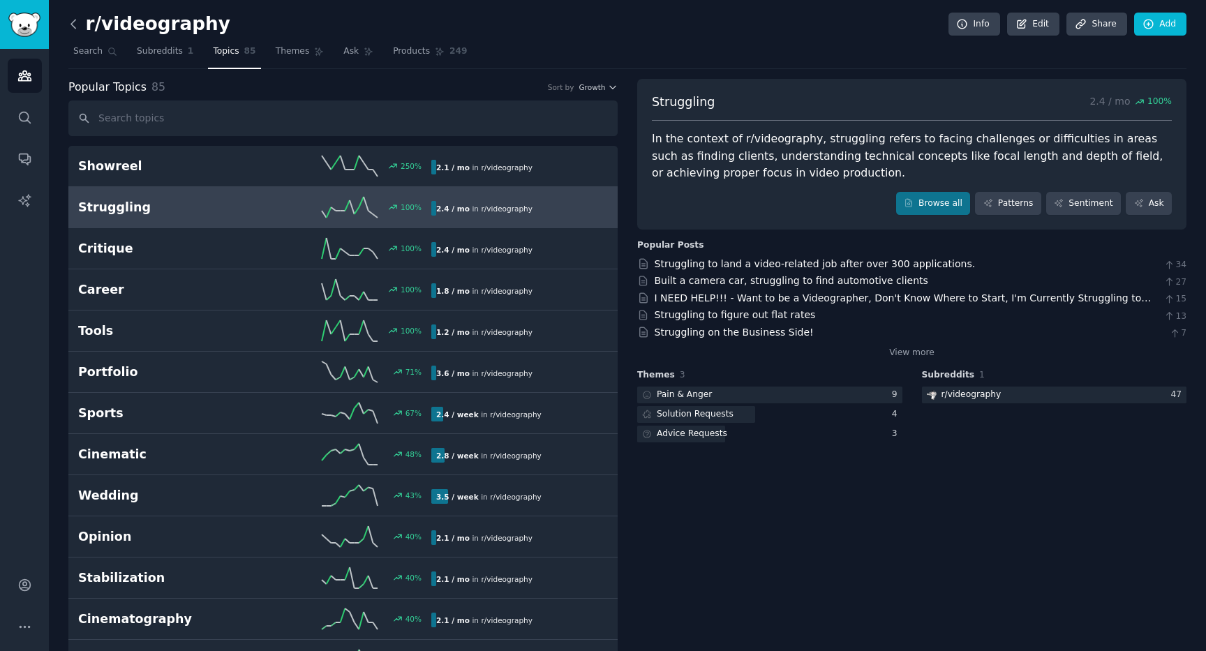
click at [76, 22] on icon at bounding box center [73, 24] width 15 height 15
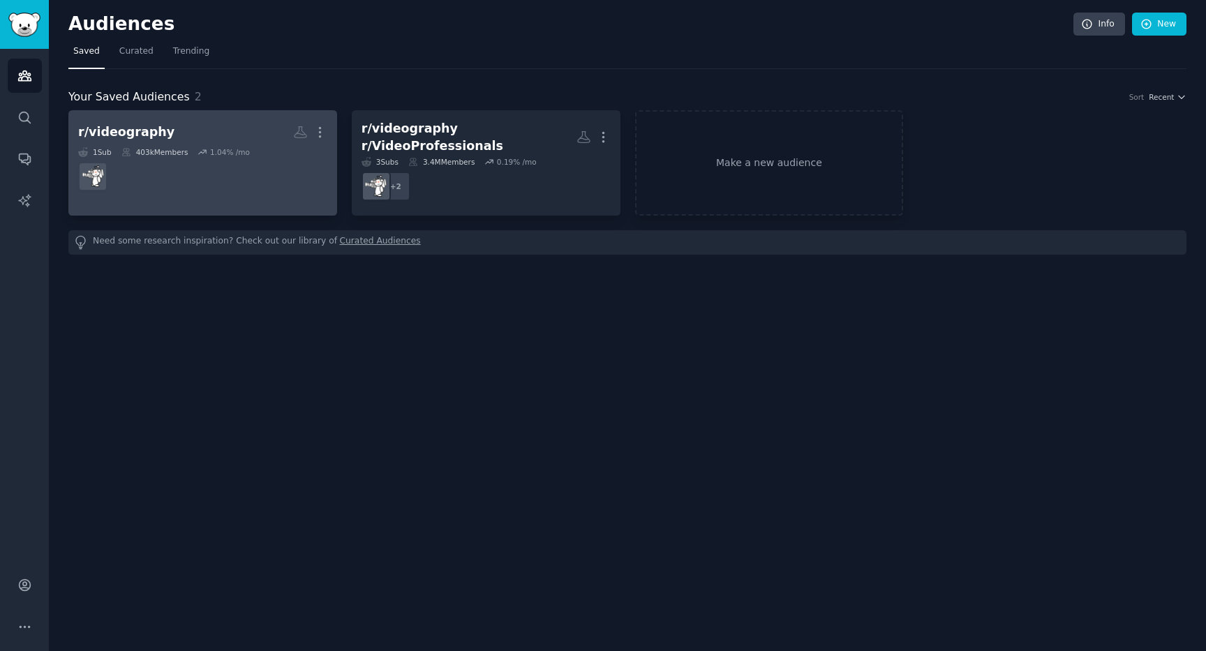
click at [135, 142] on h2 "r/videography More" at bounding box center [202, 132] width 249 height 24
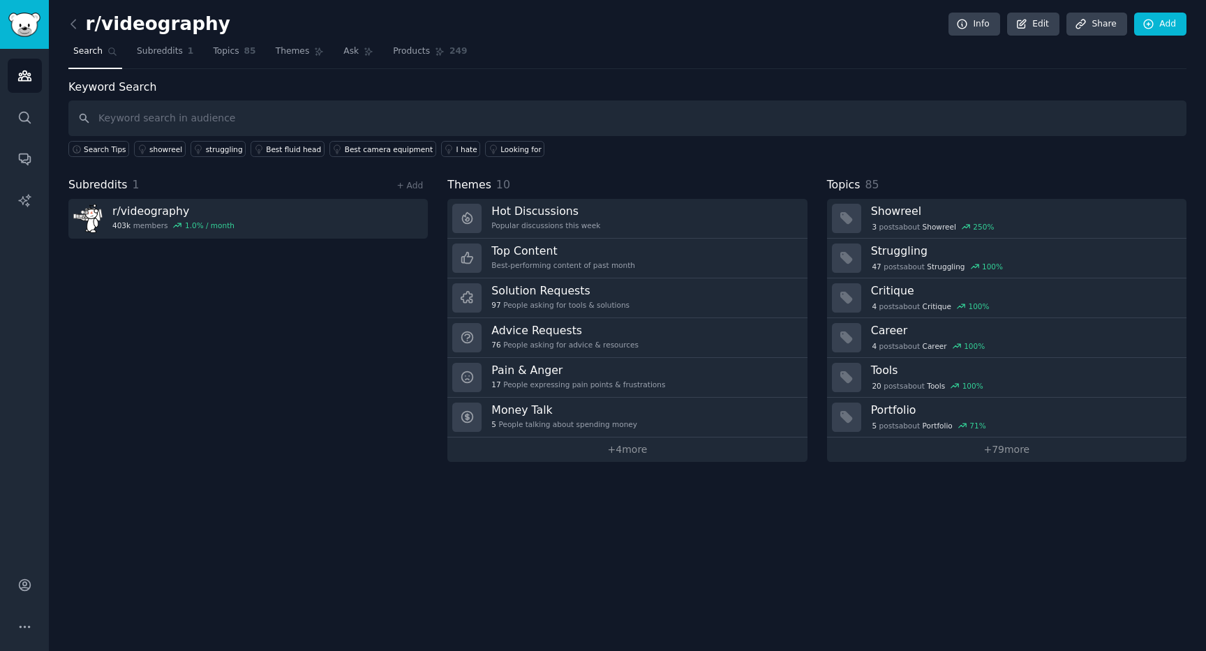
click at [174, 119] on input "text" at bounding box center [627, 119] width 1118 height 36
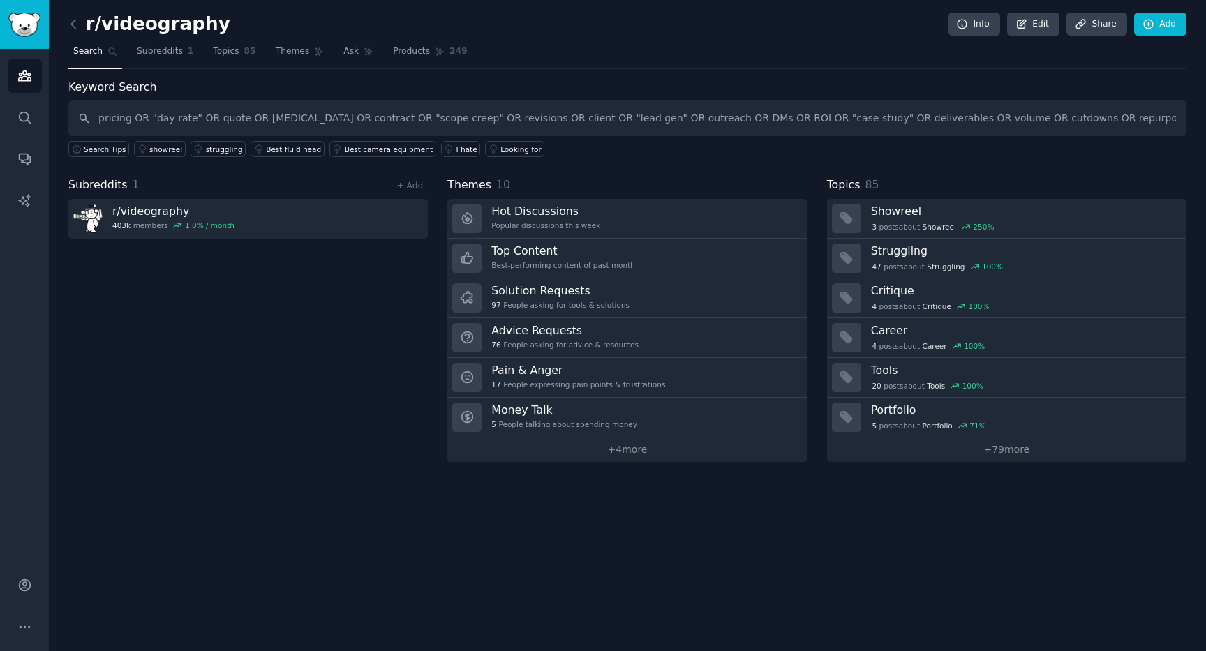
scroll to position [0, 467]
type input "pricing OR "day rate" OR quote OR retainer OR contract OR "scope creep" OR revi…"
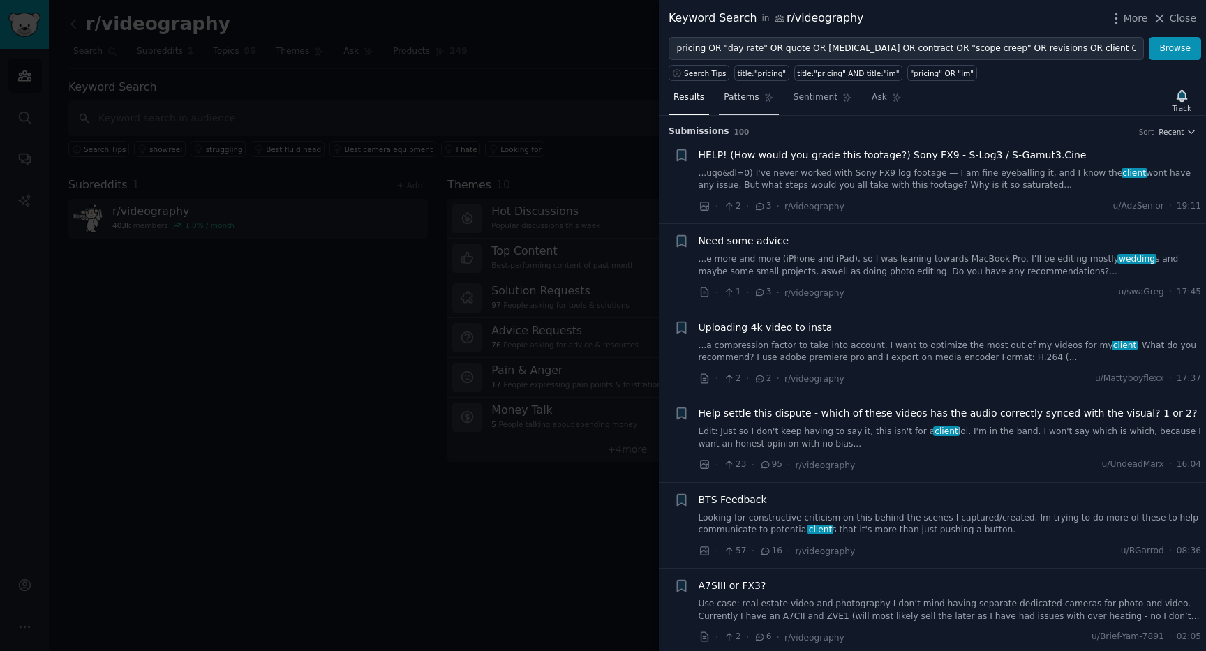
click at [760, 102] on link "Patterns" at bounding box center [748, 101] width 59 height 29
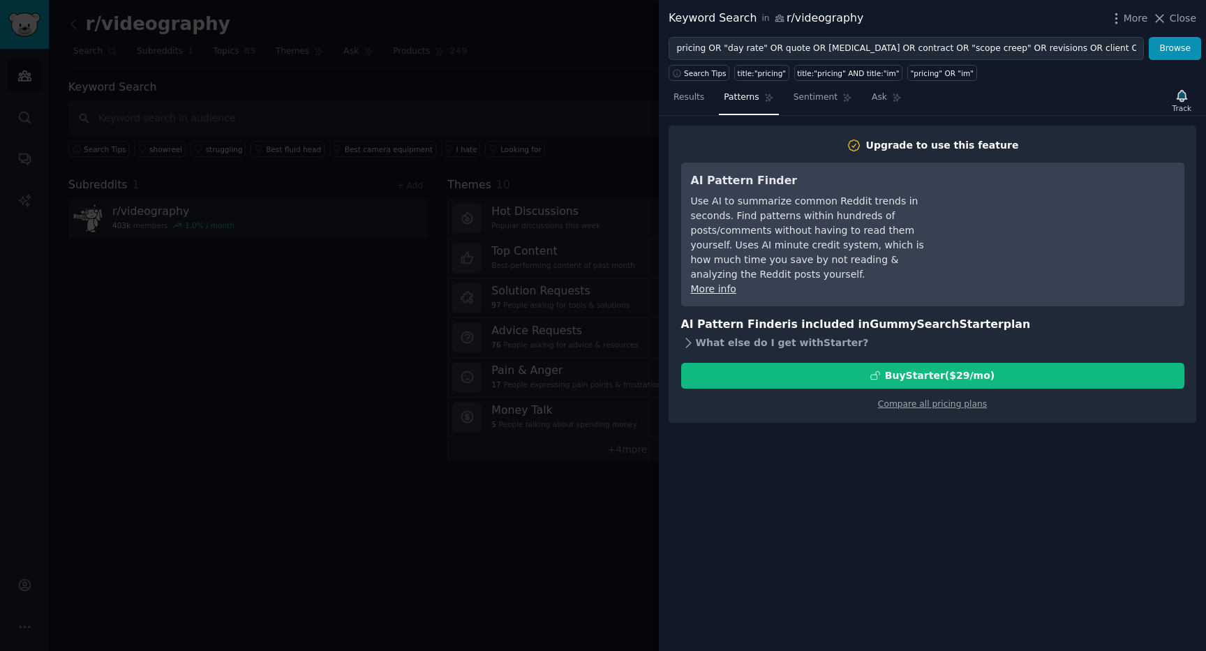
click at [688, 336] on icon at bounding box center [688, 343] width 15 height 15
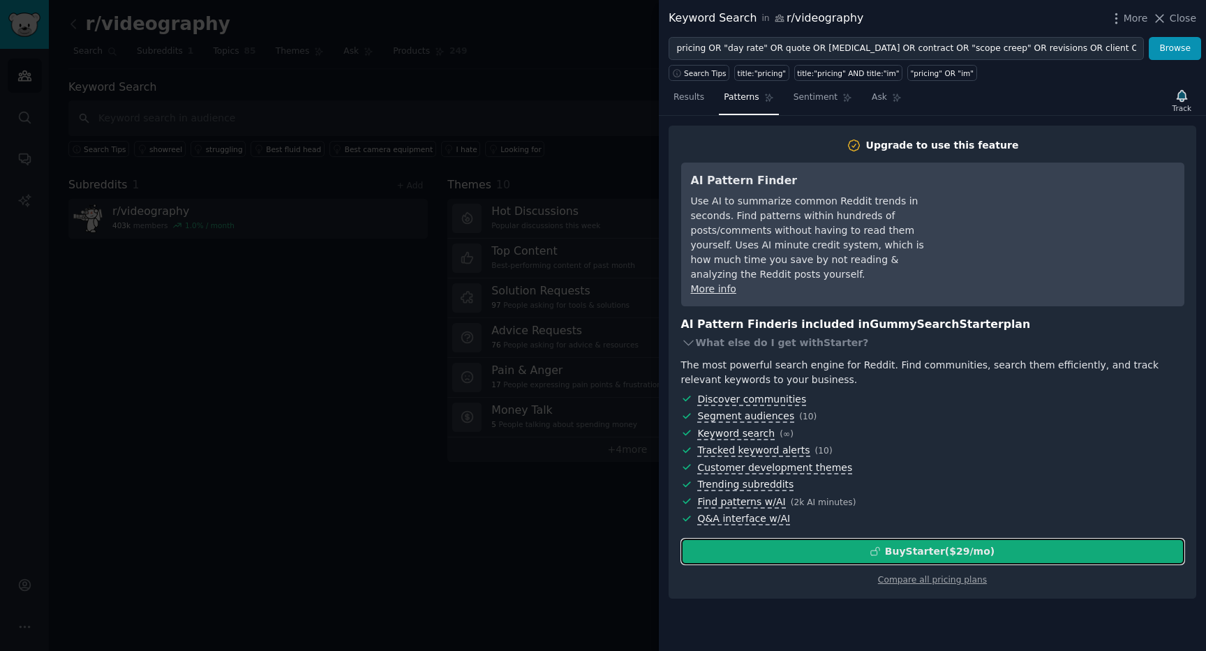
click at [915, 545] on div "Buy Starter ($ 29 /mo )" at bounding box center [940, 552] width 110 height 15
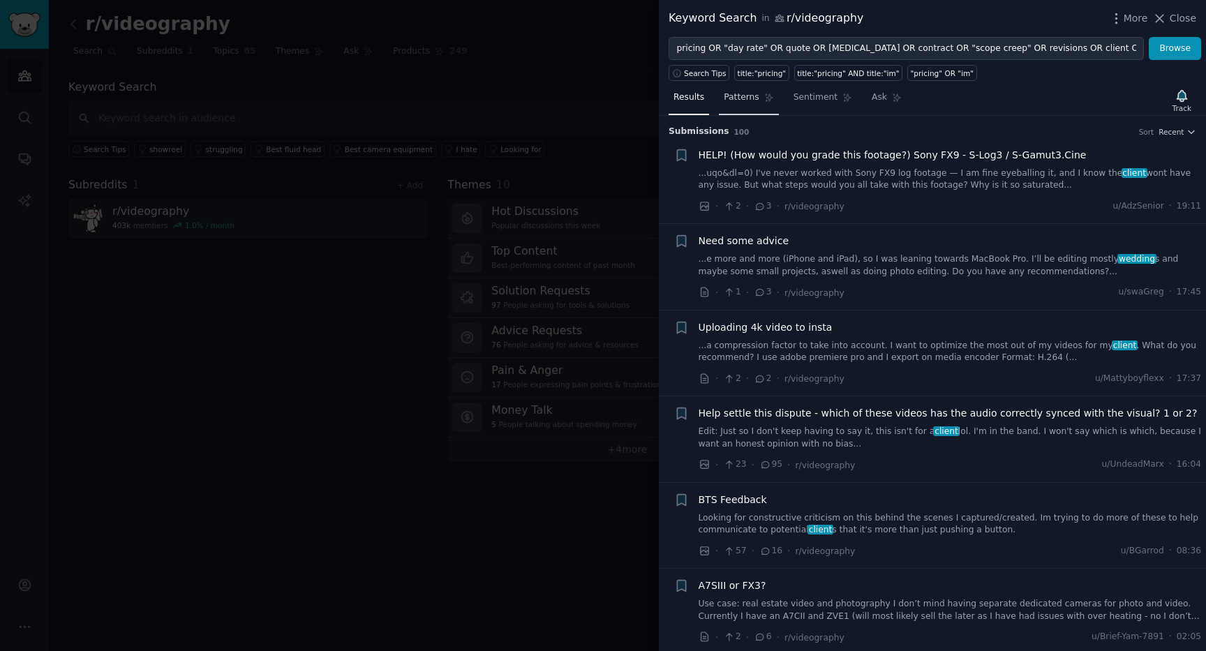
click at [762, 103] on link "Patterns" at bounding box center [748, 101] width 59 height 29
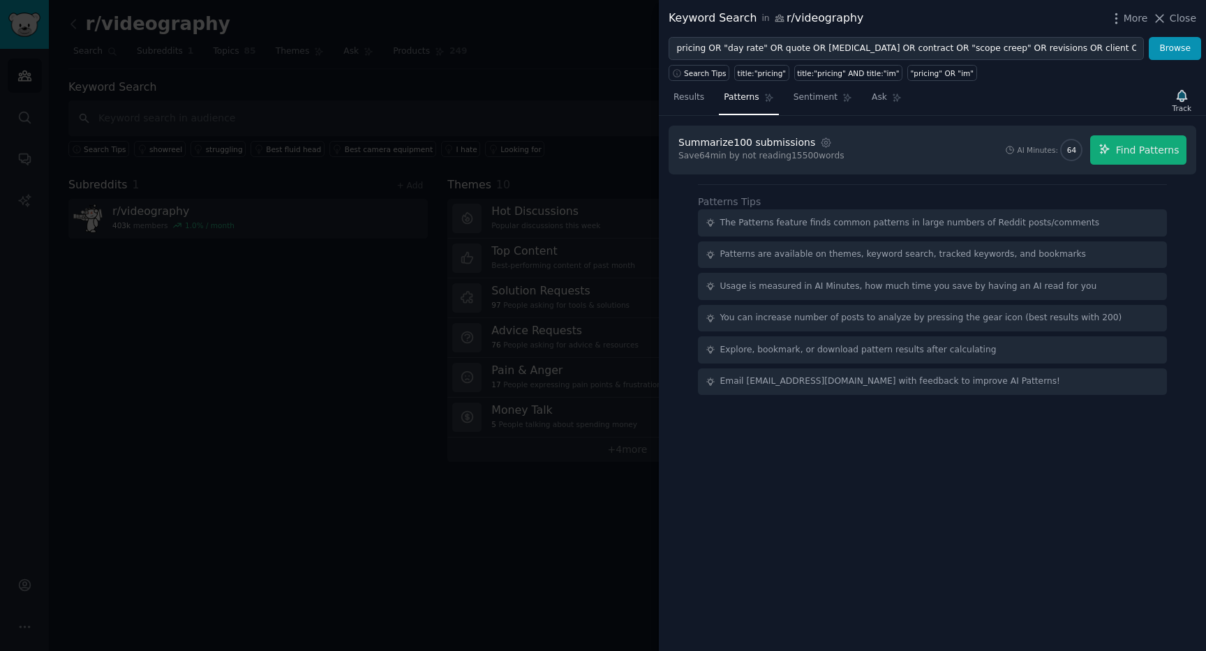
click at [824, 142] on div "Summarize 100 submissions Settings" at bounding box center [759, 142] width 161 height 15
click at [825, 142] on icon "button" at bounding box center [826, 142] width 3 height 3
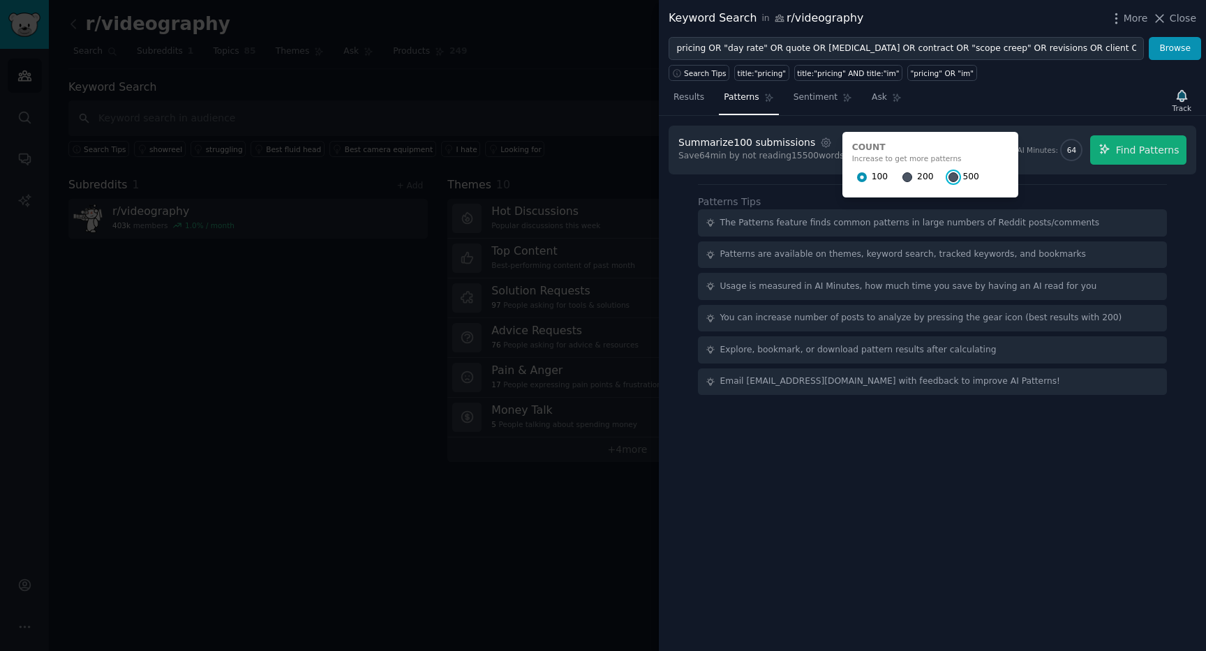
click at [949, 177] on input "500" at bounding box center [954, 177] width 10 height 10
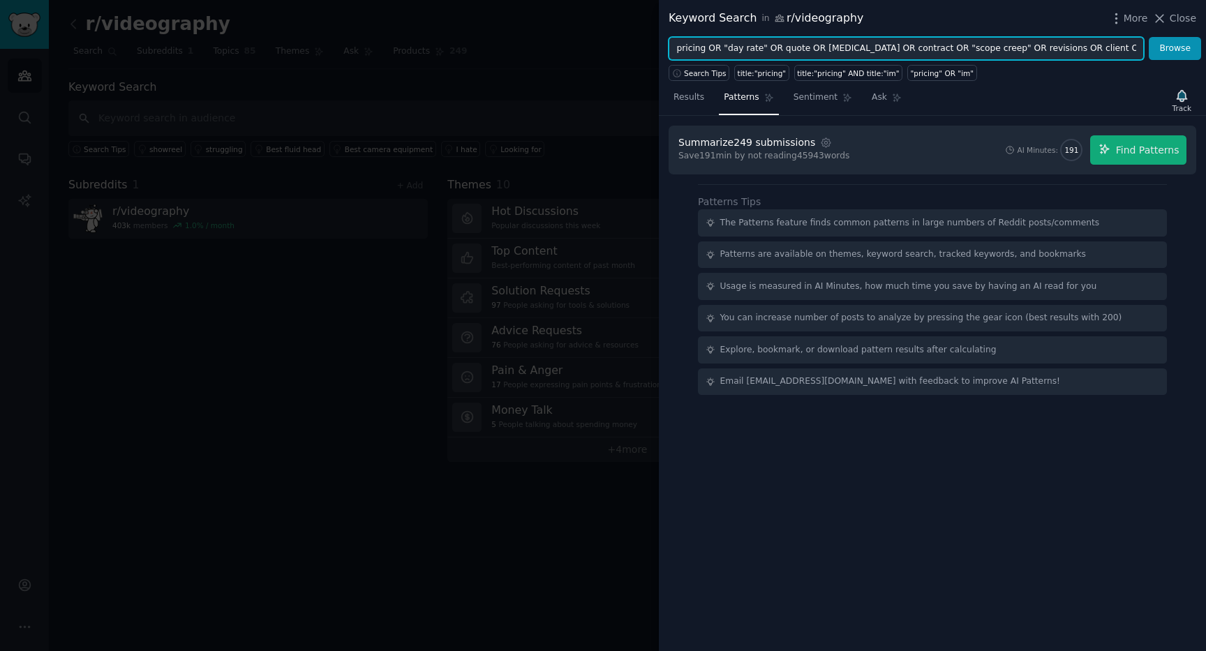
click at [1042, 37] on input "pricing OR "day rate" OR quote OR retainer OR contract OR "scope creep" OR revi…" at bounding box center [906, 49] width 475 height 24
click at [1041, 46] on input "pricing OR "day rate" OR quote OR retainer OR contract OR "scope creep" OR revi…" at bounding box center [906, 49] width 475 height 24
drag, startPoint x: 1050, startPoint y: 51, endPoint x: 1163, endPoint y: 50, distance: 113.1
click at [1164, 50] on form "pricing OR "day rate" OR quote OR retainer OR contract OR "scope creep" OR revi…" at bounding box center [935, 49] width 533 height 24
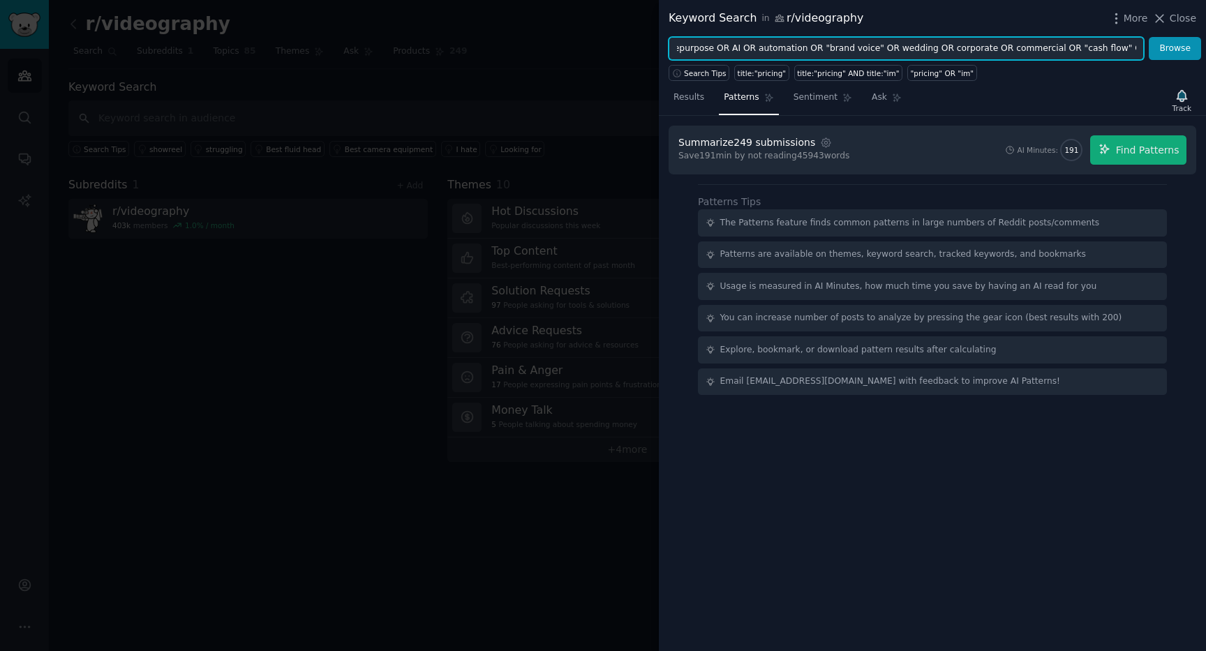
click at [1138, 50] on input "pricing OR "day rate" OR quote OR retainer OR contract OR "scope creep" OR revi…" at bounding box center [906, 49] width 475 height 24
paste input "Exclude words: sony, canon, lens, rig, fx3, a7, gh5, bmpcc"
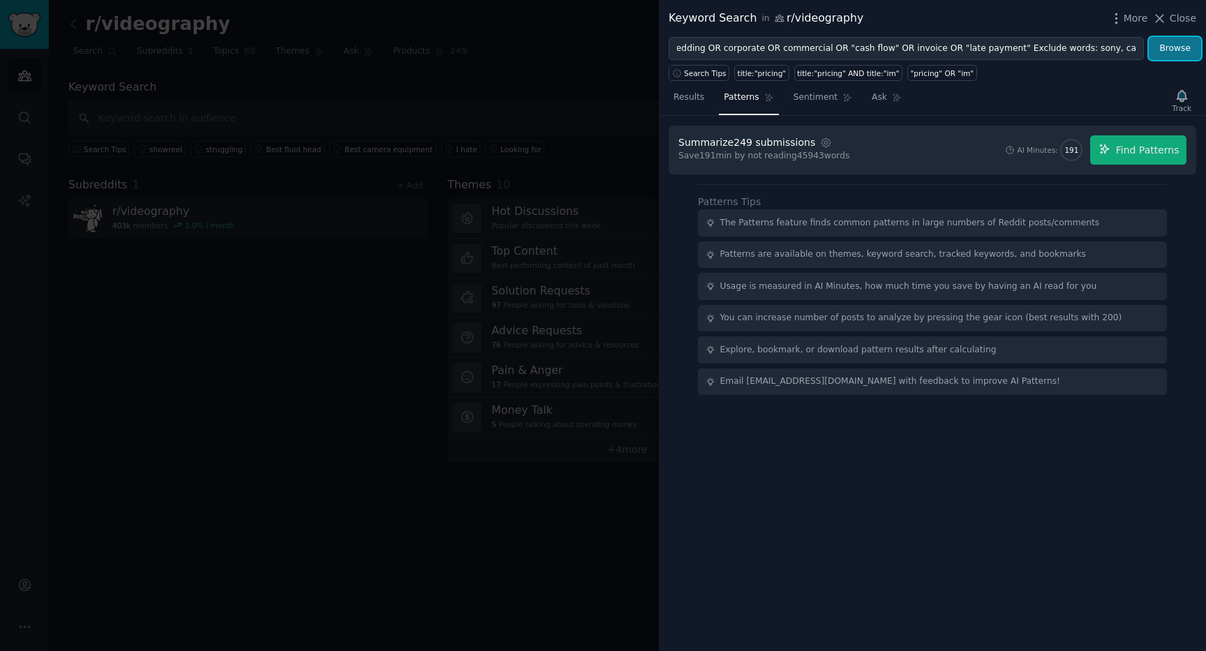
scroll to position [0, 0]
click at [1176, 55] on button "Browse" at bounding box center [1175, 49] width 52 height 24
click at [694, 96] on span "Results" at bounding box center [689, 97] width 31 height 13
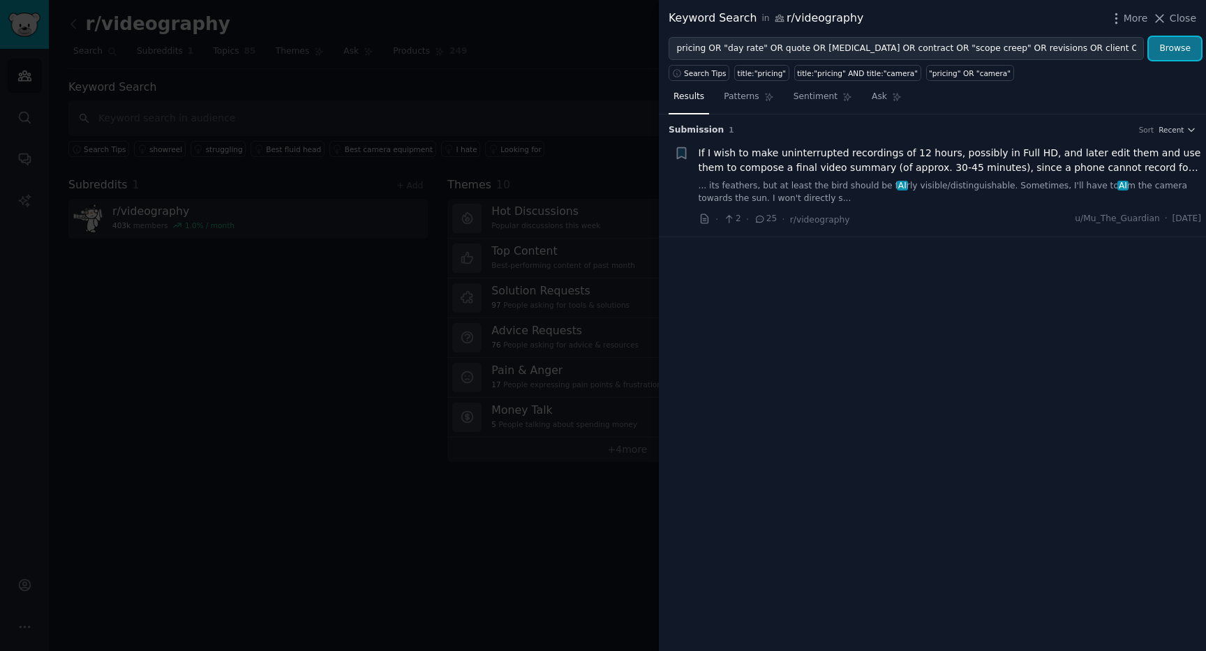
click at [1171, 48] on button "Browse" at bounding box center [1175, 49] width 52 height 24
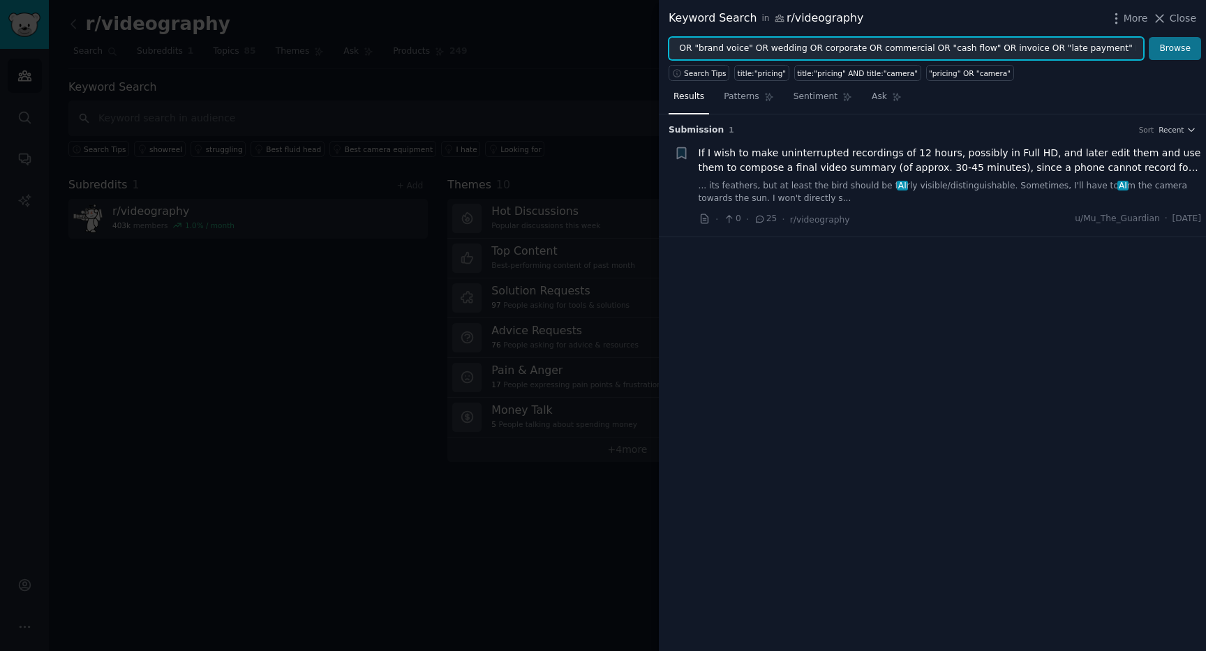
scroll to position [0, 1150]
drag, startPoint x: 1009, startPoint y: 50, endPoint x: 1157, endPoint y: 51, distance: 147.3
click at [1157, 51] on form "pricing OR "day rate" OR quote OR retainer OR contract OR "scope creep" OR revi…" at bounding box center [935, 49] width 533 height 24
click at [904, 49] on input "pricing OR "day rate" OR quote OR retainer OR contract OR "scope creep" OR revi…" at bounding box center [906, 49] width 475 height 24
drag, startPoint x: 904, startPoint y: 48, endPoint x: 1144, endPoint y: 59, distance: 240.4
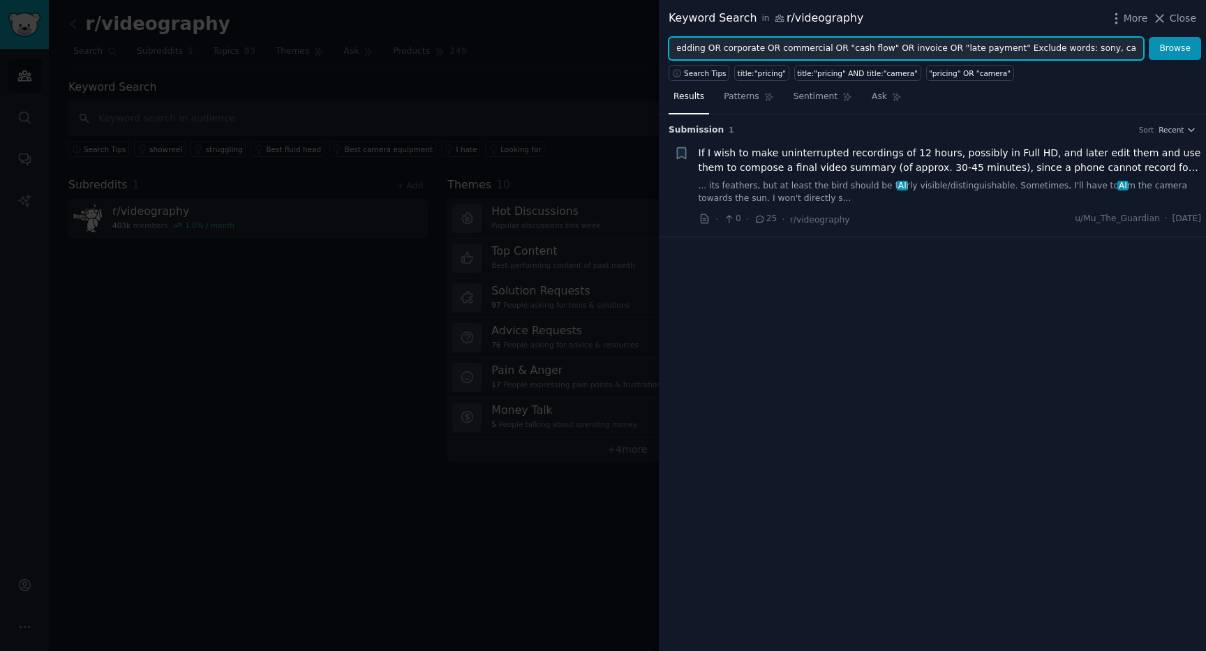
click at [1145, 59] on form "pricing OR "day rate" OR quote OR retainer OR contract OR "scope creep" OR revi…" at bounding box center [935, 49] width 533 height 24
type input "pricing OR "day rate" OR quote OR retainer OR contract OR "scope creep" OR revi…"
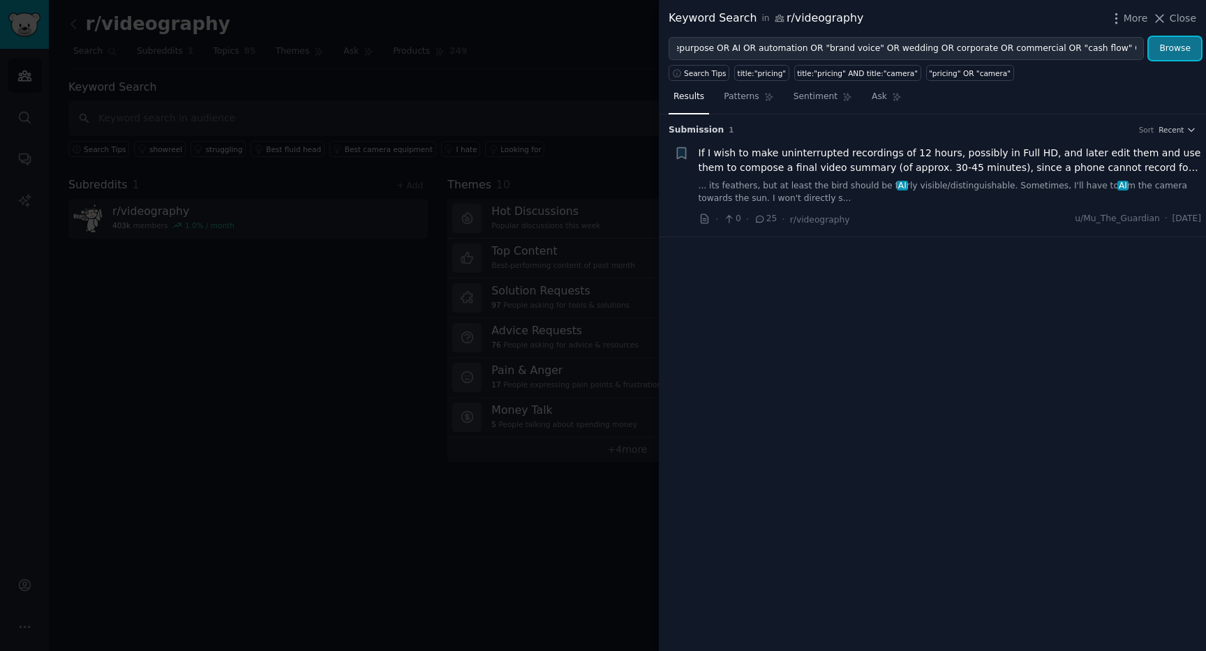
scroll to position [0, 0]
click at [1178, 45] on button "Browse" at bounding box center [1175, 49] width 52 height 24
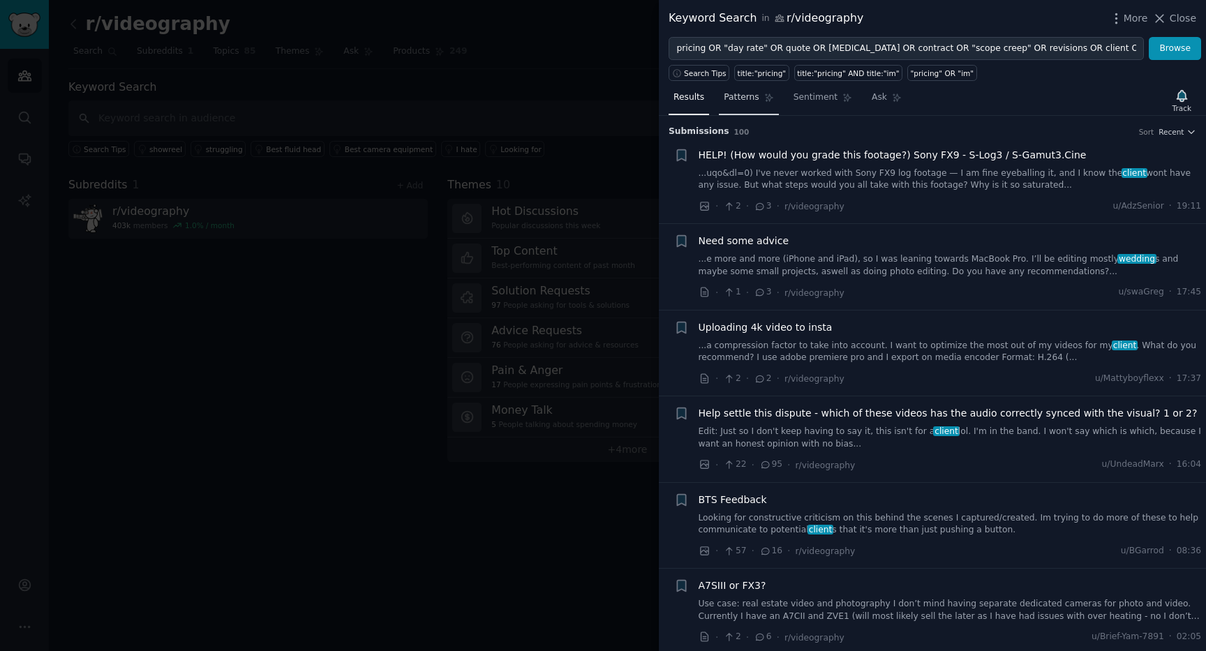
click at [752, 101] on span "Patterns" at bounding box center [741, 97] width 35 height 13
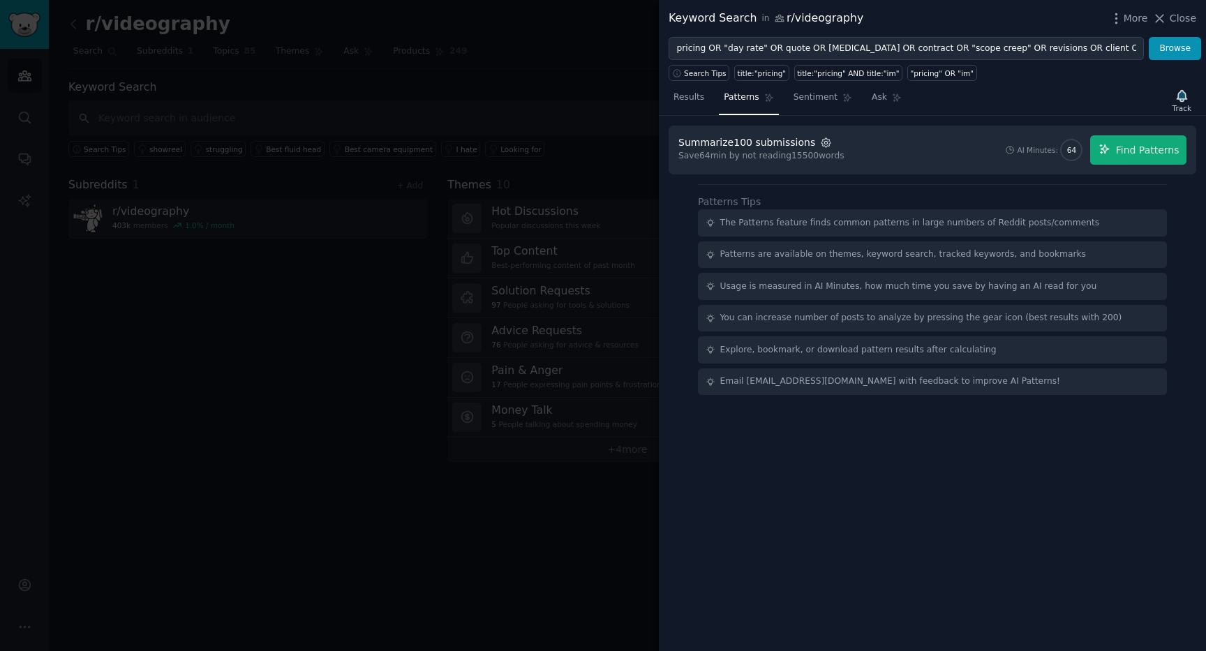
click at [825, 143] on icon "button" at bounding box center [826, 142] width 3 height 3
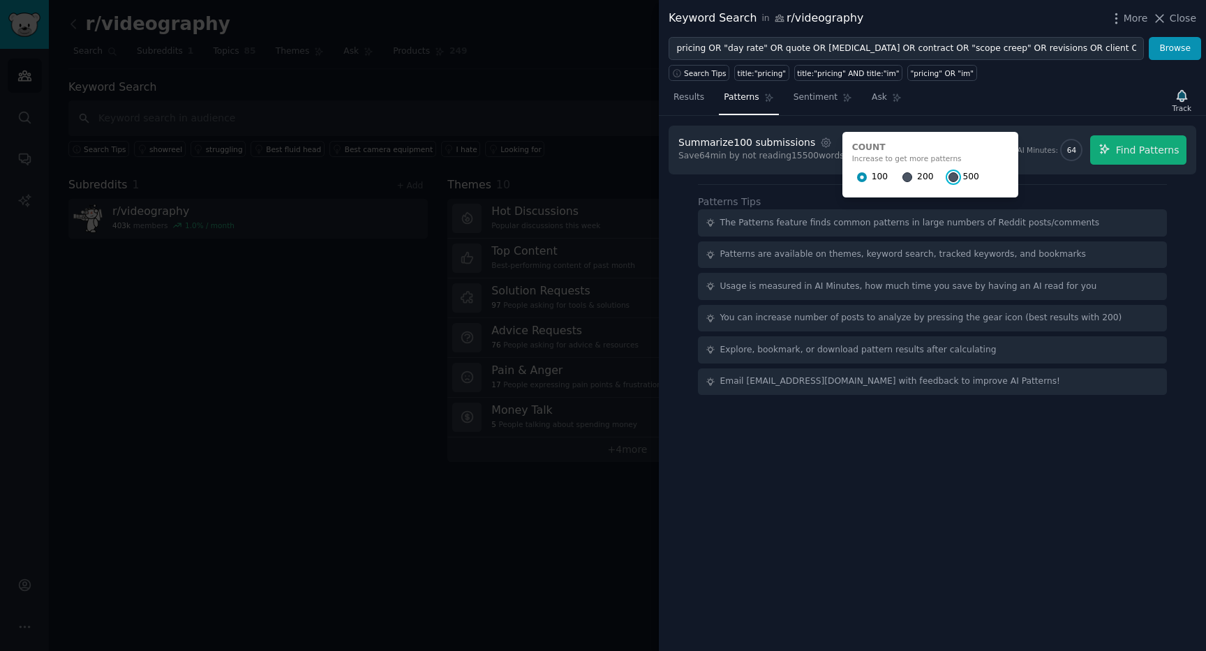
click at [949, 176] on input "500" at bounding box center [954, 177] width 10 height 10
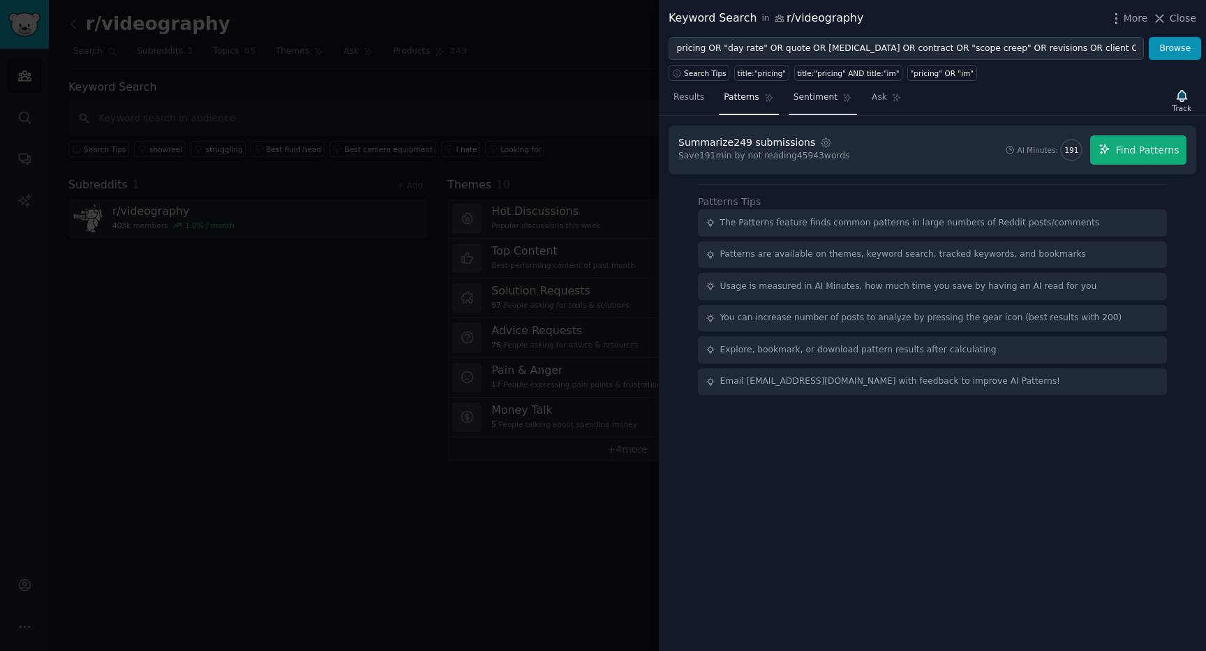
click at [817, 102] on span "Sentiment" at bounding box center [816, 97] width 44 height 13
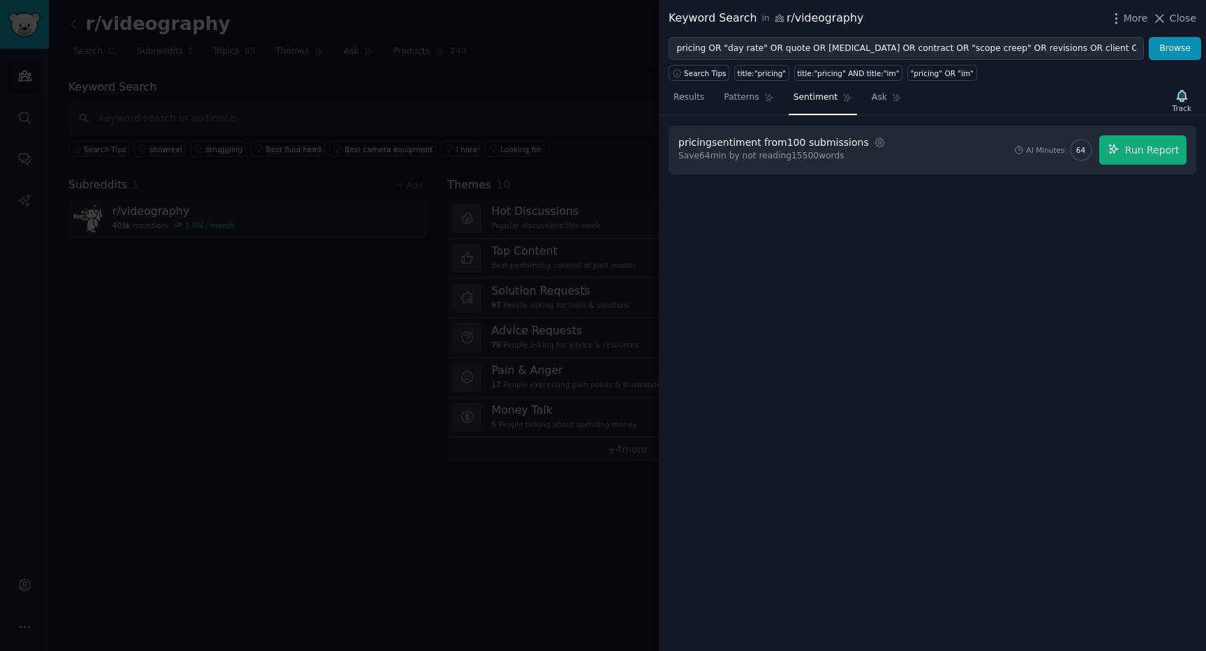
click at [826, 145] on div "pricing sentiment from 100 submissions" at bounding box center [774, 142] width 191 height 15
click at [874, 140] on icon "button" at bounding box center [880, 143] width 13 height 13
click at [672, 94] on link "Results" at bounding box center [689, 101] width 40 height 29
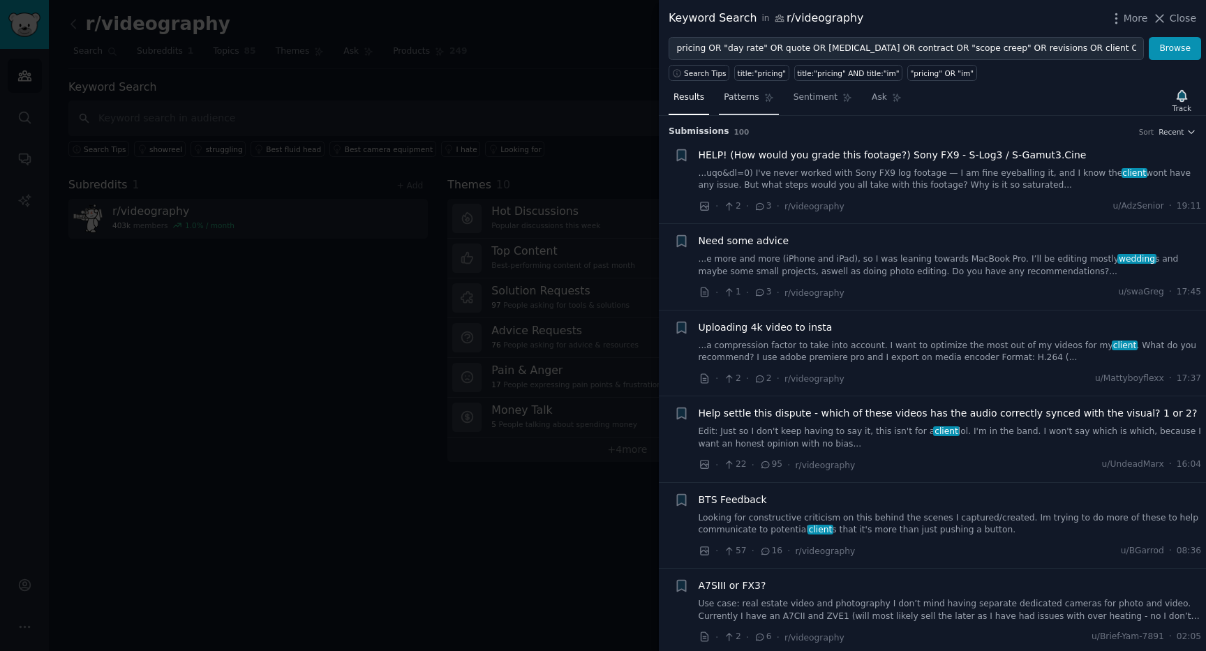
click at [755, 100] on span "Patterns" at bounding box center [741, 97] width 35 height 13
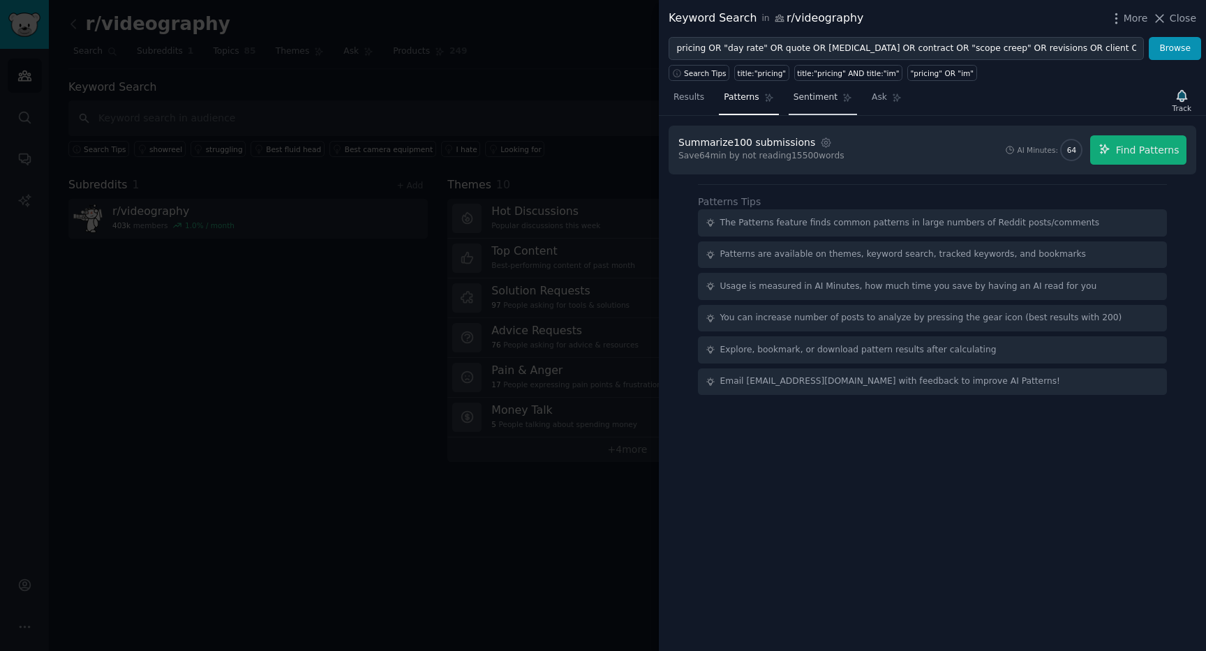
click at [808, 96] on span "Sentiment" at bounding box center [816, 97] width 44 height 13
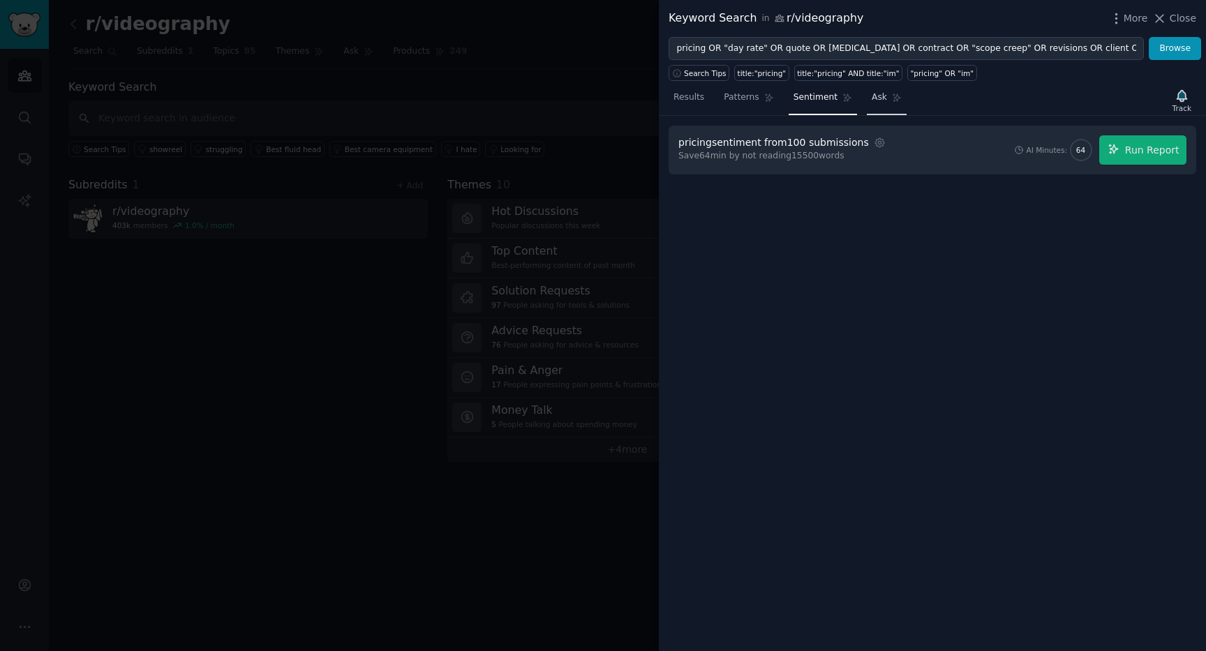
click at [880, 106] on link "Ask" at bounding box center [887, 101] width 40 height 29
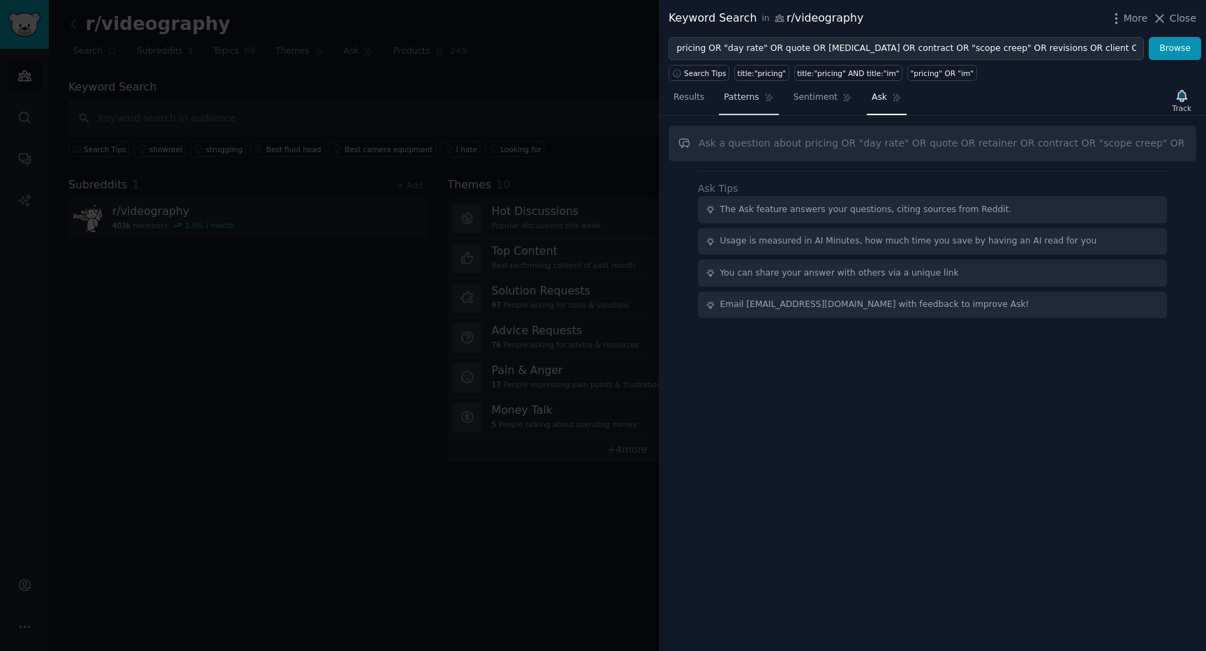
click at [739, 99] on span "Patterns" at bounding box center [741, 97] width 35 height 13
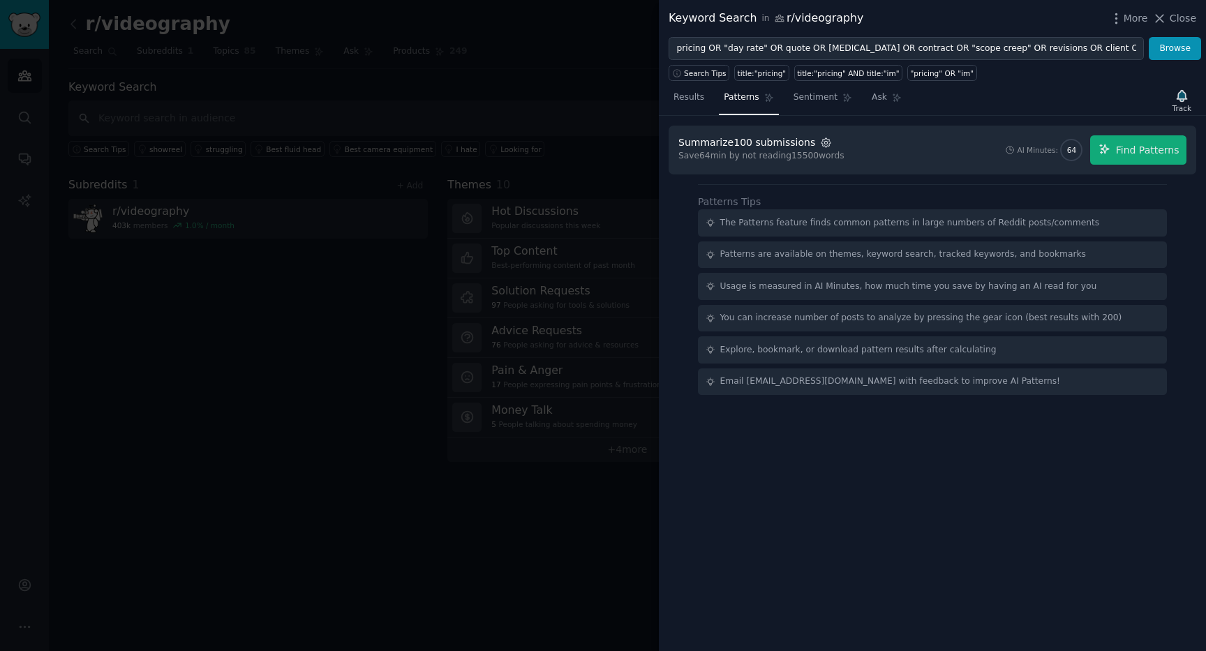
click at [825, 142] on icon "button" at bounding box center [826, 142] width 3 height 3
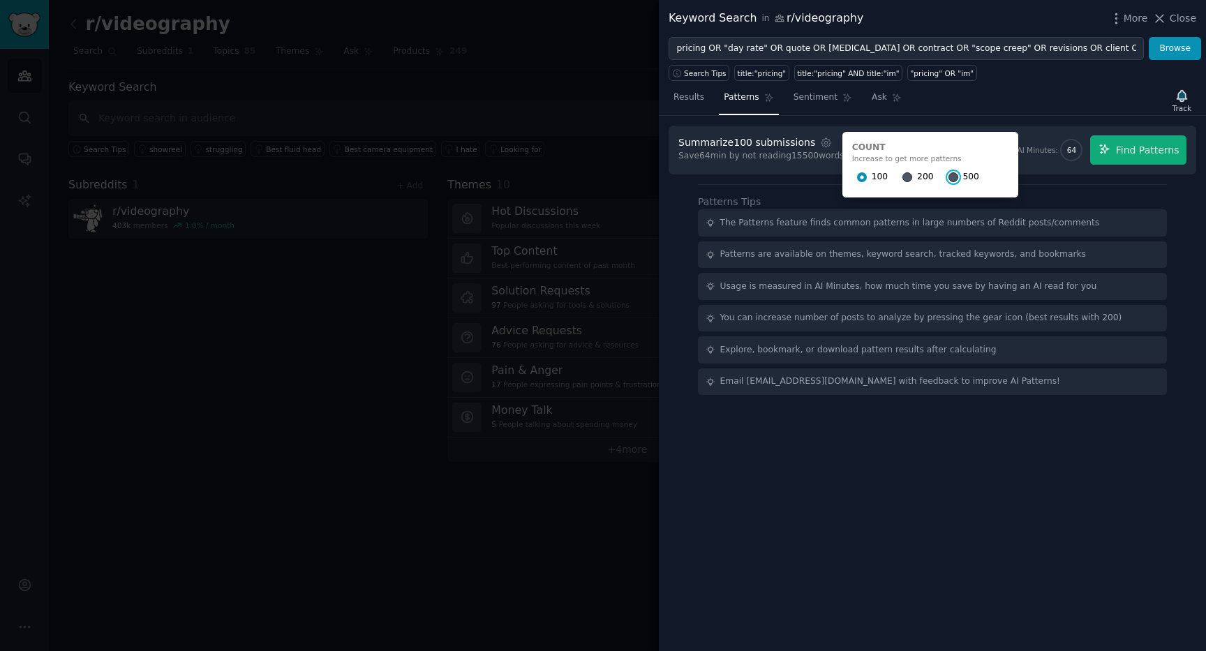
click at [949, 179] on input "500" at bounding box center [954, 177] width 10 height 10
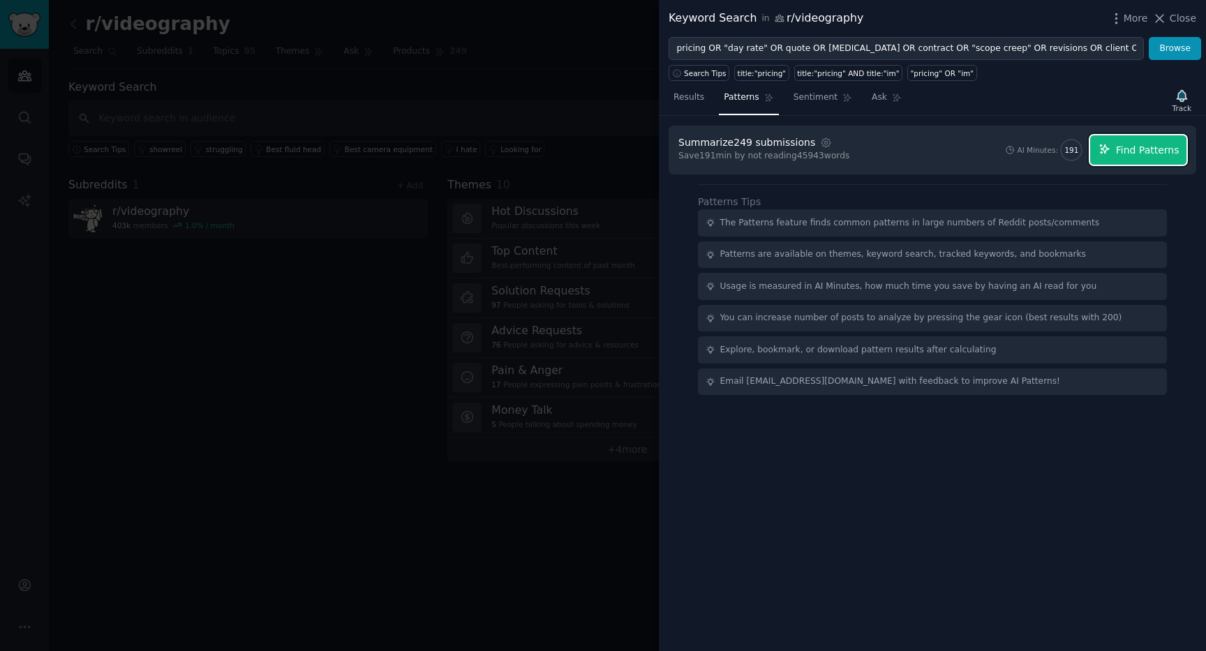
click at [1174, 156] on span "Find Patterns" at bounding box center [1148, 150] width 64 height 15
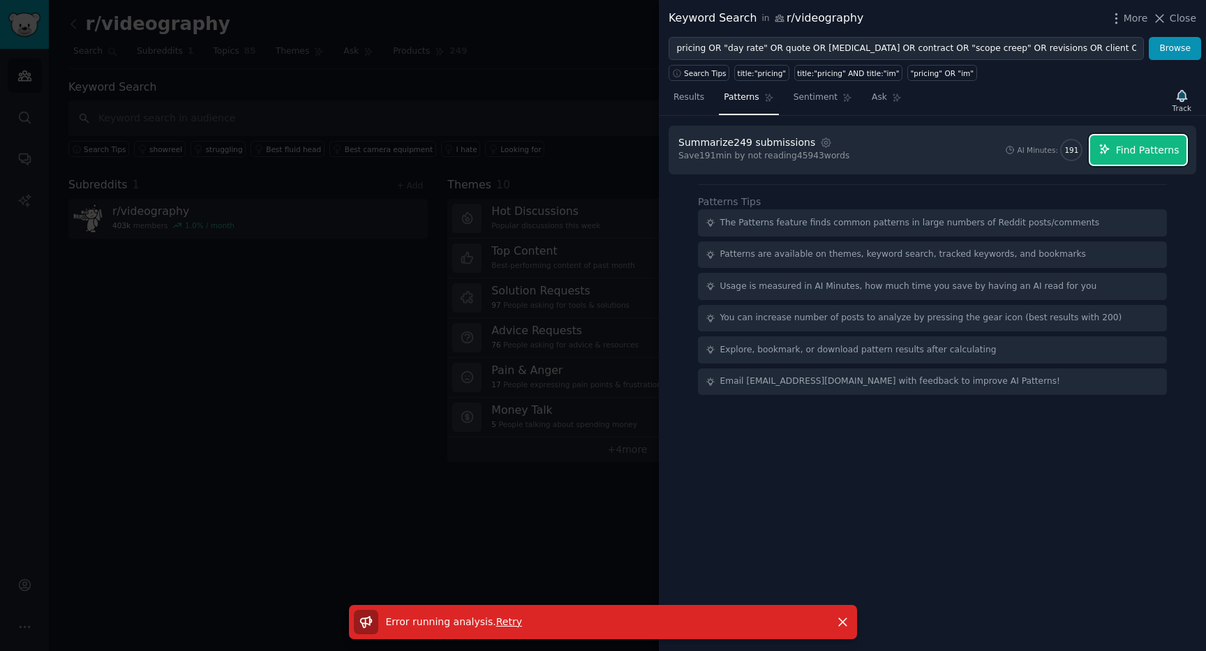
click at [1122, 143] on span "Find Patterns" at bounding box center [1148, 150] width 64 height 15
click at [704, 102] on link "Results" at bounding box center [689, 101] width 40 height 29
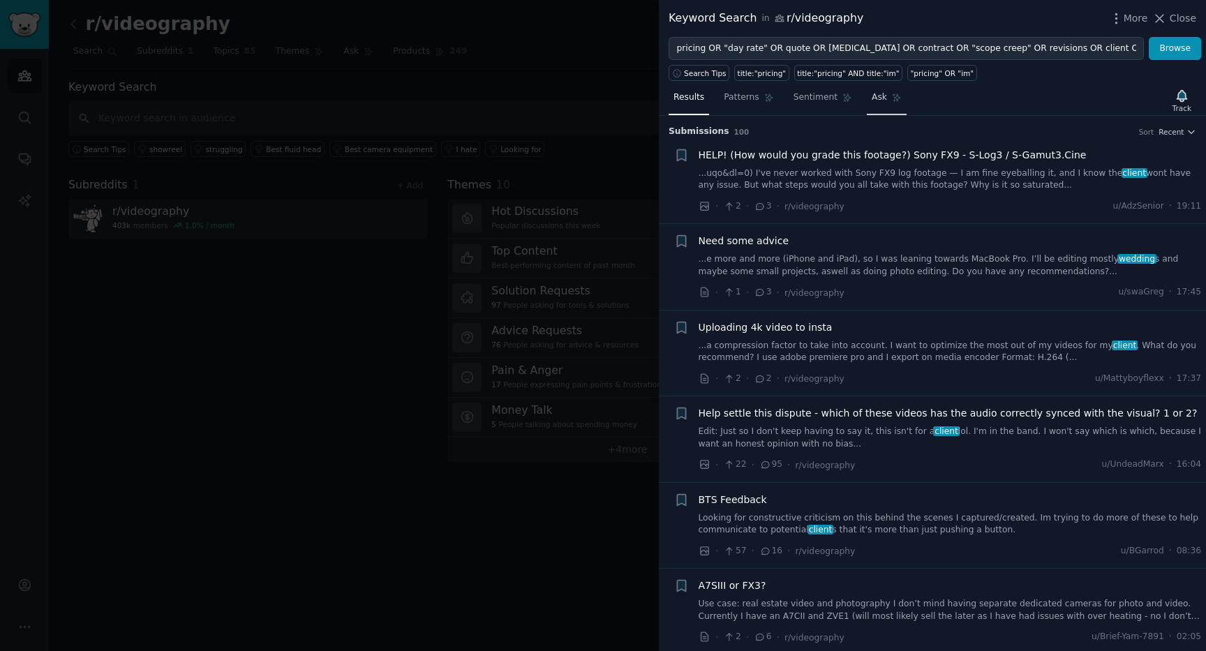
click at [879, 105] on link "Ask" at bounding box center [887, 101] width 40 height 29
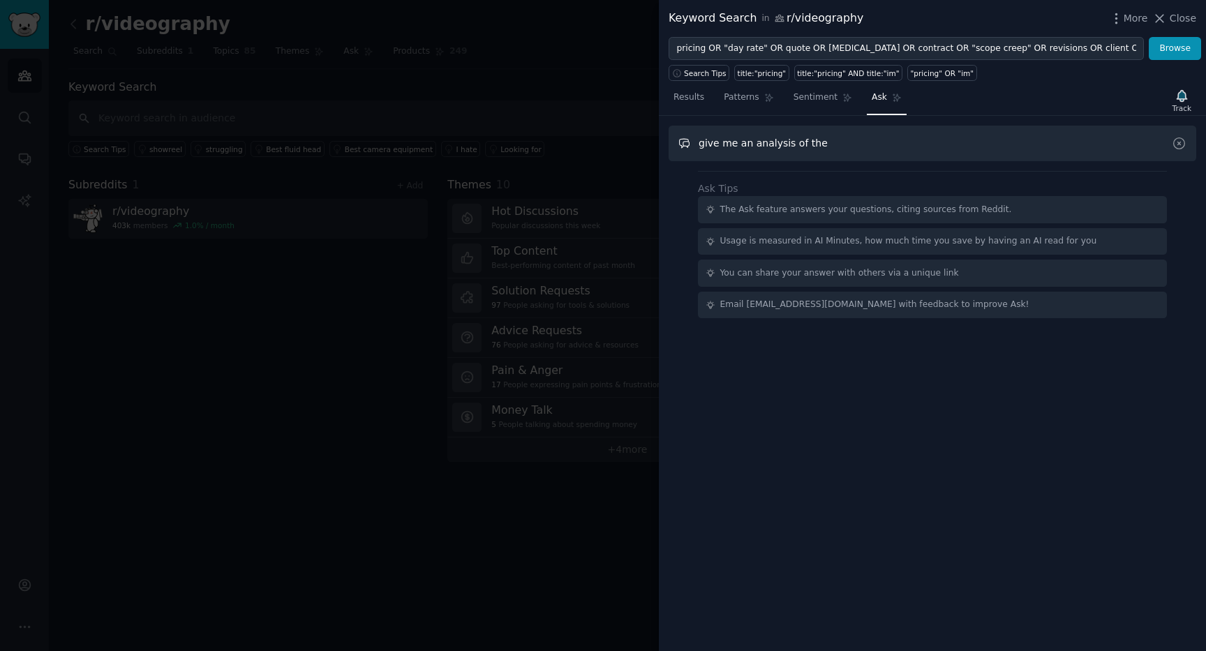
paste input "Complaints / Pain points"
click at [817, 147] on input "give me an analysis of the Complaints / Pain points" at bounding box center [933, 144] width 528 height 36
click at [1119, 149] on input "give me an analysis of the most common Complaints / Pain points" at bounding box center [933, 144] width 528 height 36
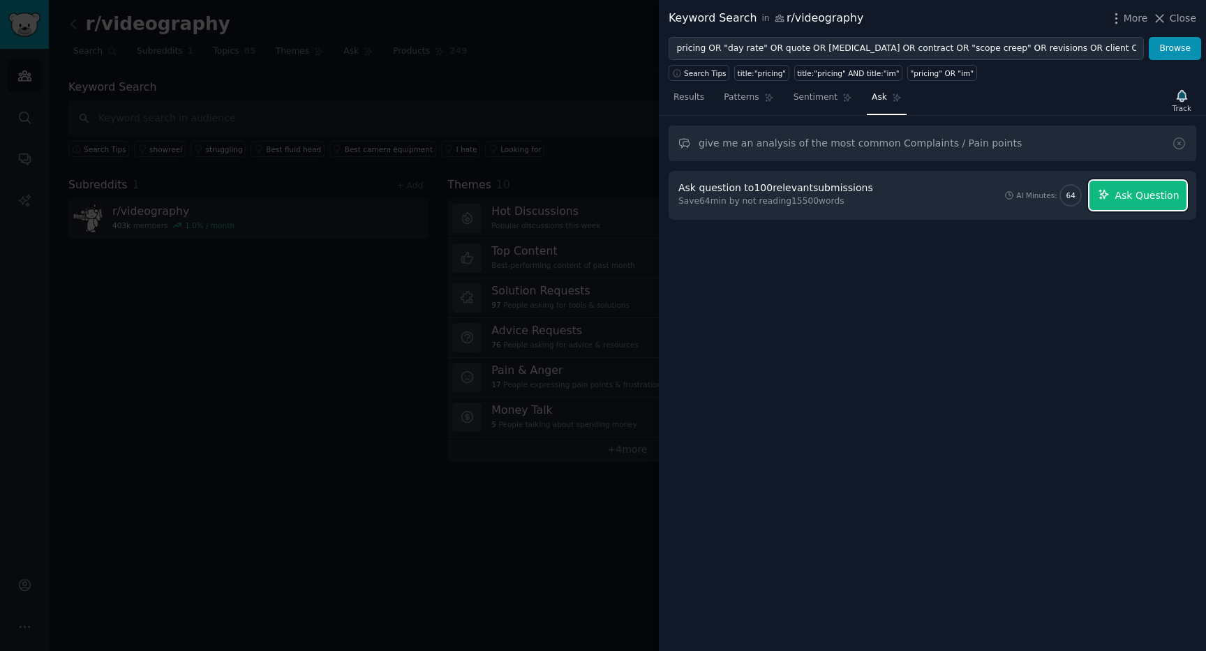
click at [1137, 200] on span "Ask Question" at bounding box center [1147, 195] width 64 height 15
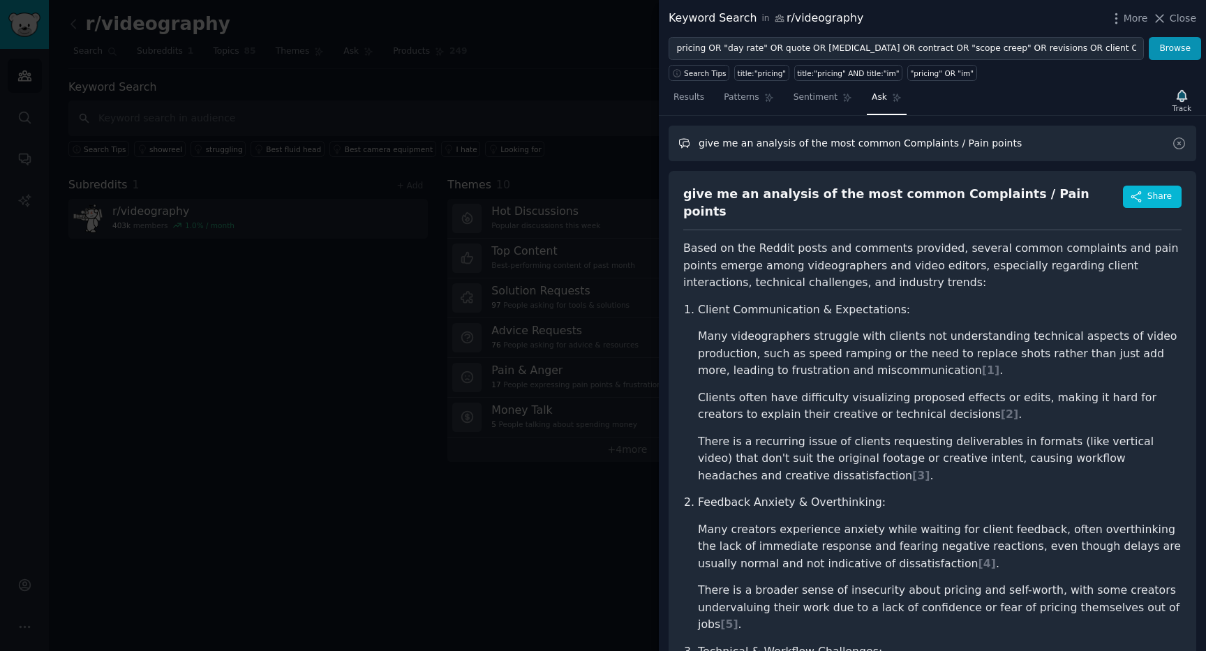
click at [1033, 142] on input "give me an analysis of the most common Complaints / Pain points" at bounding box center [933, 144] width 528 height 36
type input "give me an analysis of the most common Complaints / Pain points - give me the t…"
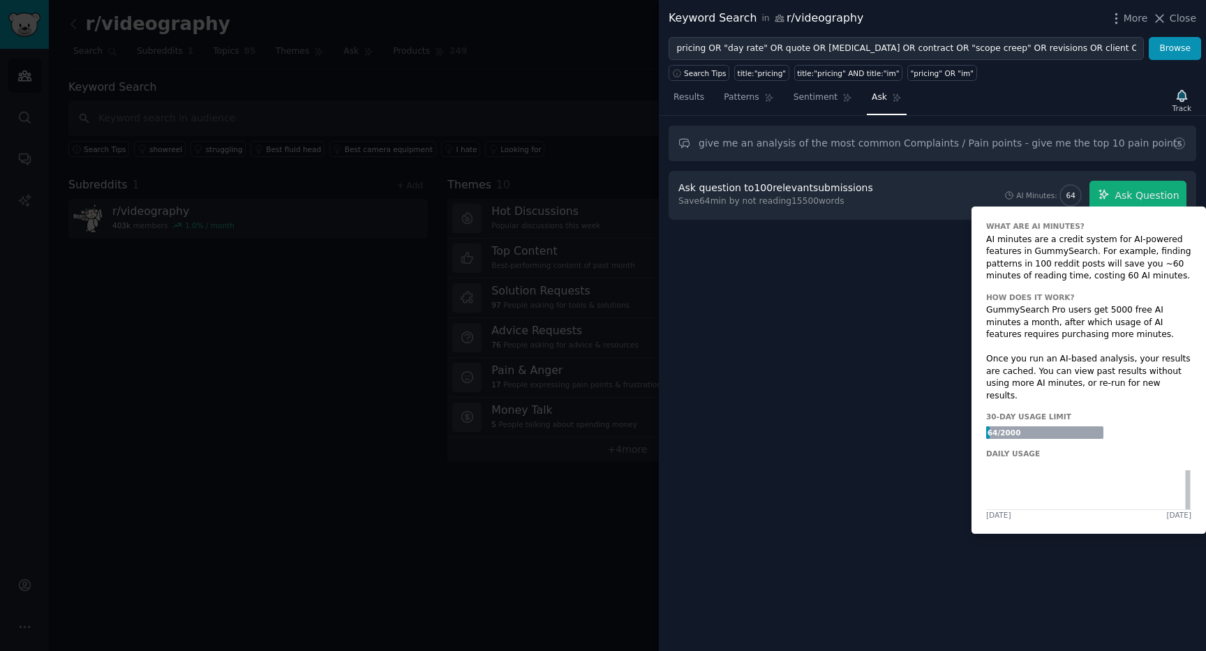
click at [1071, 194] on span "64" at bounding box center [1071, 196] width 9 height 10
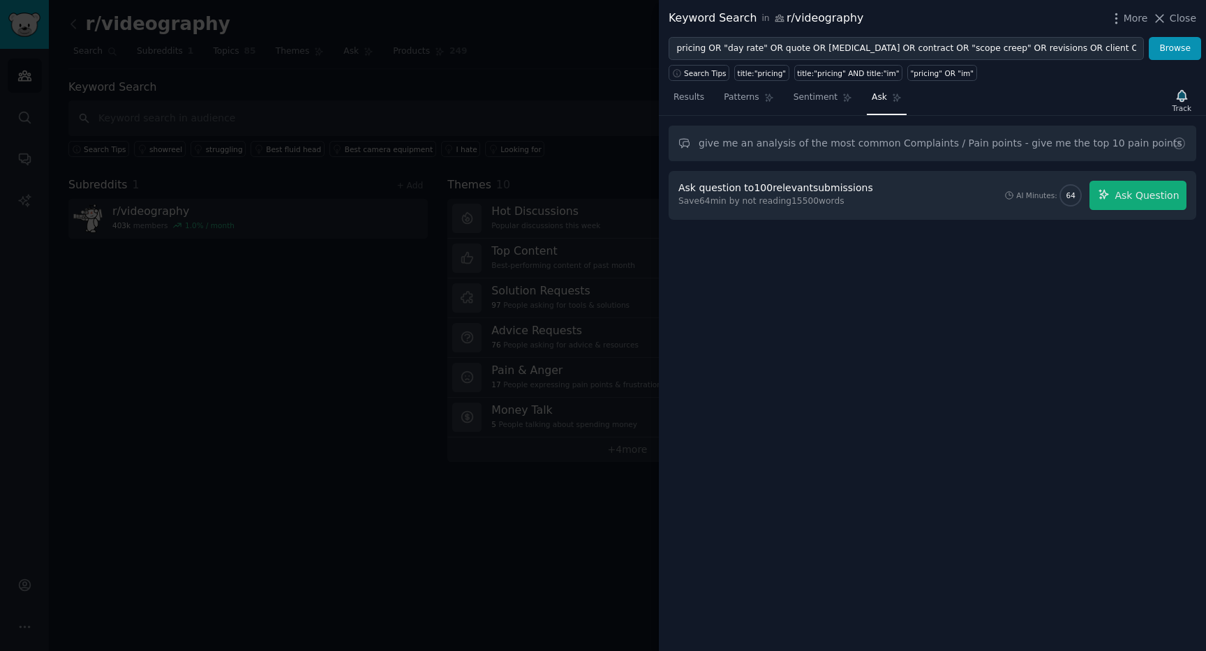
click at [841, 189] on div "Ask question to 100 relevant submissions" at bounding box center [776, 188] width 195 height 15
click at [1179, 96] on icon "button" at bounding box center [1182, 95] width 10 height 11
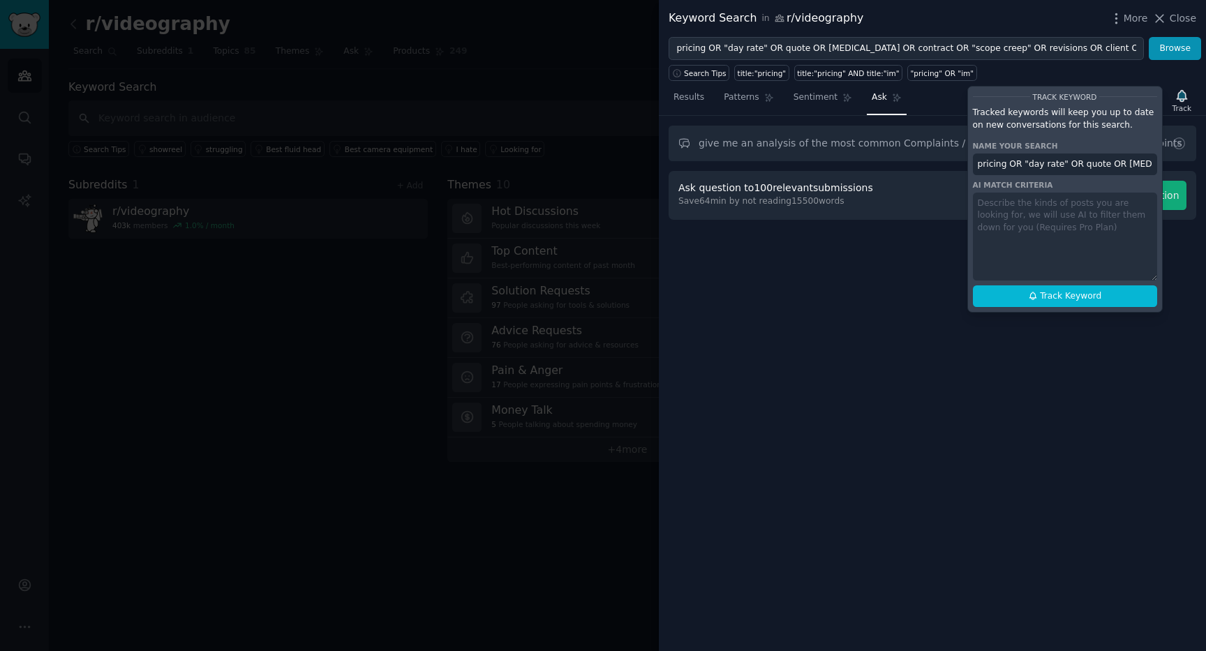
click at [1180, 253] on div "give me an analysis of the most common Complaints / Pain points - give me the t…" at bounding box center [932, 383] width 547 height 535
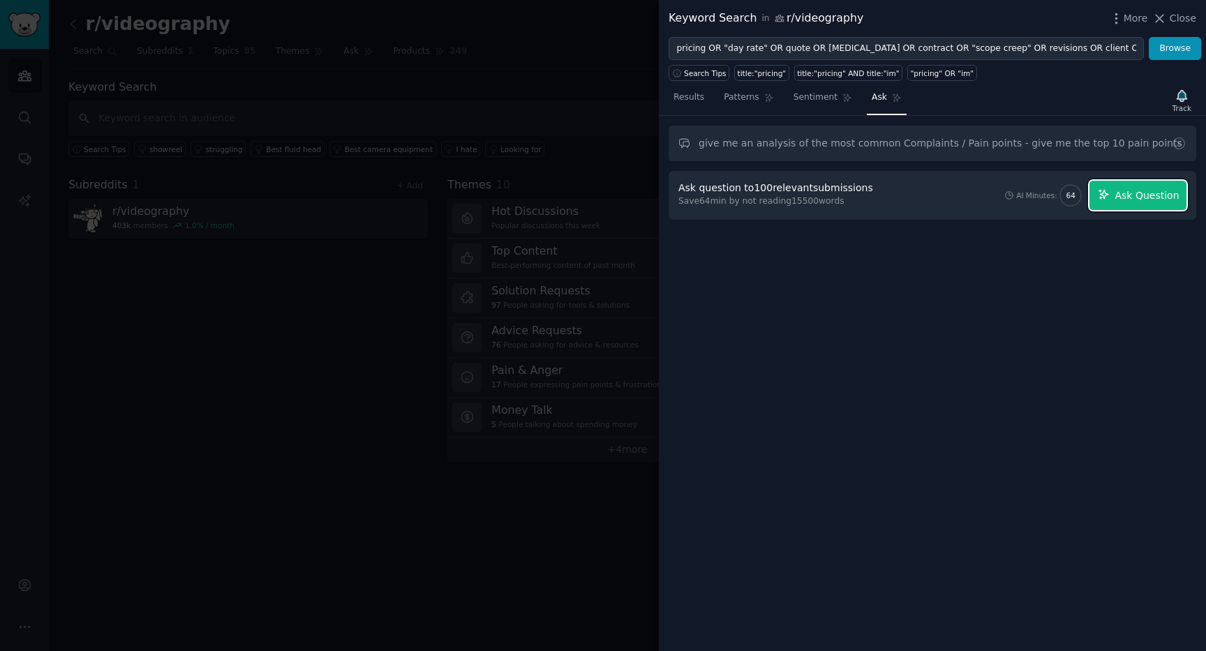
click at [1164, 202] on span "Ask Question" at bounding box center [1147, 195] width 64 height 15
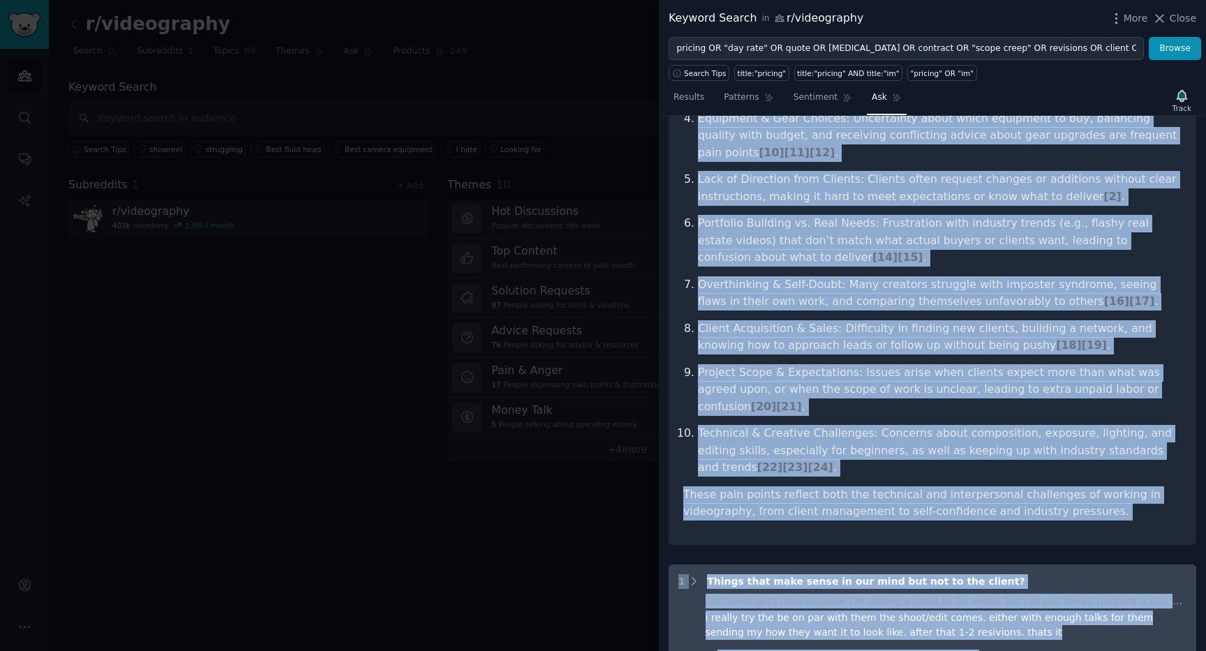
scroll to position [382, 0]
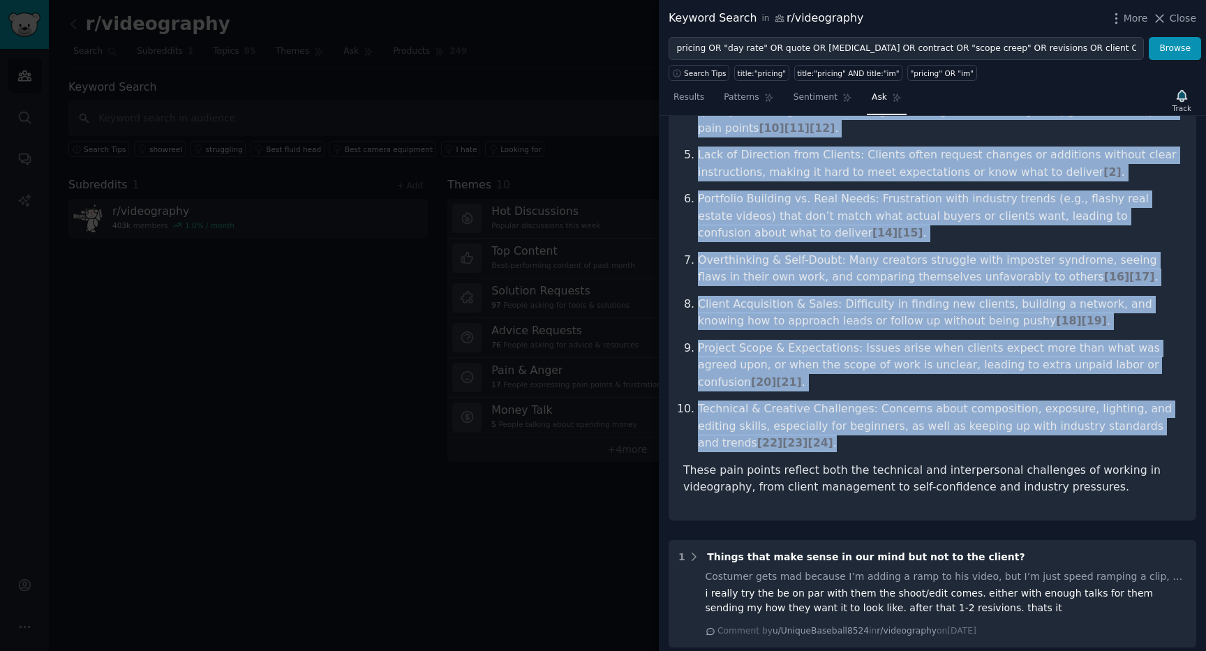
drag, startPoint x: 684, startPoint y: 186, endPoint x: 1108, endPoint y: 406, distance: 477.7
click at [1108, 406] on ol "Client Communication & Understanding: Many struggle with clients not understand…" at bounding box center [932, 177] width 498 height 550
copy ol "Client Communication & Understanding: Many struggle with clients not understand…"
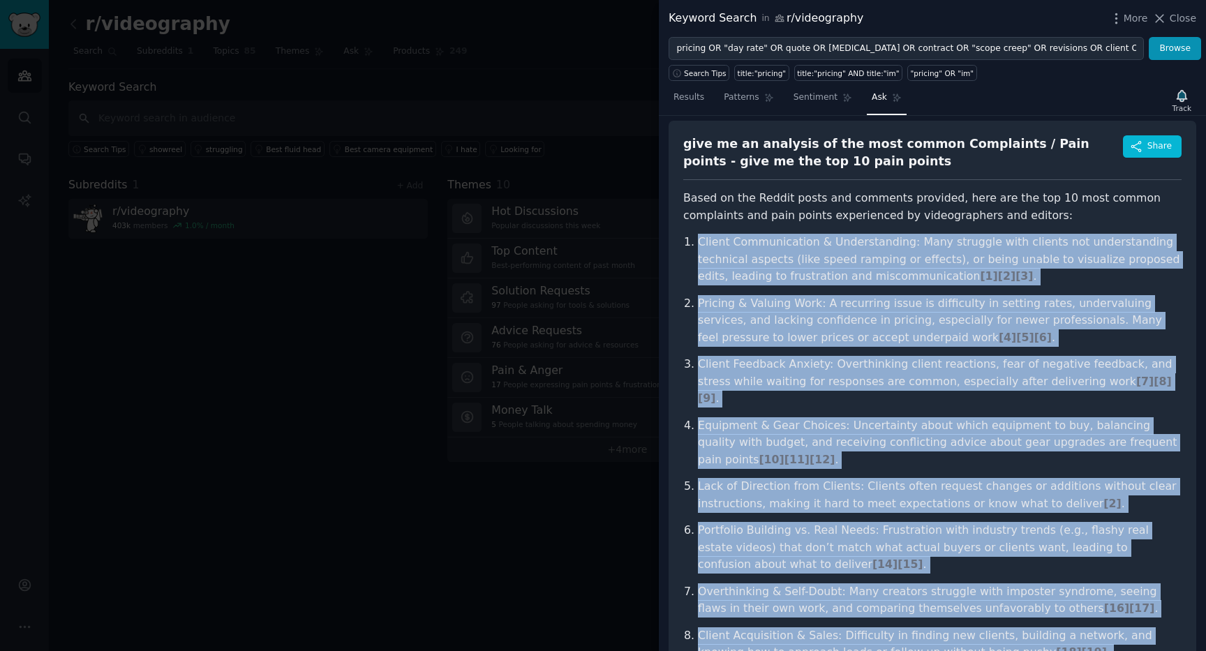
scroll to position [0, 0]
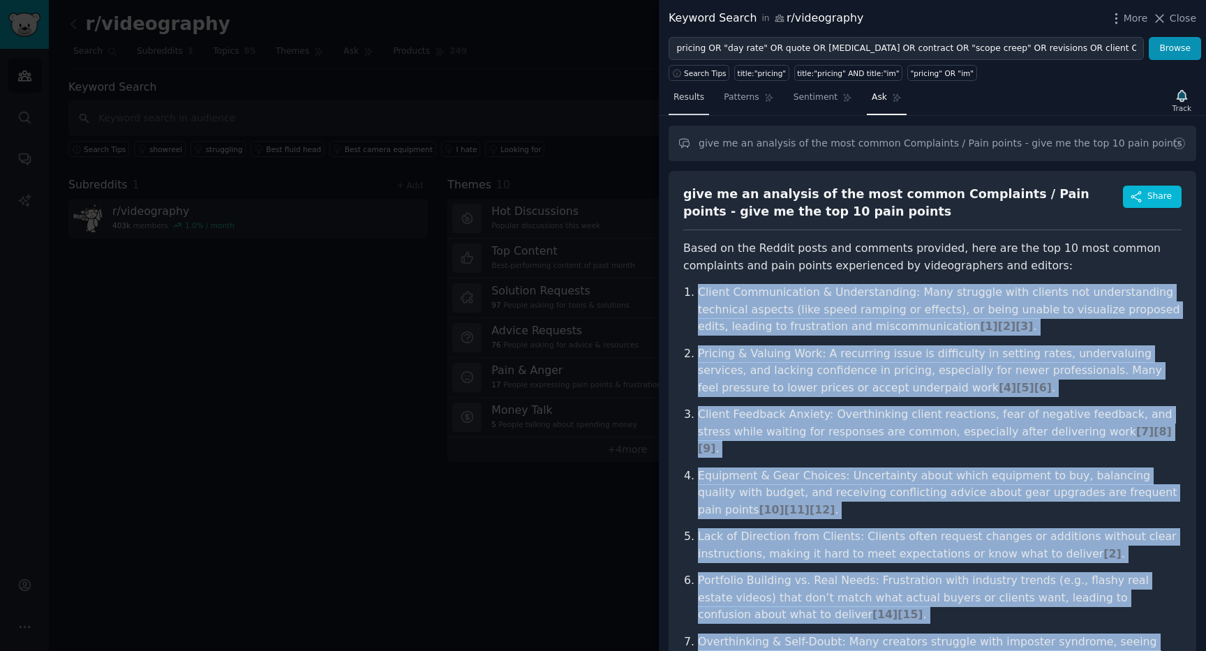
click at [694, 91] on link "Results" at bounding box center [689, 101] width 40 height 29
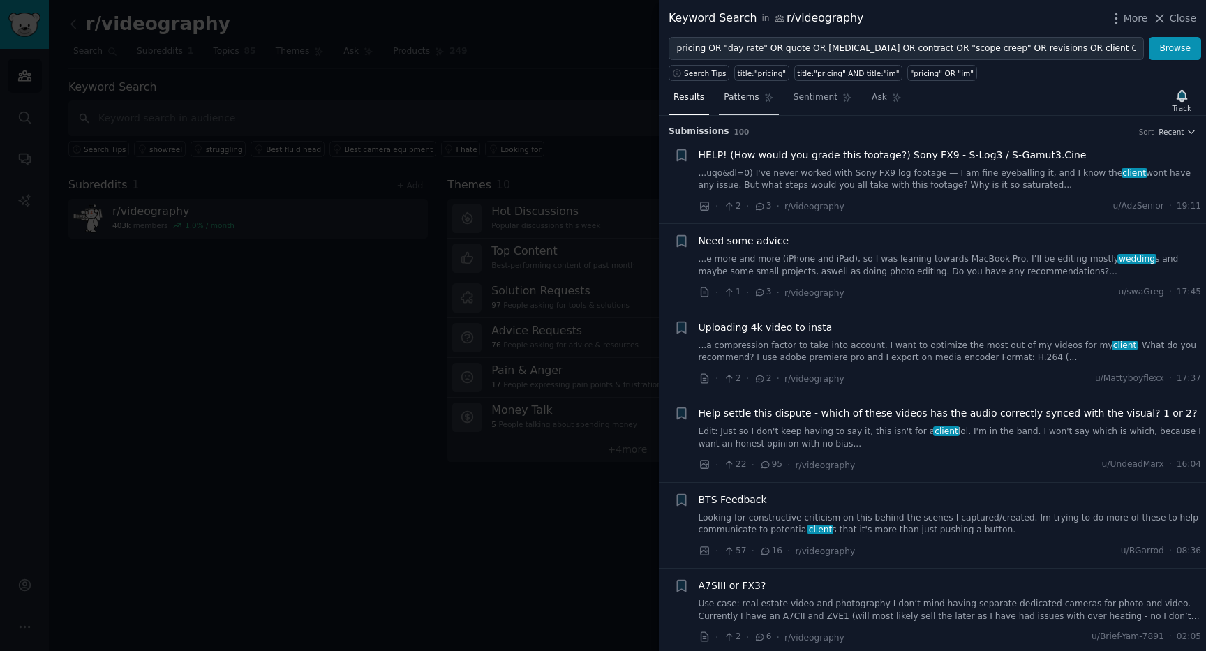
click at [747, 106] on link "Patterns" at bounding box center [748, 101] width 59 height 29
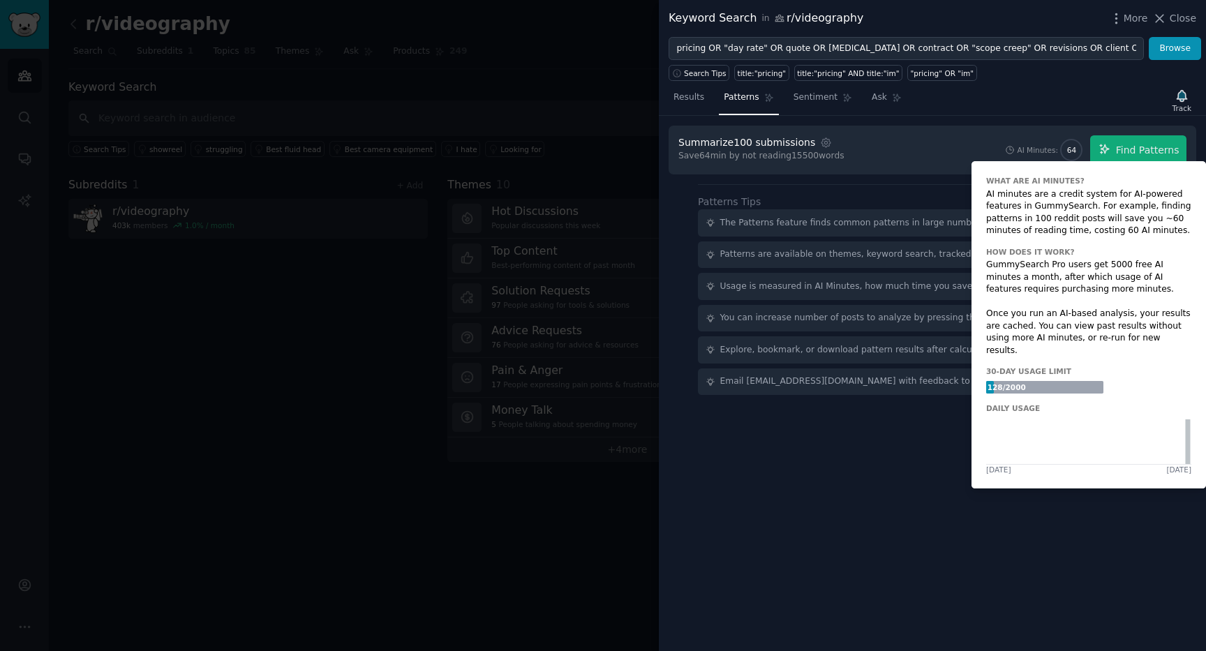
click at [1075, 147] on span "64" at bounding box center [1071, 150] width 9 height 10
click at [1012, 150] on icon at bounding box center [1010, 150] width 10 height 10
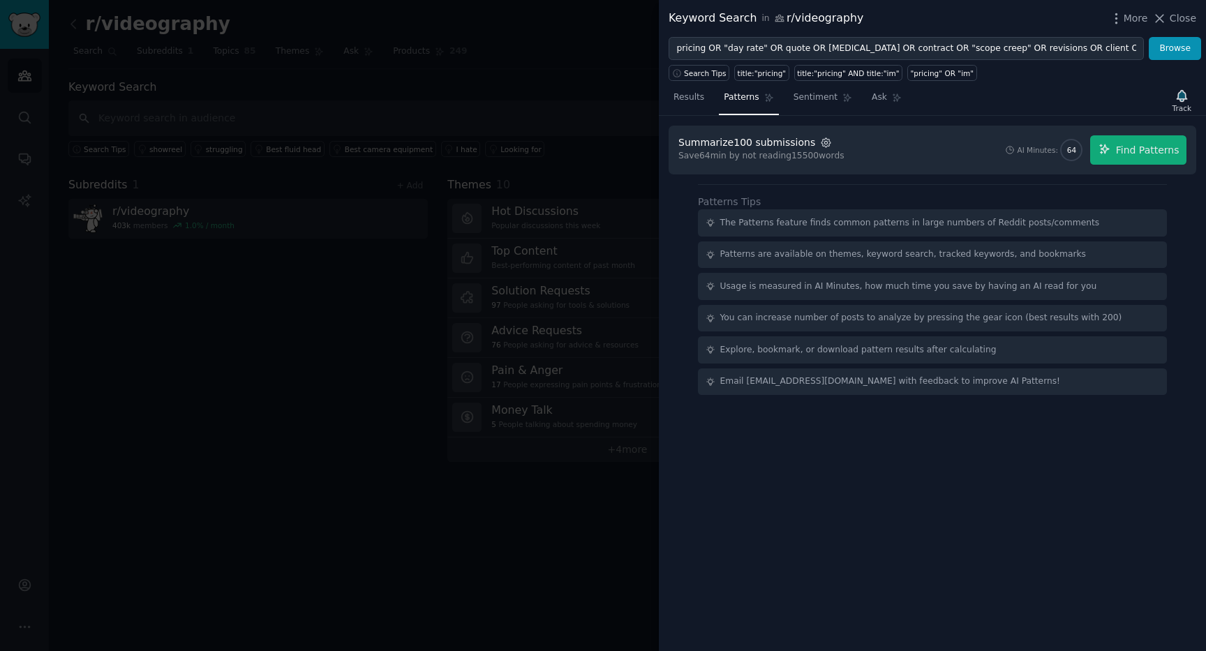
click at [822, 146] on icon "button" at bounding box center [826, 143] width 13 height 13
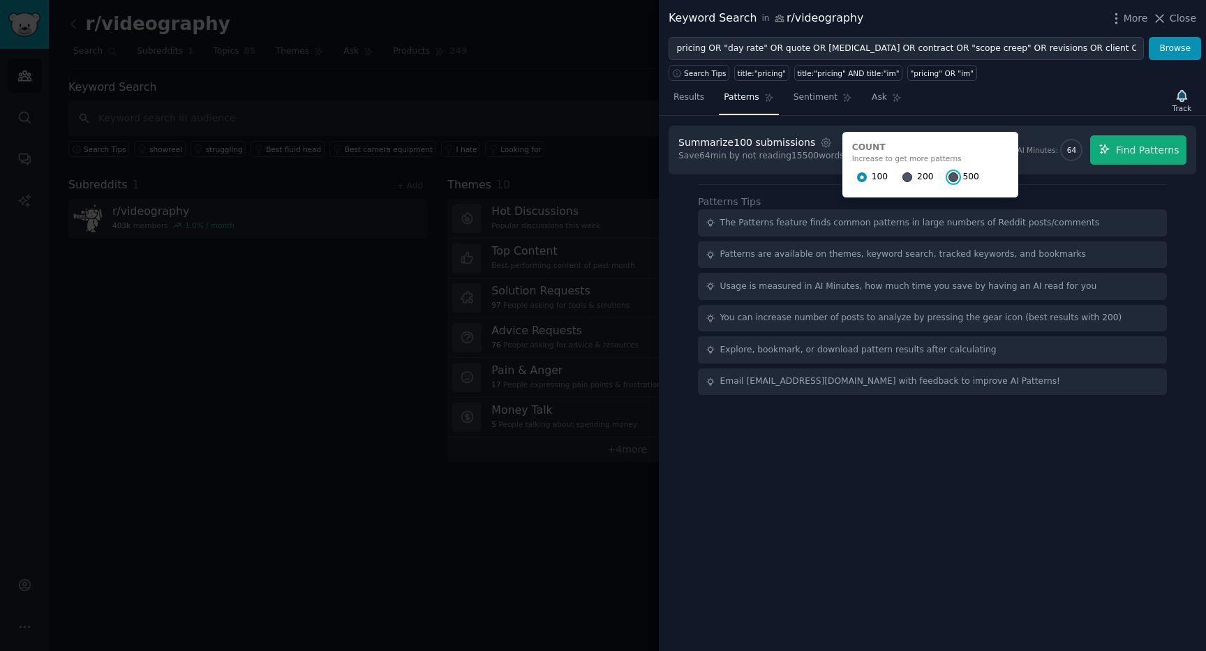
click at [949, 172] on input "500" at bounding box center [954, 177] width 10 height 10
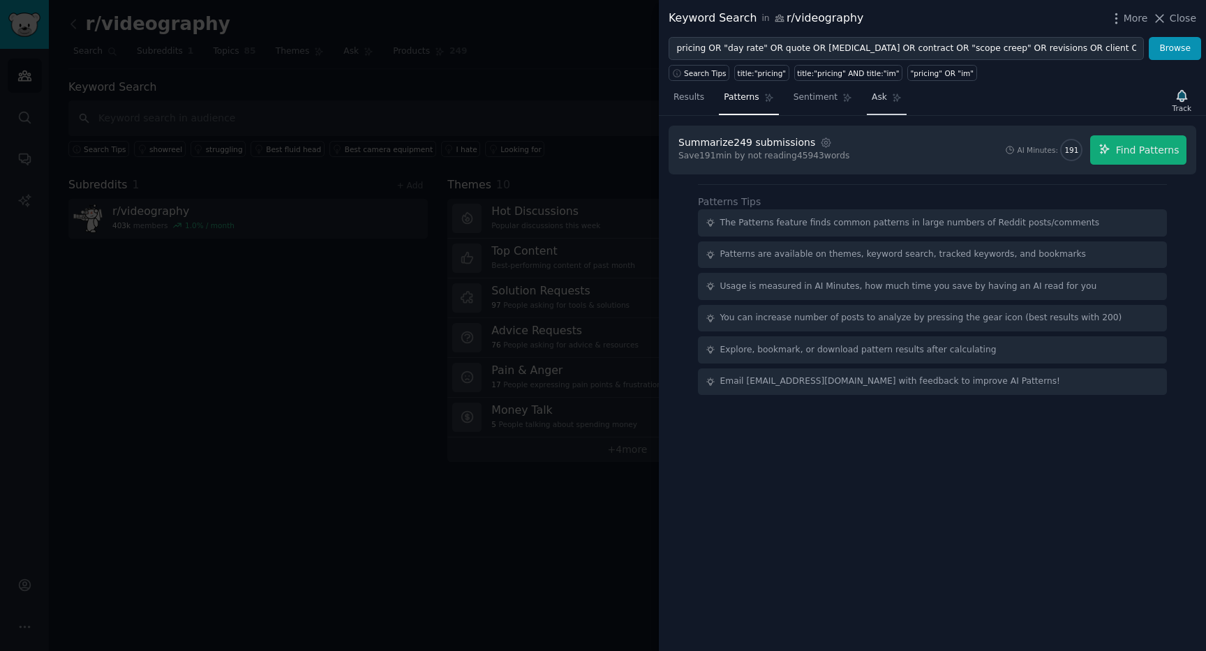
click at [882, 99] on span "Ask" at bounding box center [879, 97] width 15 height 13
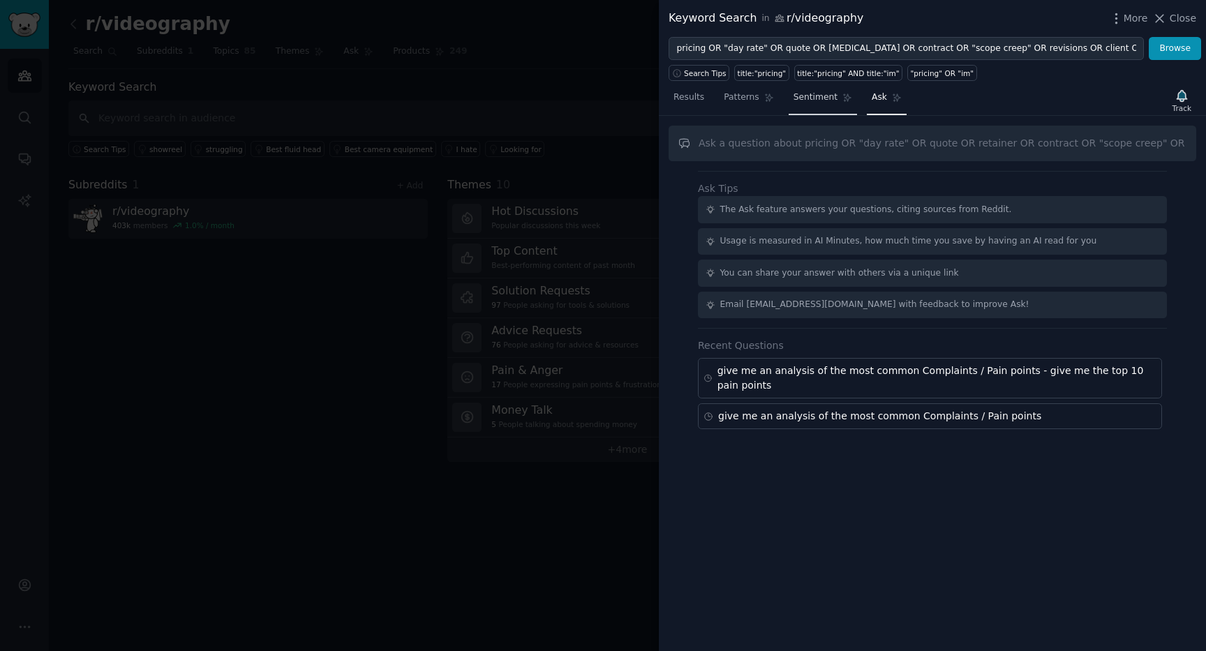
click at [817, 110] on link "Sentiment" at bounding box center [823, 101] width 68 height 29
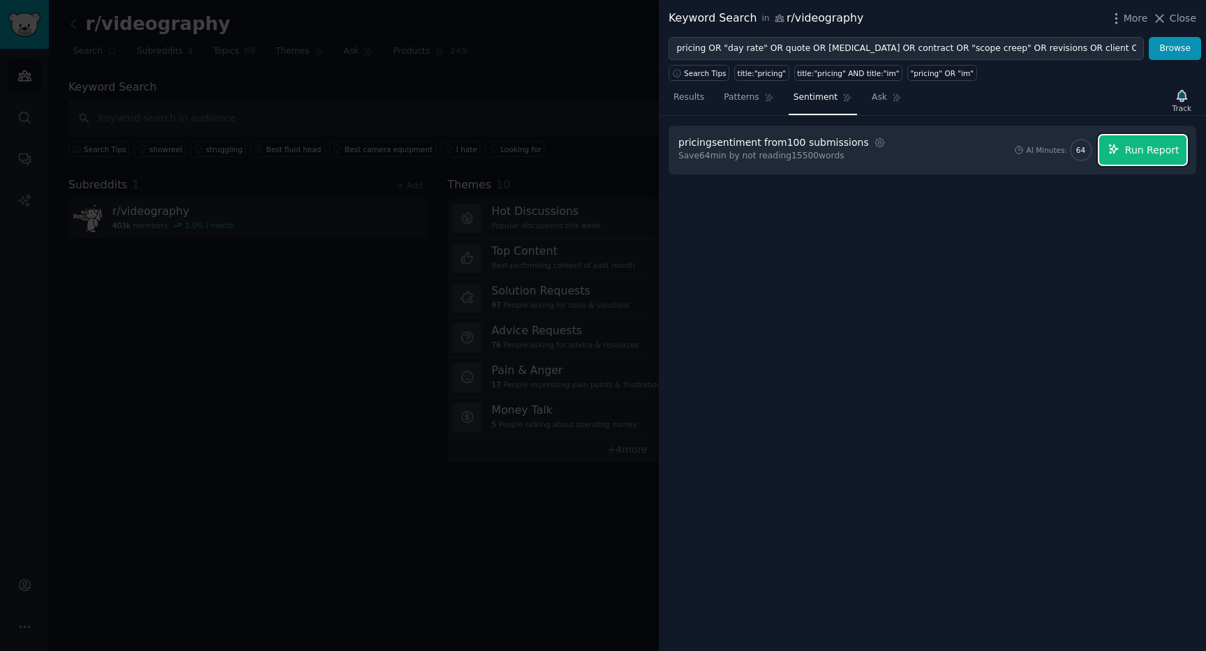
click at [1131, 157] on span "Run Report" at bounding box center [1152, 150] width 54 height 15
